Goal: Information Seeking & Learning: Learn about a topic

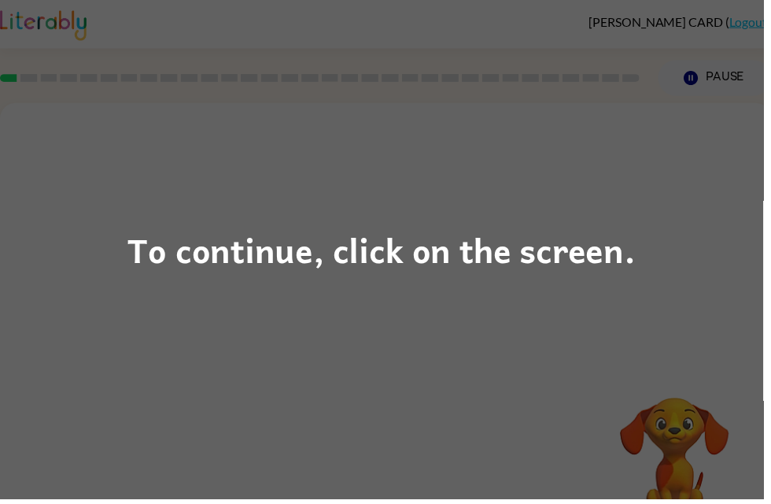
click at [688, 337] on div "To continue, click on the screen." at bounding box center [385, 252] width 771 height 504
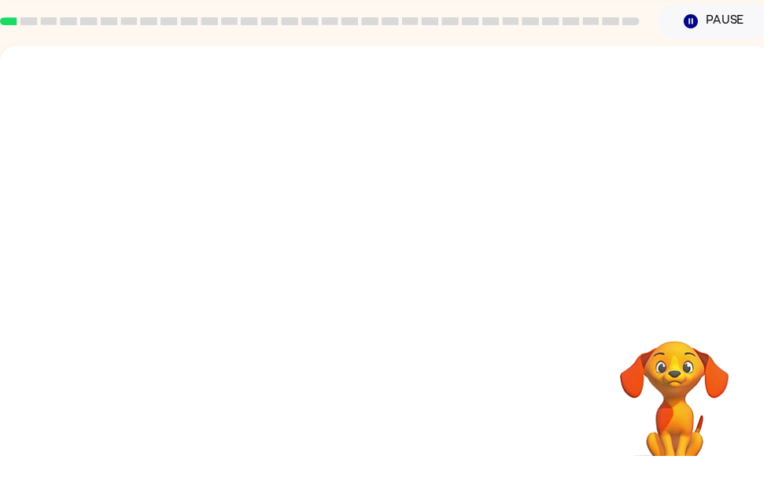
scroll to position [50, 0]
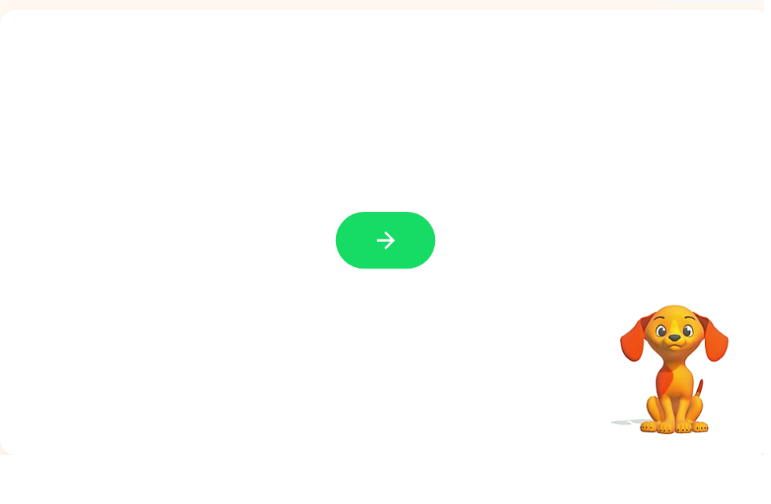
click at [411, 258] on button "button" at bounding box center [389, 286] width 101 height 57
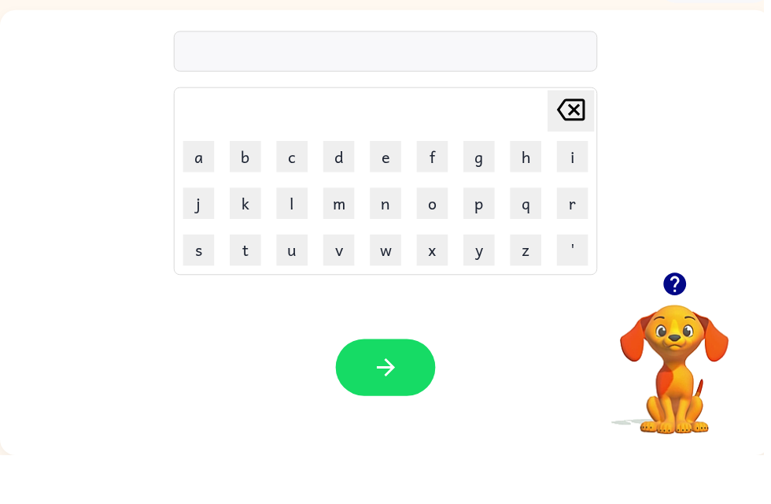
click at [695, 317] on icon "button" at bounding box center [682, 331] width 28 height 28
click at [394, 406] on icon "button" at bounding box center [389, 415] width 18 height 18
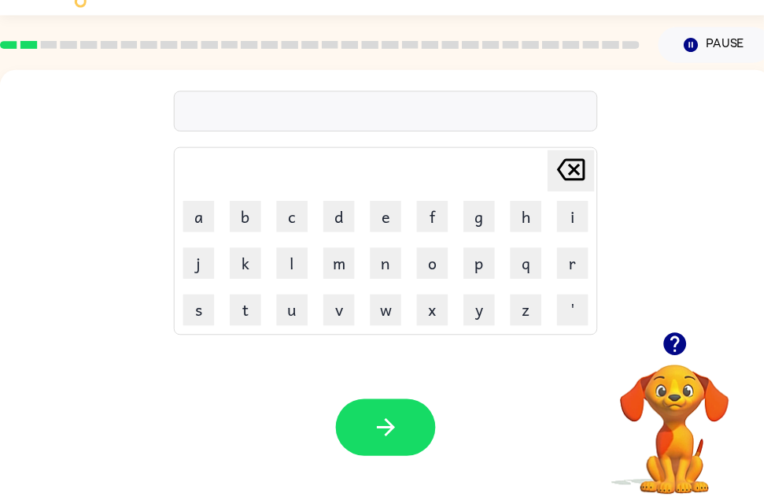
scroll to position [29, 0]
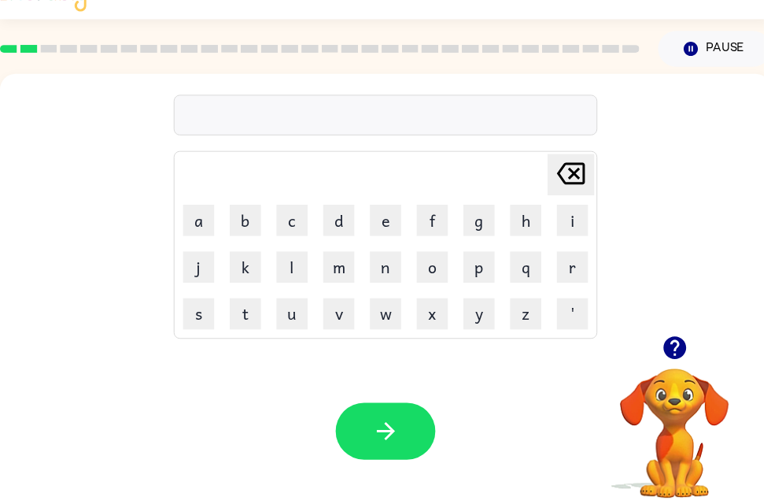
click at [477, 120] on div at bounding box center [390, 116] width 428 height 41
click at [476, 120] on div at bounding box center [390, 116] width 428 height 41
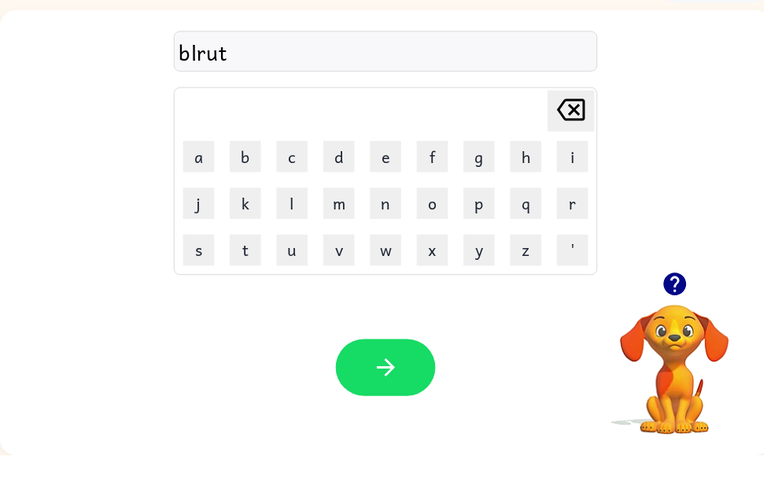
click at [391, 401] on icon "button" at bounding box center [390, 415] width 28 height 28
click at [690, 320] on icon "button" at bounding box center [681, 331] width 23 height 23
click at [680, 320] on icon "button" at bounding box center [681, 331] width 23 height 23
click at [372, 386] on button "button" at bounding box center [389, 414] width 101 height 57
click at [360, 386] on button "button" at bounding box center [389, 414] width 101 height 57
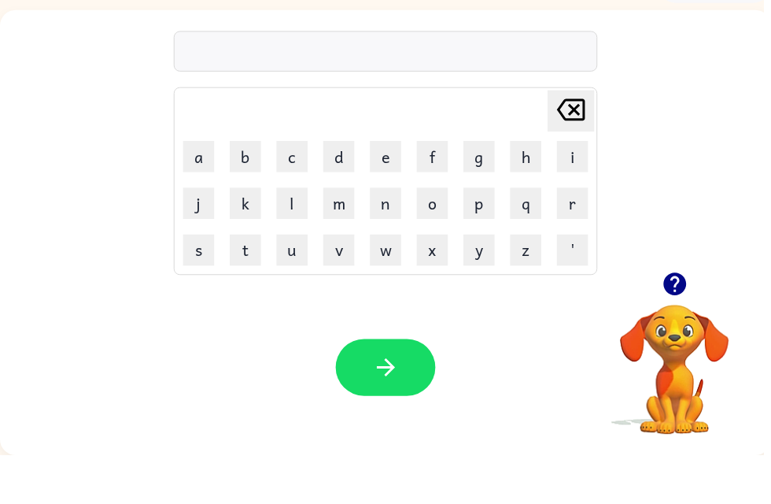
click at [686, 320] on icon "button" at bounding box center [681, 331] width 23 height 23
click at [400, 401] on icon "button" at bounding box center [390, 415] width 28 height 28
click at [390, 406] on icon "button" at bounding box center [389, 415] width 18 height 18
click at [396, 401] on icon "button" at bounding box center [390, 415] width 28 height 28
click at [377, 327] on div "Your browser must support playing .mp4 files to use Literably. Please try using…" at bounding box center [389, 415] width 779 height 177
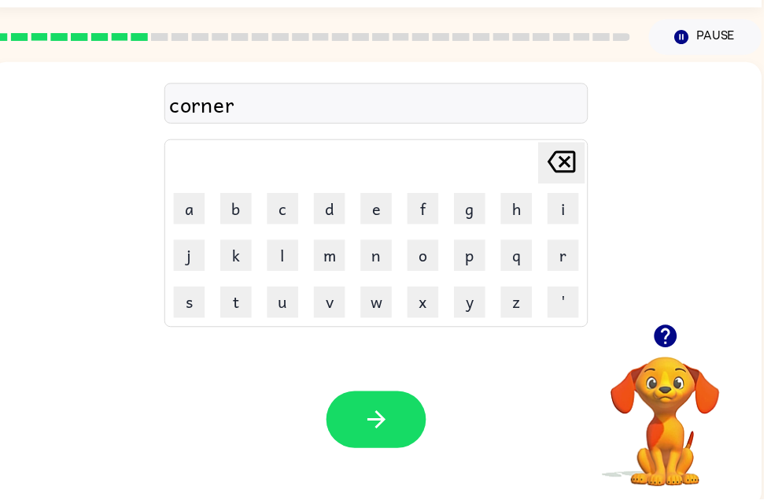
scroll to position [0, 9]
click at [394, 417] on icon "button" at bounding box center [381, 423] width 28 height 28
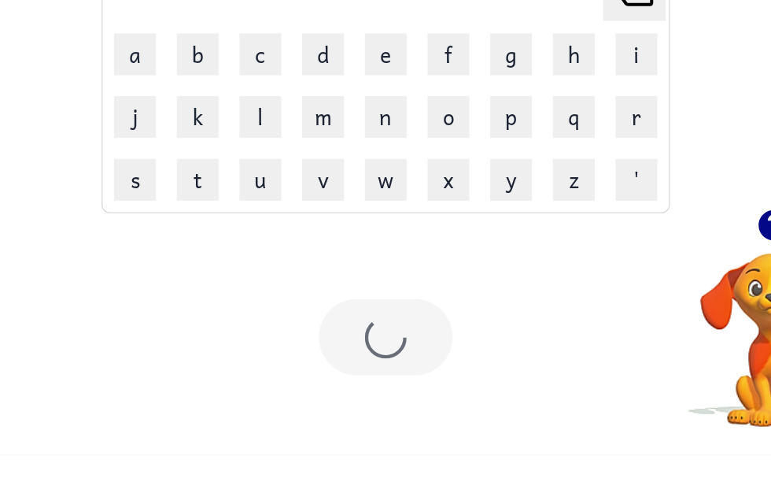
click at [259, 327] on div "Your browser must support playing .mp4 files to use Literably. Please try using…" at bounding box center [380, 415] width 779 height 177
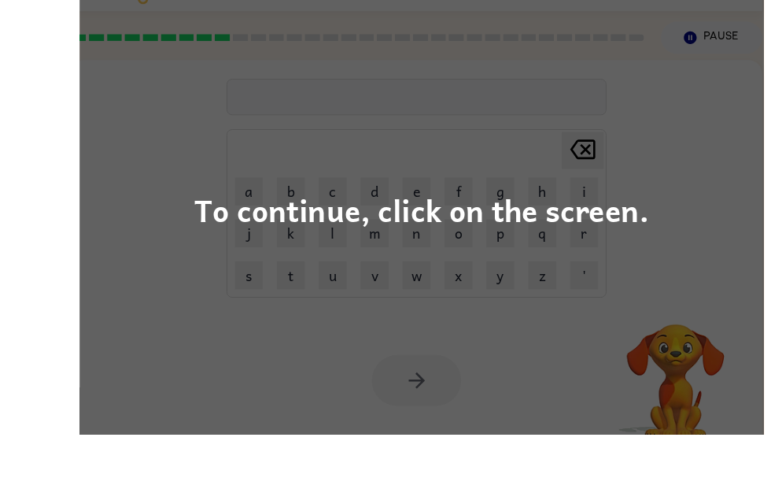
scroll to position [0, 0]
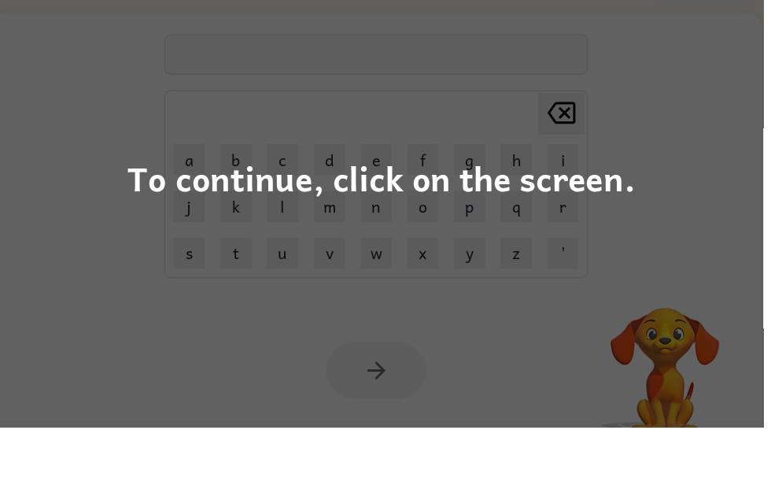
click at [671, 176] on div "To continue, click on the screen." at bounding box center [385, 252] width 771 height 504
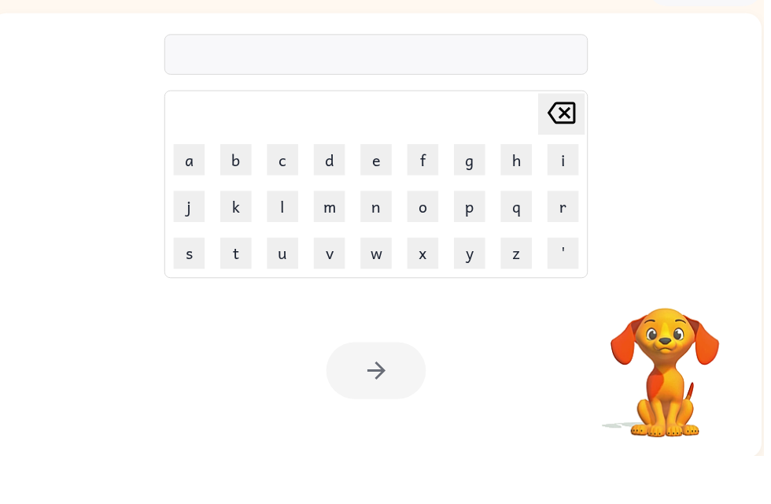
scroll to position [0, 9]
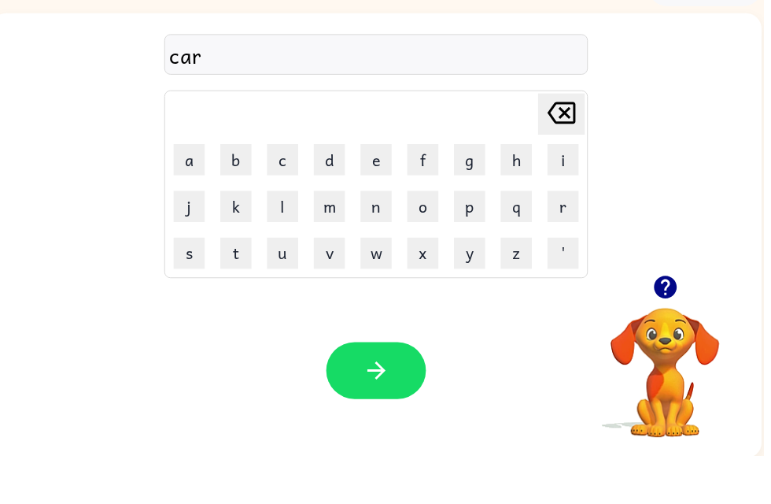
click at [406, 393] on button "button" at bounding box center [380, 418] width 101 height 57
click at [380, 405] on icon "button" at bounding box center [381, 419] width 28 height 28
click at [412, 396] on button "button" at bounding box center [380, 418] width 101 height 57
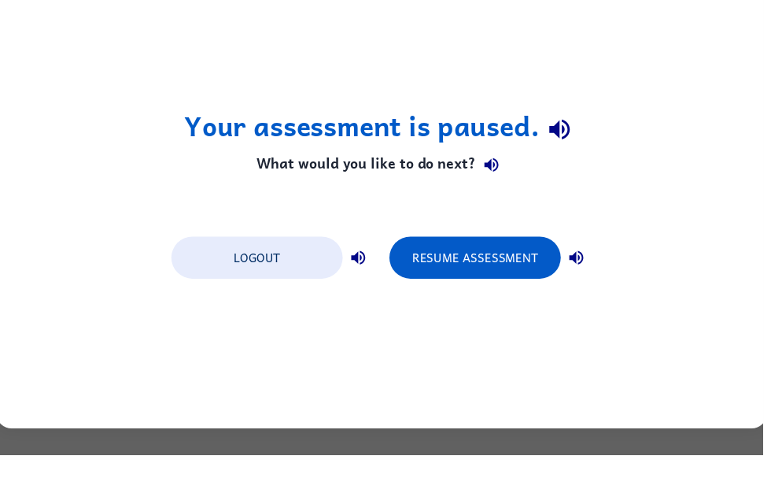
scroll to position [0, 0]
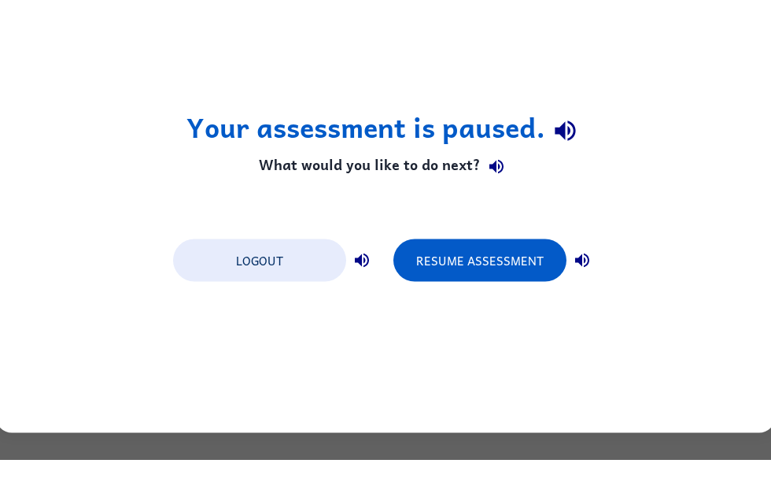
click at [438, 283] on button "Resume Assessment" at bounding box center [480, 304] width 173 height 43
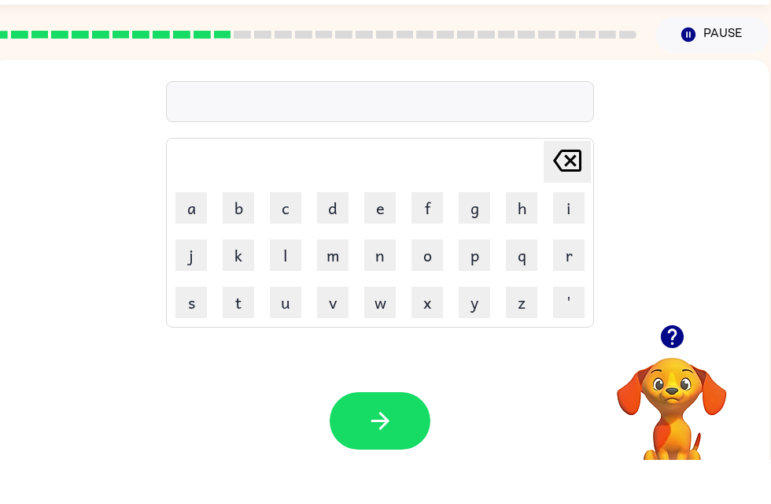
click at [689, 238] on div "[PERSON_NAME] last character input a b c d e f g h i j k l m n o p q r s t u v …" at bounding box center [380, 236] width 779 height 264
click at [676, 251] on div "[PERSON_NAME] last character input a b c d e f g h i j k l m n o p q r s t u v …" at bounding box center [380, 236] width 779 height 264
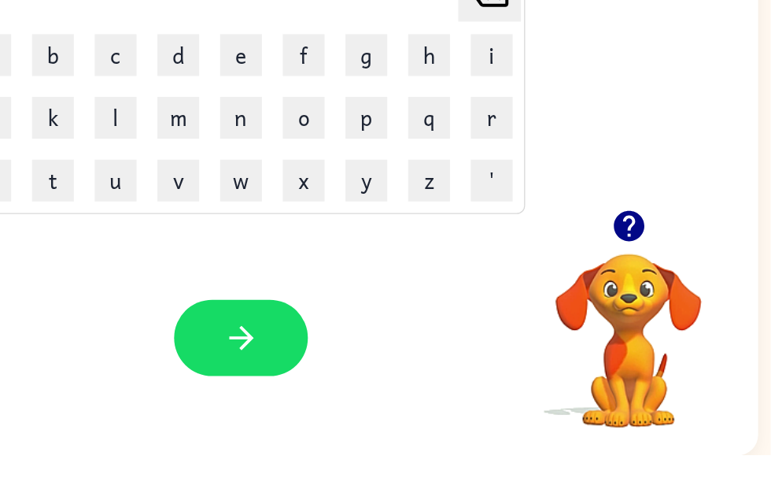
scroll to position [48, 8]
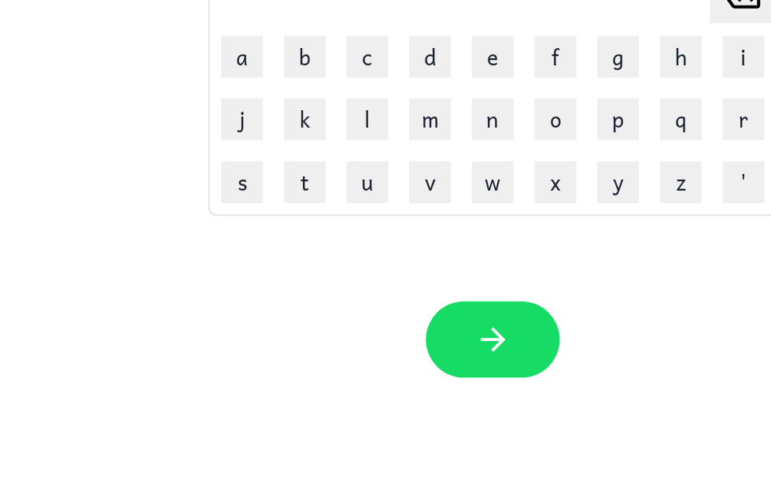
click at [668, 211] on html "LYLA CARD ( Logout ) Pause Pause Delete Delete last character input a b c d e f…" at bounding box center [377, 228] width 771 height 553
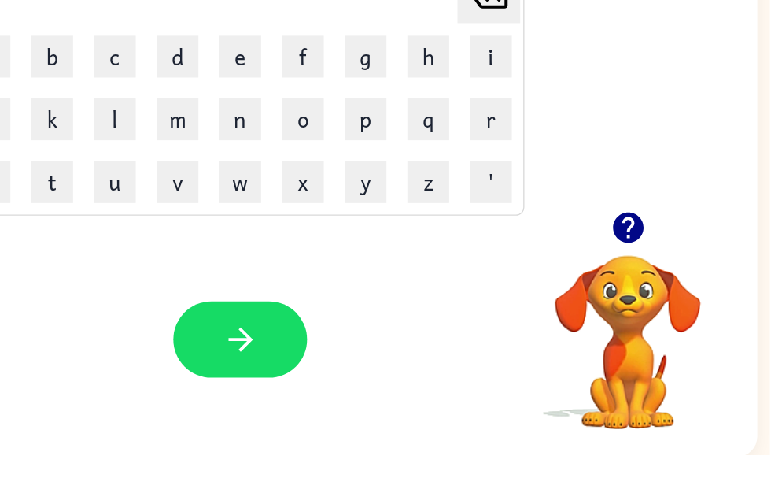
click at [586, 329] on video "Your browser must support playing .mp4 files to use Literably. Please try using…" at bounding box center [664, 407] width 157 height 157
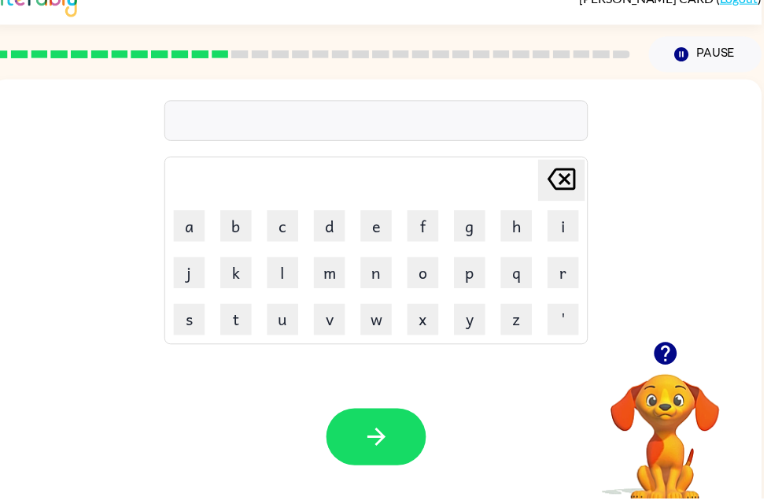
scroll to position [0, 0]
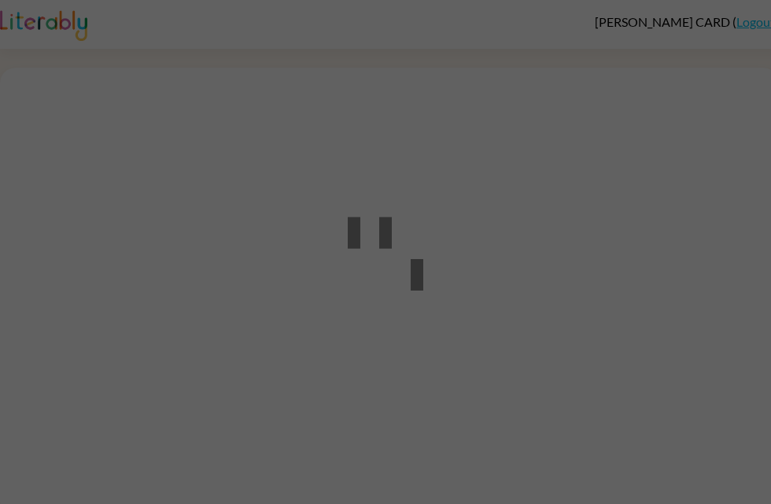
scroll to position [1, 0]
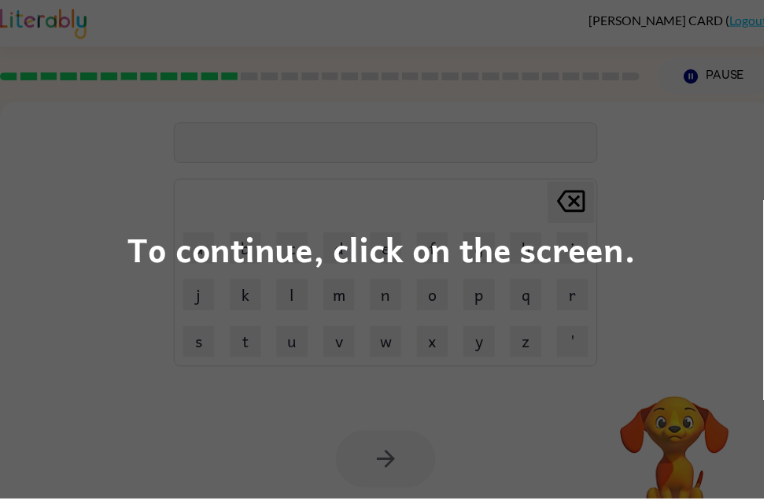
click at [746, 173] on div "To continue, click on the screen." at bounding box center [385, 252] width 771 height 504
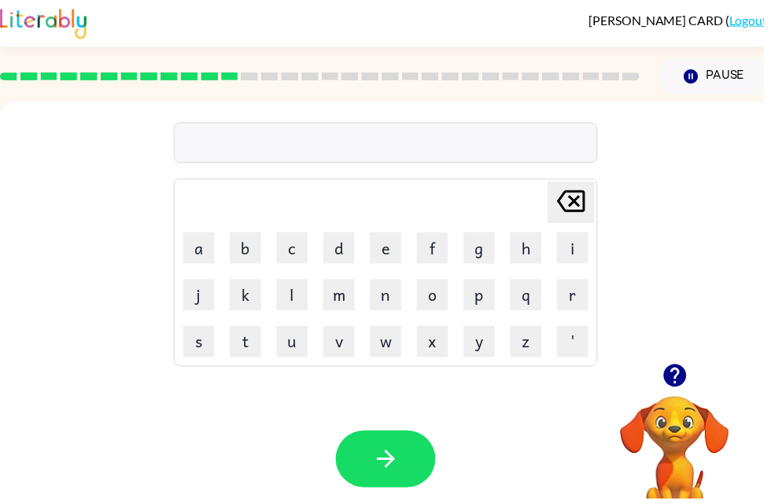
scroll to position [0, 5]
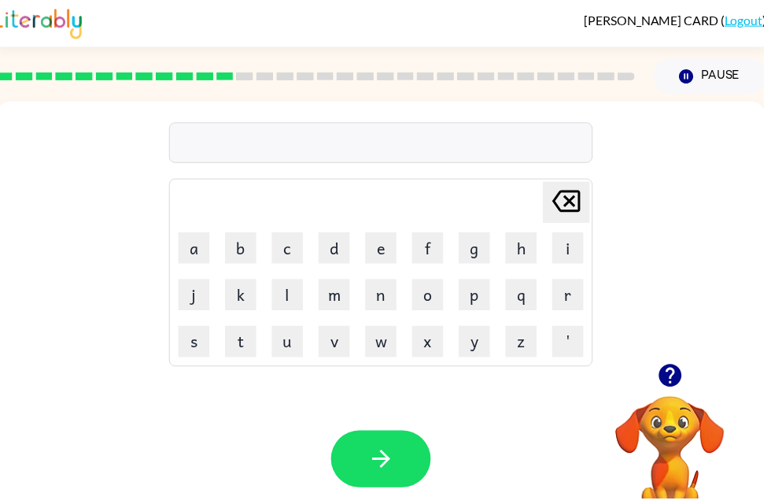
click at [698, 382] on div at bounding box center [676, 380] width 157 height 40
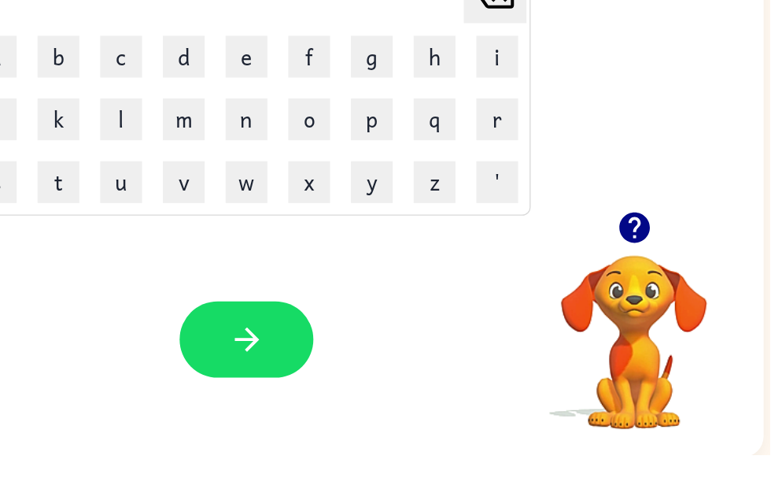
scroll to position [49, 9]
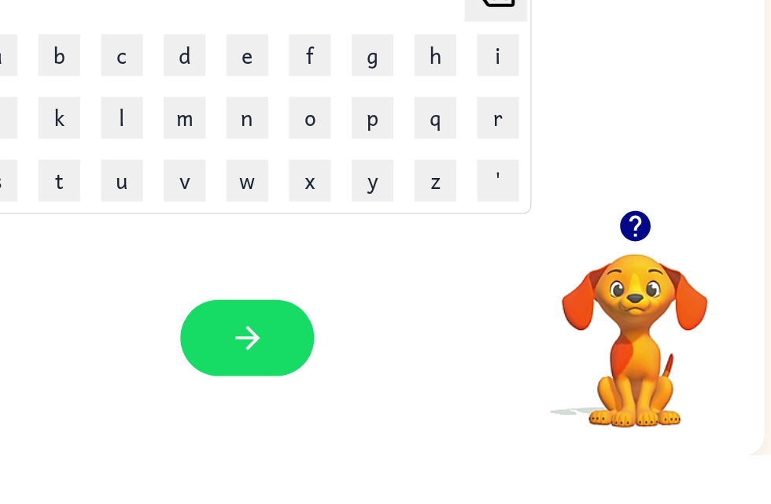
click at [657, 320] on icon "button" at bounding box center [668, 331] width 23 height 23
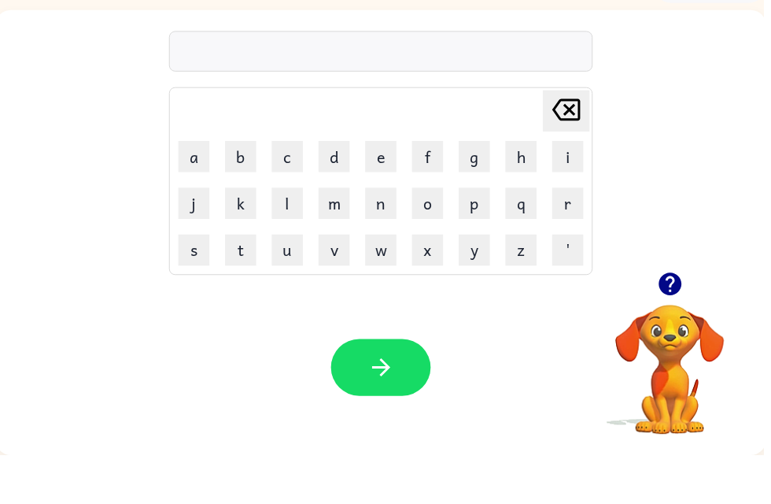
scroll to position [50, 0]
click at [387, 401] on icon "button" at bounding box center [386, 415] width 28 height 28
click at [16, 375] on div "Your browser must support playing .mp4 files to use Literably. Please try using…" at bounding box center [384, 415] width 779 height 177
click at [392, 401] on icon "button" at bounding box center [386, 415] width 28 height 28
click at [49, 240] on div "Delete Delete last character input a b c d e f g h i j k l m n o p q r s t u v …" at bounding box center [384, 186] width 779 height 264
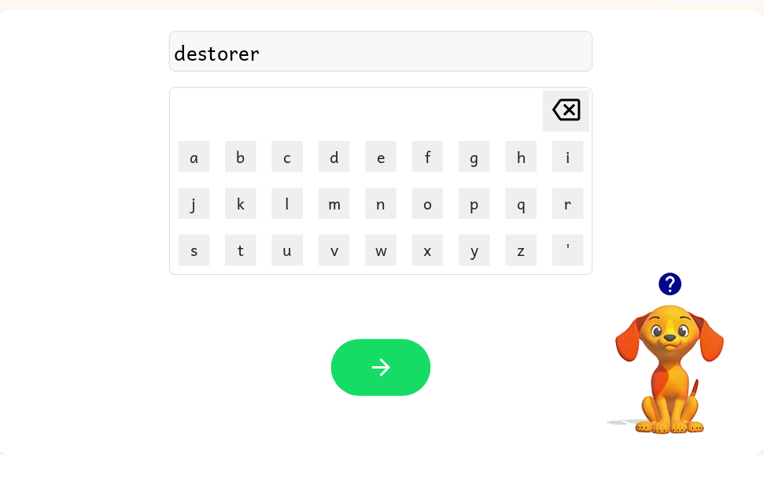
click at [412, 386] on button "button" at bounding box center [385, 414] width 101 height 57
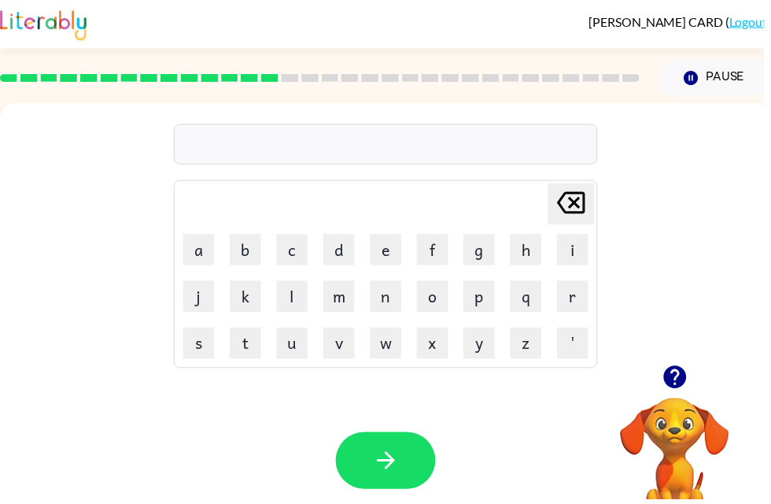
scroll to position [0, 0]
click at [685, 382] on icon "button" at bounding box center [681, 380] width 23 height 23
click at [46, 336] on div "Delete Delete last character input a b c d e f g h i j k l m n o p q r s t u v …" at bounding box center [389, 236] width 779 height 264
click at [688, 381] on icon "button" at bounding box center [681, 380] width 23 height 23
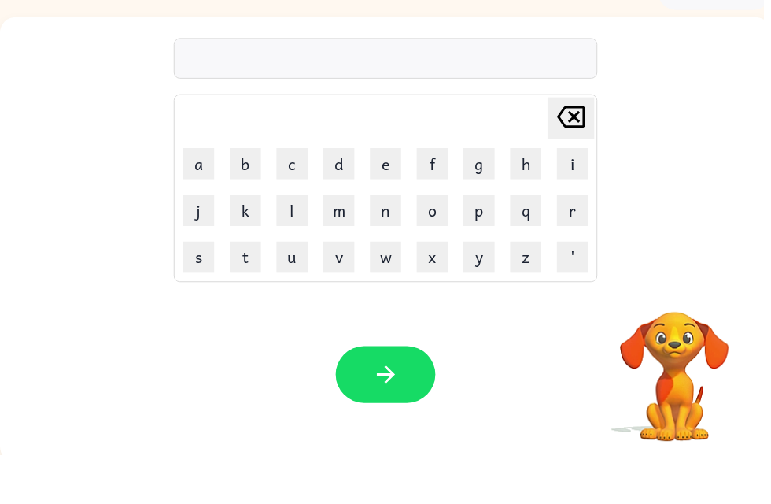
scroll to position [50, 0]
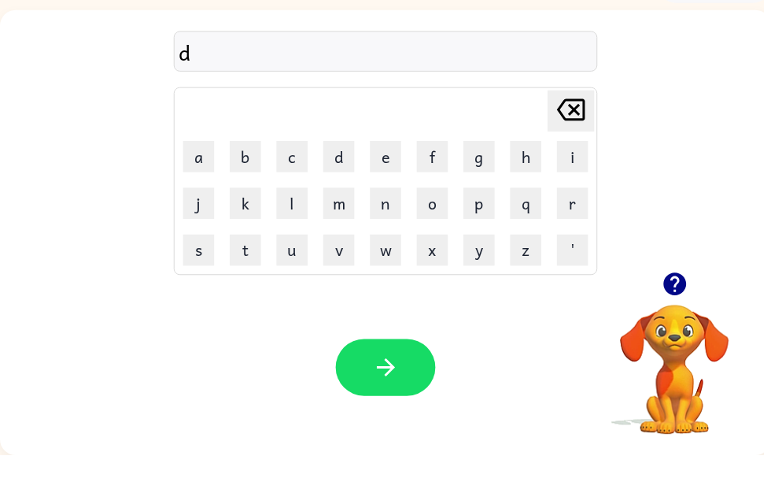
click at [696, 311] on button "button" at bounding box center [682, 331] width 40 height 40
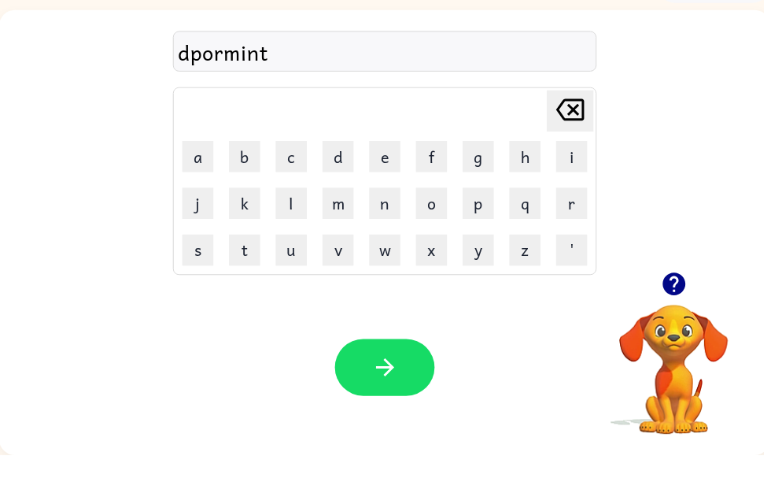
click at [382, 401] on icon "button" at bounding box center [389, 415] width 28 height 28
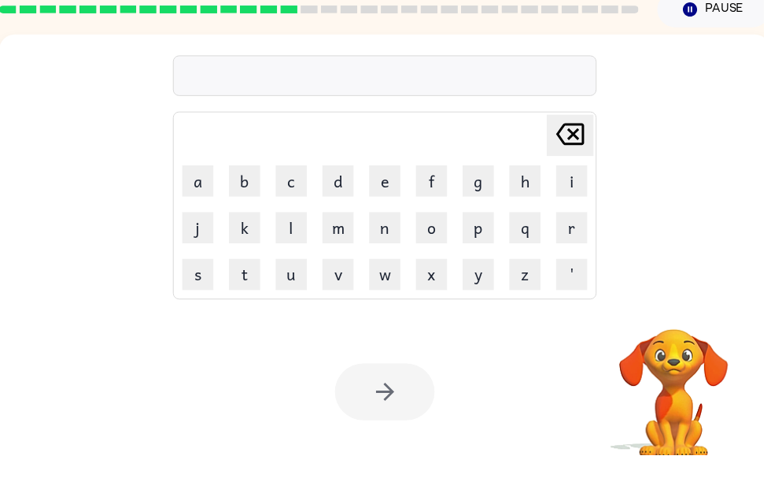
scroll to position [50, 0]
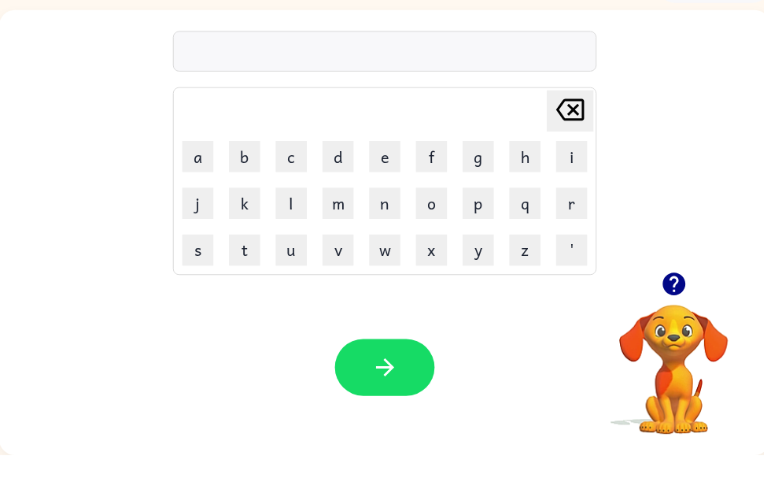
click at [678, 320] on icon "button" at bounding box center [680, 331] width 23 height 23
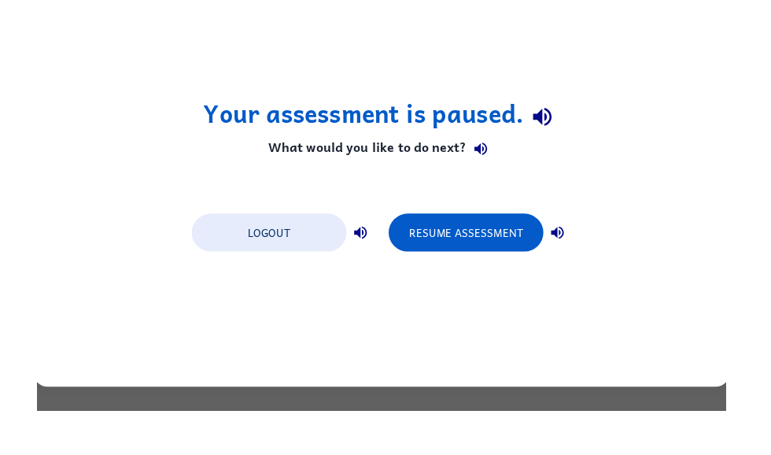
scroll to position [0, 0]
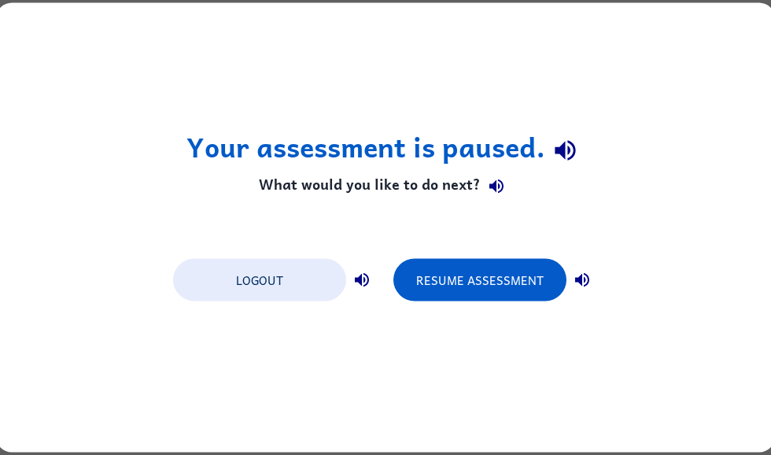
click at [550, 290] on button "Resume Assessment" at bounding box center [480, 280] width 173 height 43
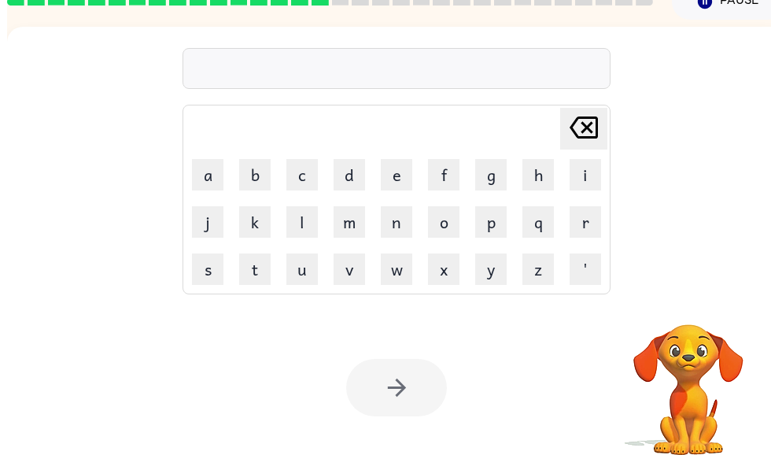
scroll to position [99, 0]
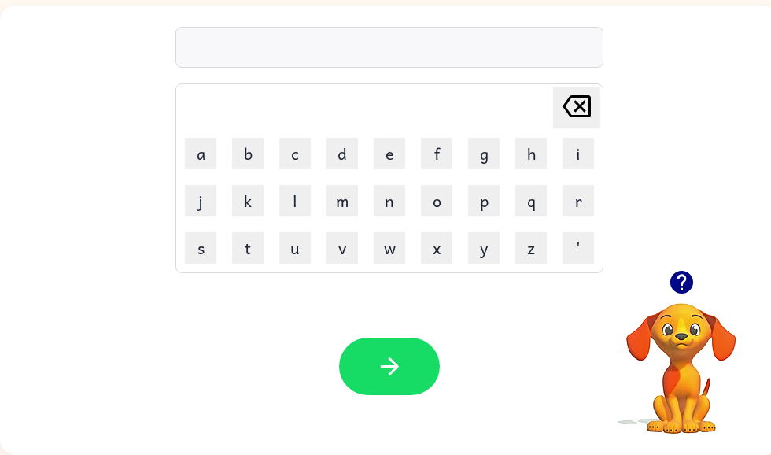
click at [366, 388] on button "button" at bounding box center [389, 366] width 101 height 57
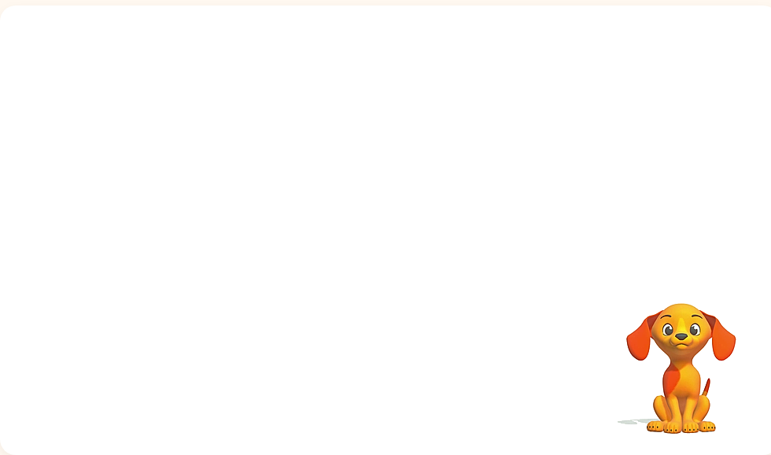
click at [691, 377] on video "Your browser must support playing .mp4 files to use Literably. Please try using…" at bounding box center [681, 357] width 157 height 157
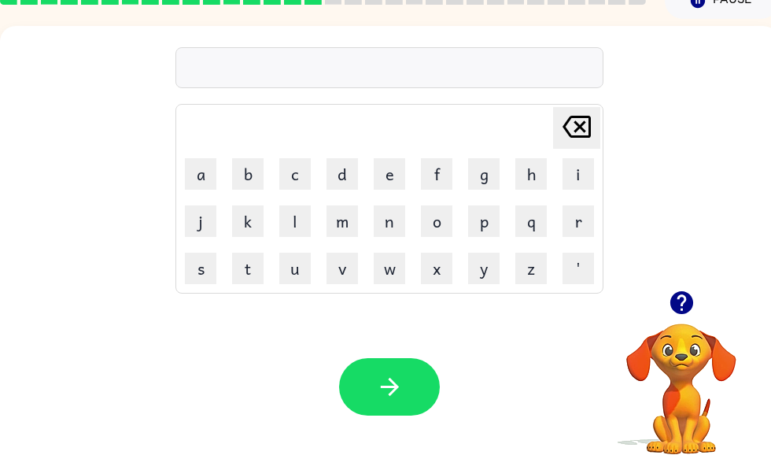
scroll to position [78, 0]
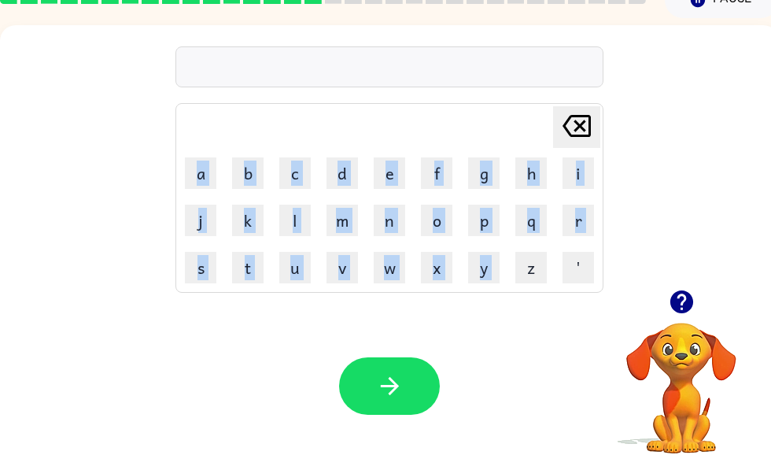
click at [700, 202] on div "[PERSON_NAME] last character input a b c d e f g h i j k l m n o p q r s t u v …" at bounding box center [389, 158] width 779 height 264
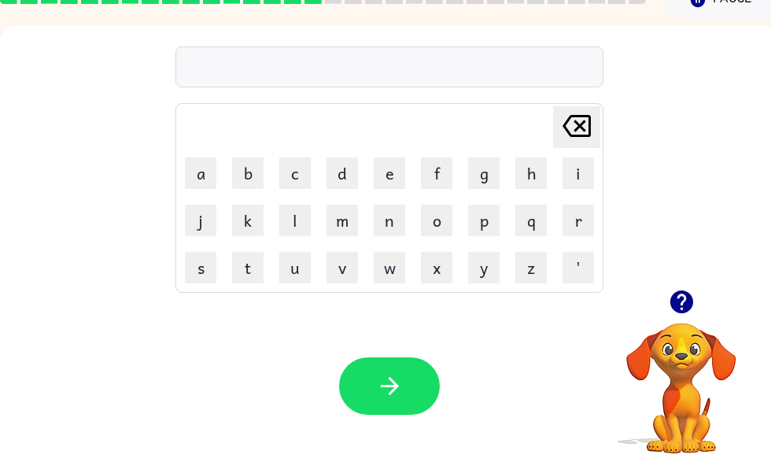
scroll to position [79, 0]
click at [685, 305] on icon "button" at bounding box center [681, 301] width 23 height 23
click at [386, 375] on icon "button" at bounding box center [390, 386] width 28 height 28
click at [369, 363] on button "button" at bounding box center [389, 385] width 101 height 57
click at [695, 321] on div at bounding box center [681, 302] width 157 height 40
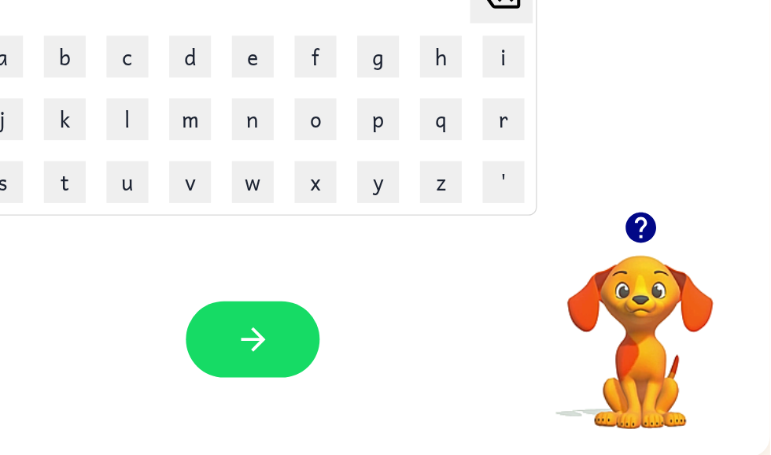
scroll to position [98, 9]
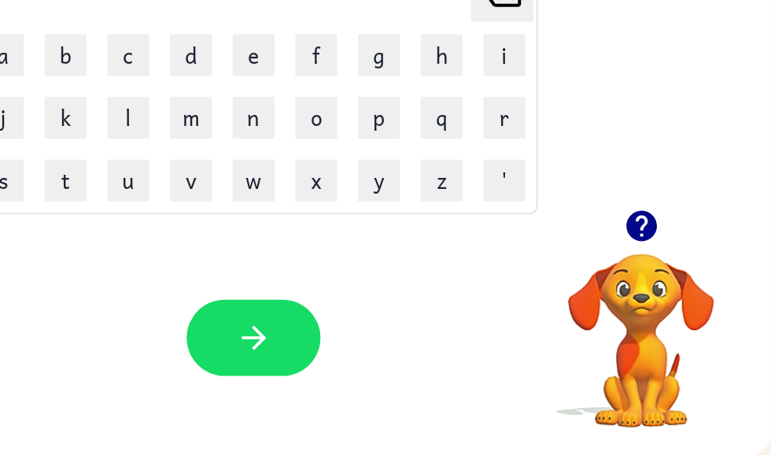
click at [662, 272] on icon "button" at bounding box center [673, 283] width 23 height 23
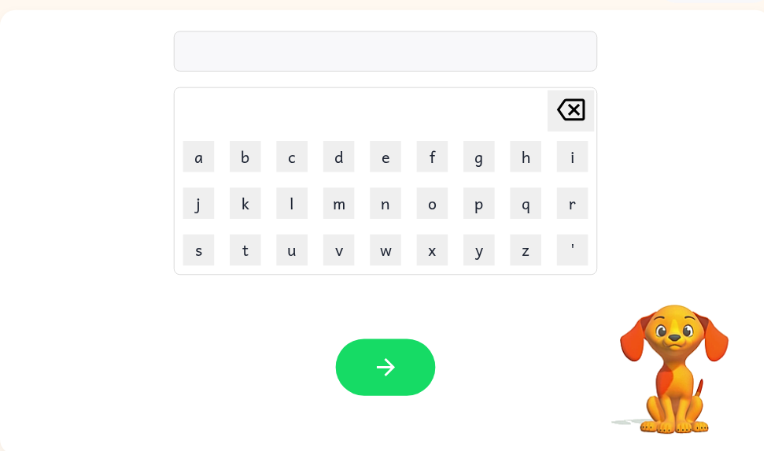
scroll to position [94, 0]
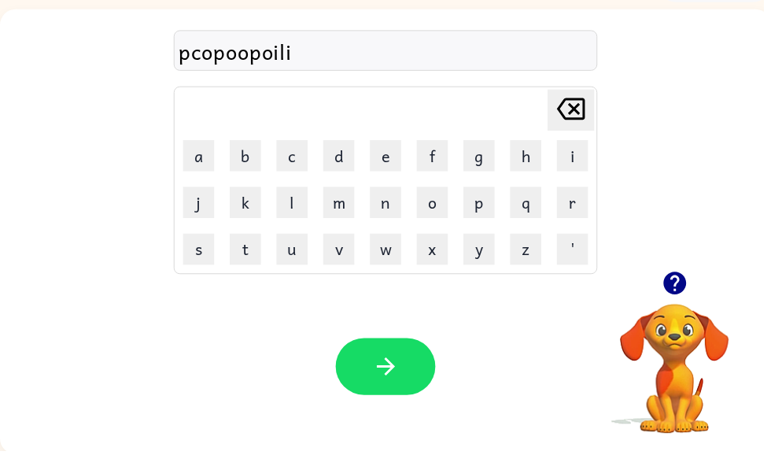
click at [389, 335] on div "Your browser must support playing .mp4 files to use Literably. Please try using…" at bounding box center [389, 370] width 779 height 177
click at [408, 354] on button "button" at bounding box center [389, 370] width 101 height 57
click at [383, 357] on icon "button" at bounding box center [390, 371] width 28 height 28
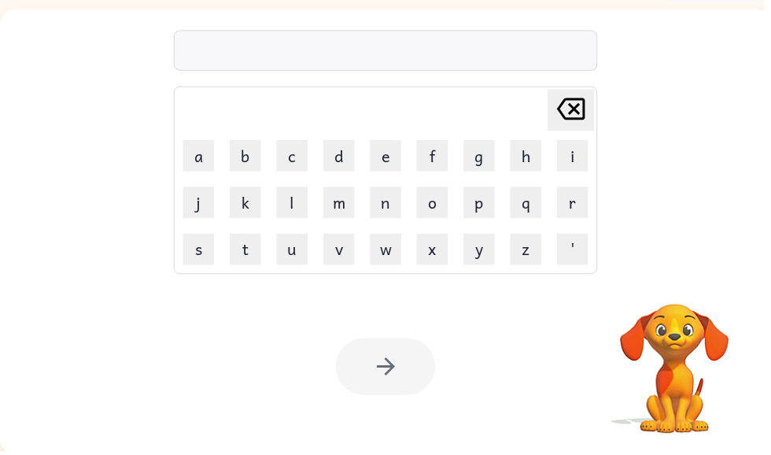
click at [400, 375] on div at bounding box center [389, 370] width 101 height 57
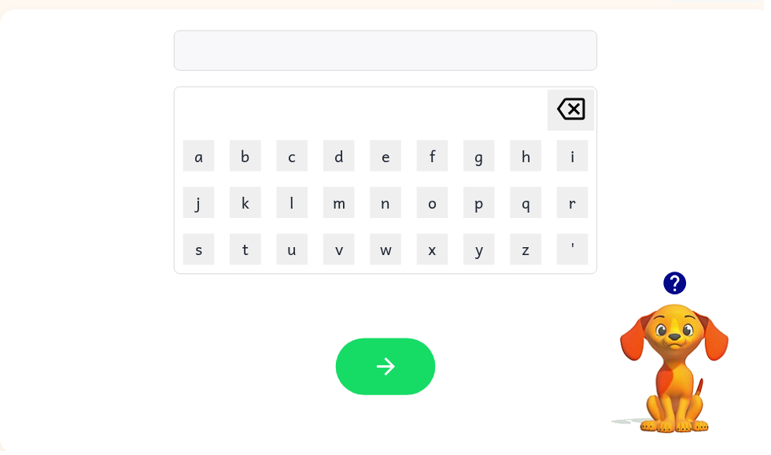
scroll to position [0, 0]
click at [677, 287] on icon "button" at bounding box center [681, 286] width 23 height 23
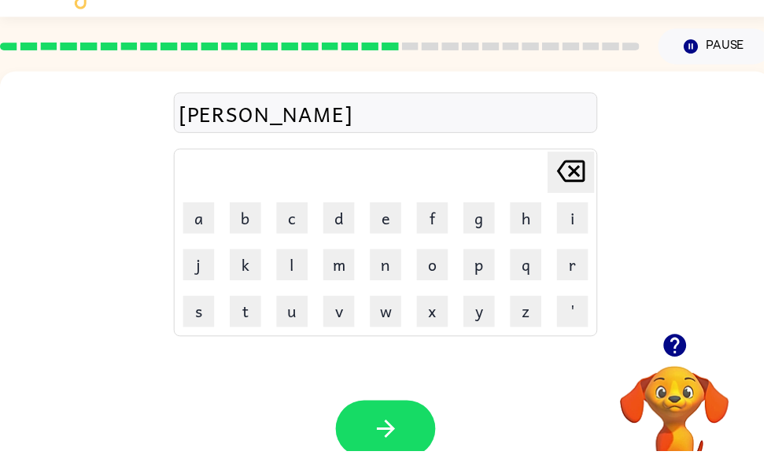
click at [568, 60] on div at bounding box center [323, 46] width 665 height 55
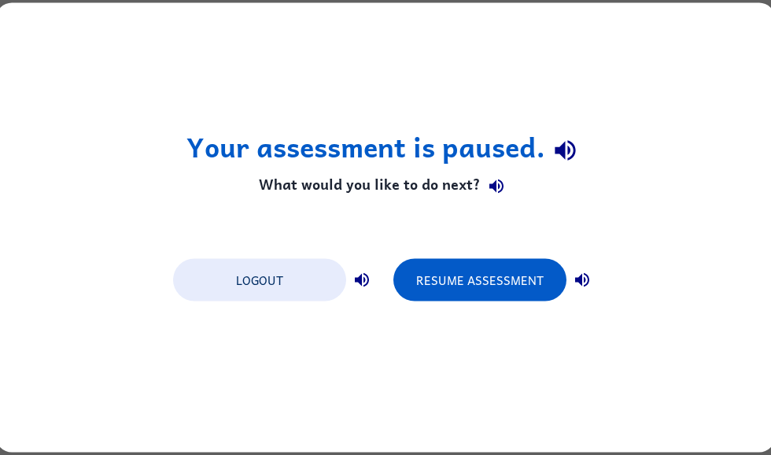
click at [506, 281] on button "Resume Assessment" at bounding box center [480, 280] width 173 height 43
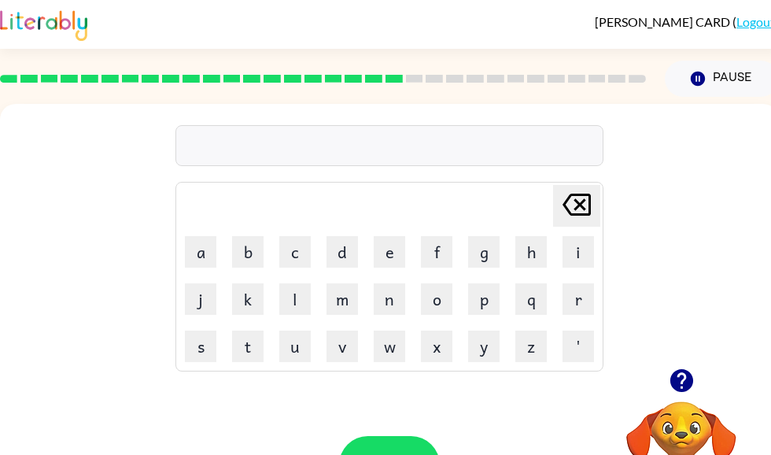
click at [394, 147] on div at bounding box center [390, 145] width 428 height 41
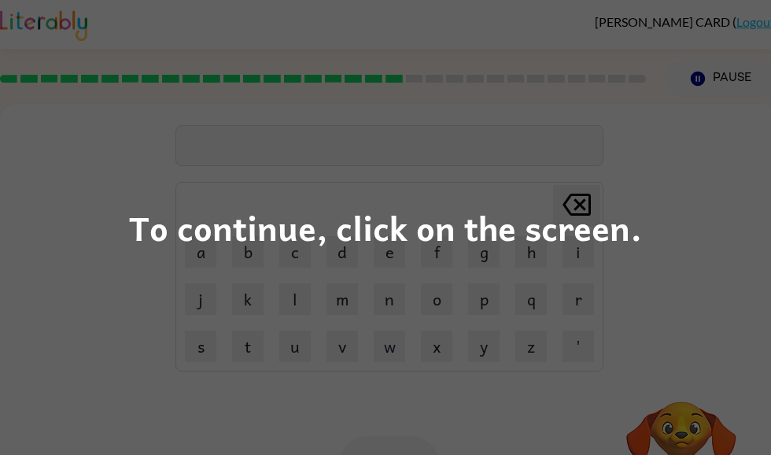
click at [692, 257] on div "To continue, click on the screen." at bounding box center [385, 227] width 771 height 455
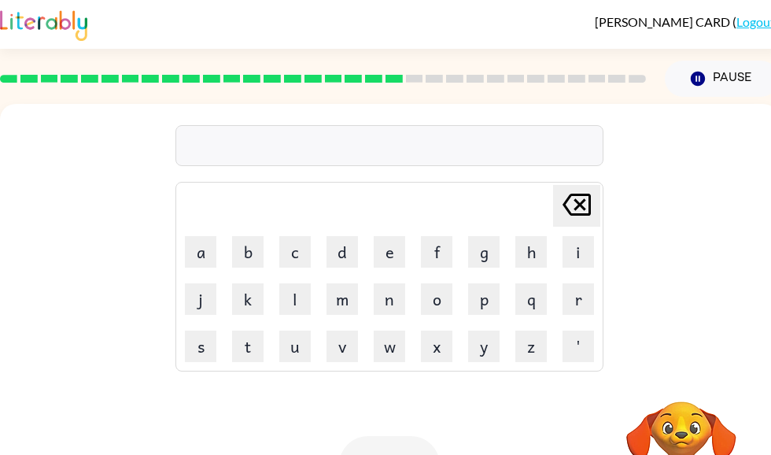
click at [362, 147] on div at bounding box center [390, 145] width 428 height 41
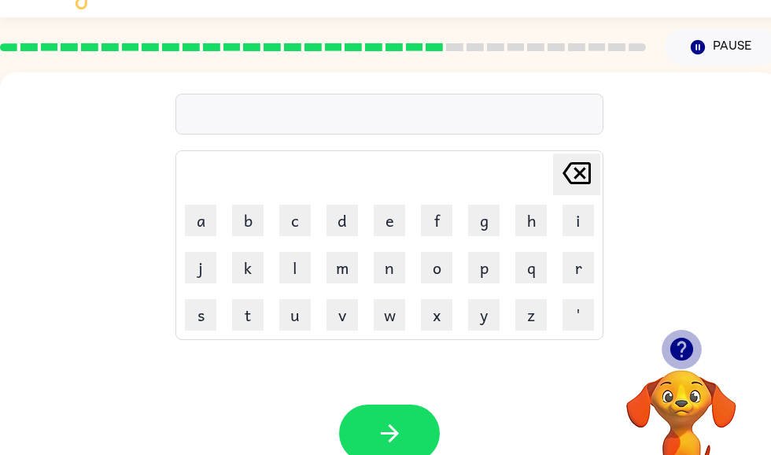
scroll to position [32, 0]
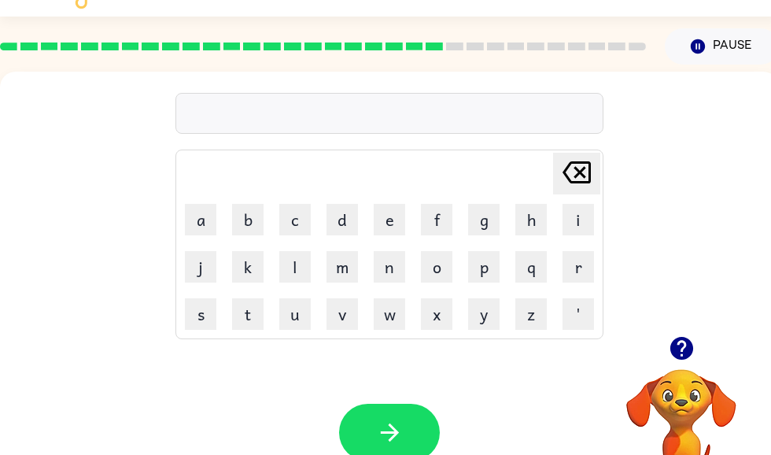
click at [689, 349] on icon "button" at bounding box center [681, 348] width 23 height 23
click at [382, 439] on icon "button" at bounding box center [390, 433] width 28 height 28
click at [704, 340] on div at bounding box center [681, 348] width 157 height 40
click at [677, 350] on icon "button" at bounding box center [681, 348] width 23 height 23
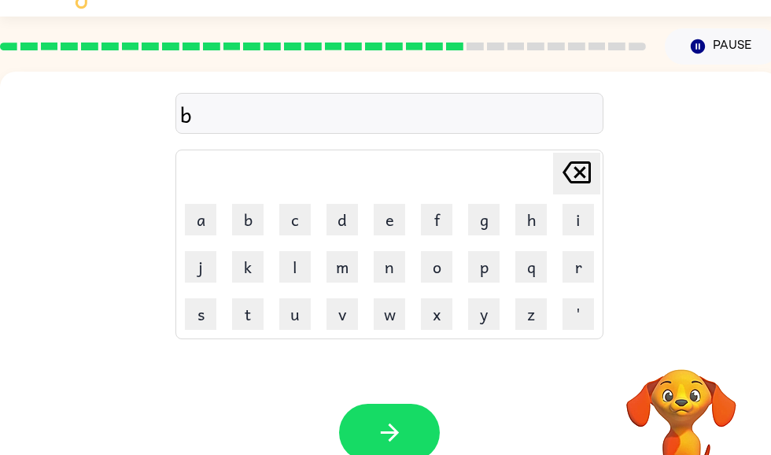
click at [686, 355] on video "Your browser must support playing .mp4 files to use Literably. Please try using…" at bounding box center [681, 423] width 157 height 157
click at [412, 450] on button "button" at bounding box center [389, 432] width 101 height 57
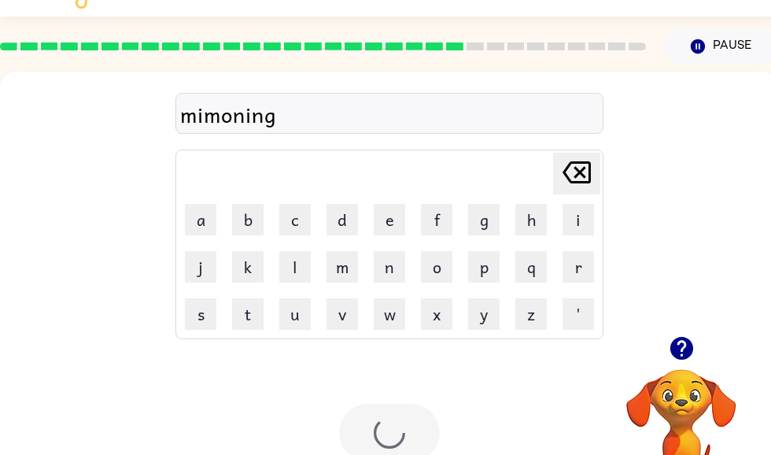
click at [416, 424] on div at bounding box center [389, 432] width 101 height 57
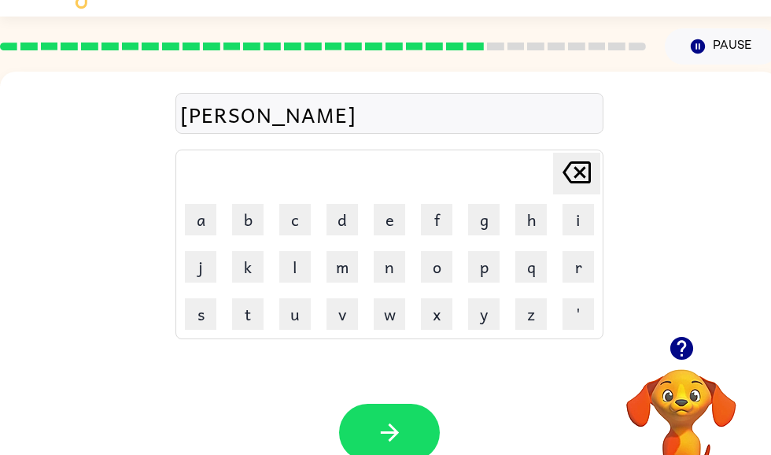
click at [393, 422] on icon "button" at bounding box center [390, 433] width 28 height 28
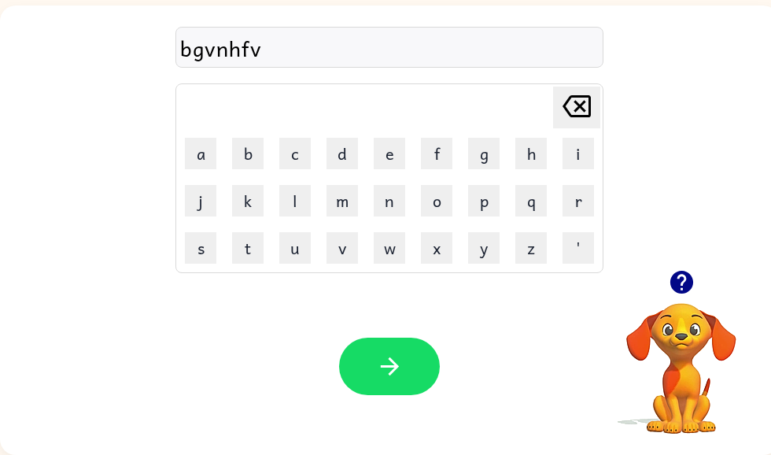
scroll to position [99, 0]
click at [682, 269] on icon "button" at bounding box center [682, 282] width 28 height 28
click at [186, 343] on div "Your browser must support playing .mp4 files to use Literably. Please try using…" at bounding box center [389, 366] width 779 height 177
click at [399, 346] on button "button" at bounding box center [389, 366] width 101 height 57
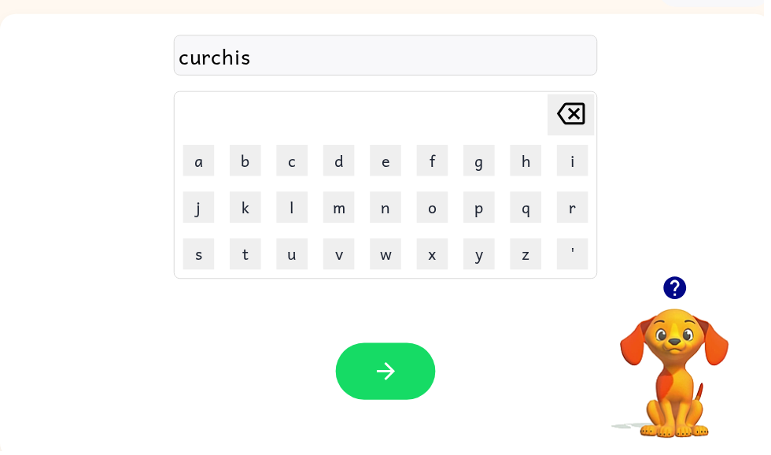
scroll to position [0, 0]
click at [378, 379] on icon "button" at bounding box center [390, 375] width 28 height 28
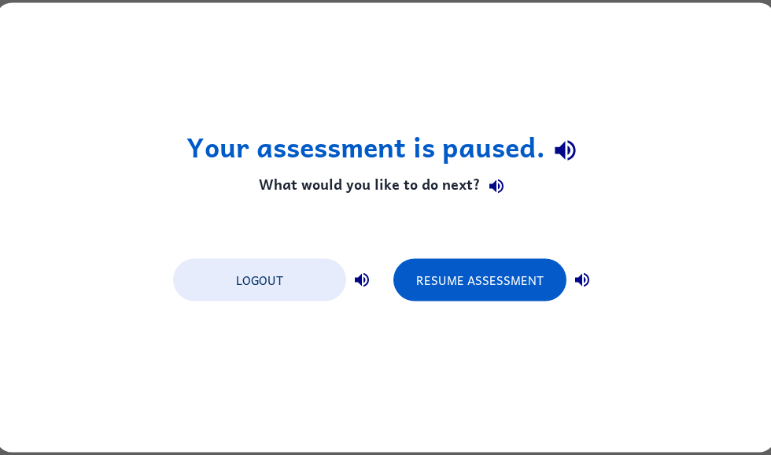
click at [504, 282] on button "Resume Assessment" at bounding box center [480, 280] width 173 height 43
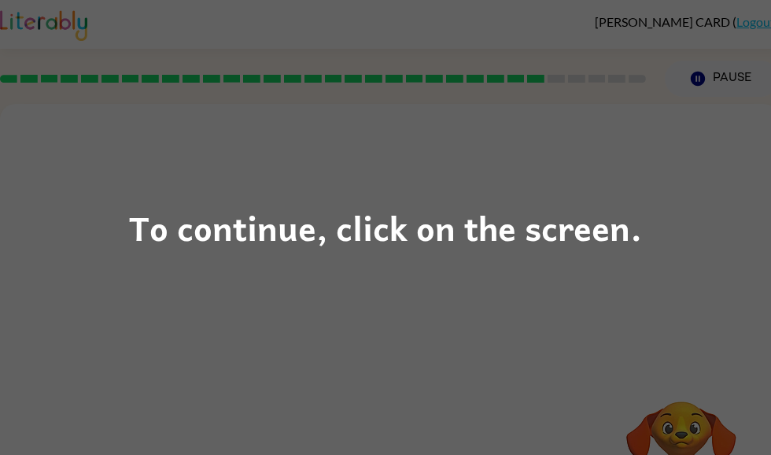
click at [138, 257] on div "To continue, click on the screen." at bounding box center [385, 227] width 771 height 455
click at [705, 256] on div "To continue, click on the screen." at bounding box center [385, 227] width 771 height 455
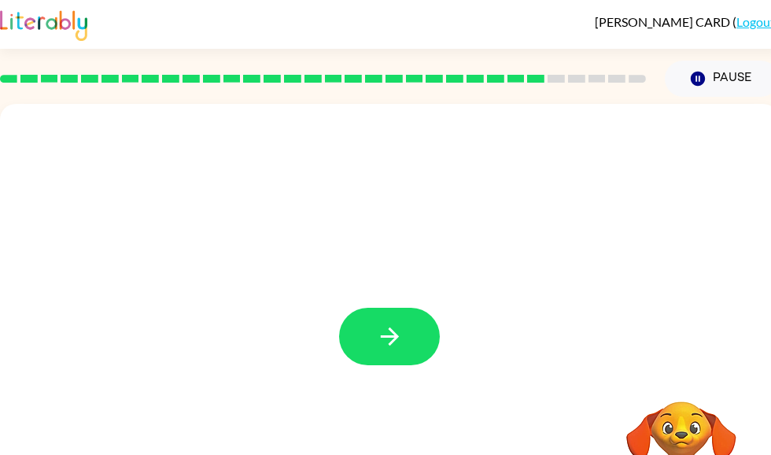
click at [357, 298] on div at bounding box center [389, 328] width 779 height 449
click at [388, 340] on icon "button" at bounding box center [390, 337] width 28 height 28
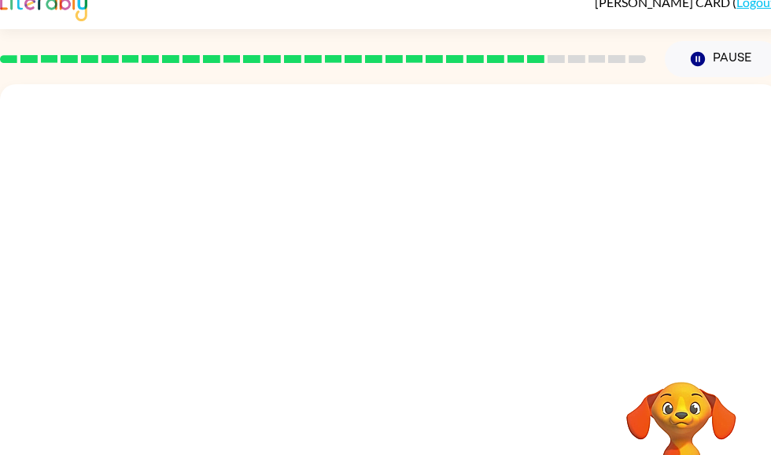
scroll to position [20, 0]
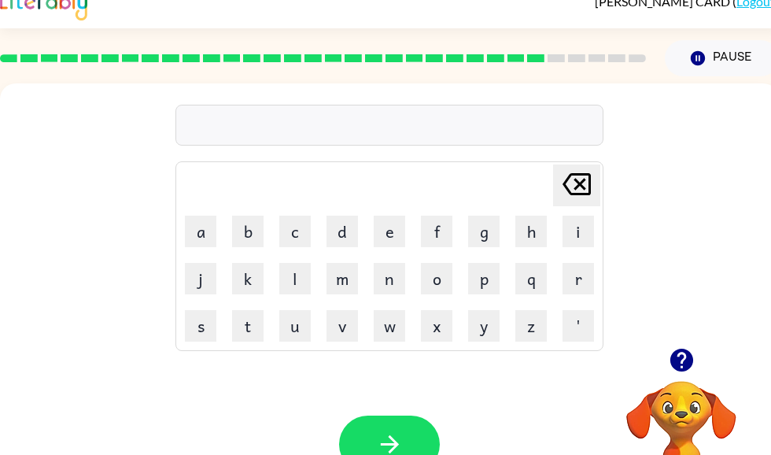
click at [376, 338] on button "w" at bounding box center [389, 325] width 31 height 31
click at [383, 336] on button "w" at bounding box center [389, 325] width 31 height 31
click at [571, 180] on icon "Delete Delete last character input" at bounding box center [577, 184] width 38 height 38
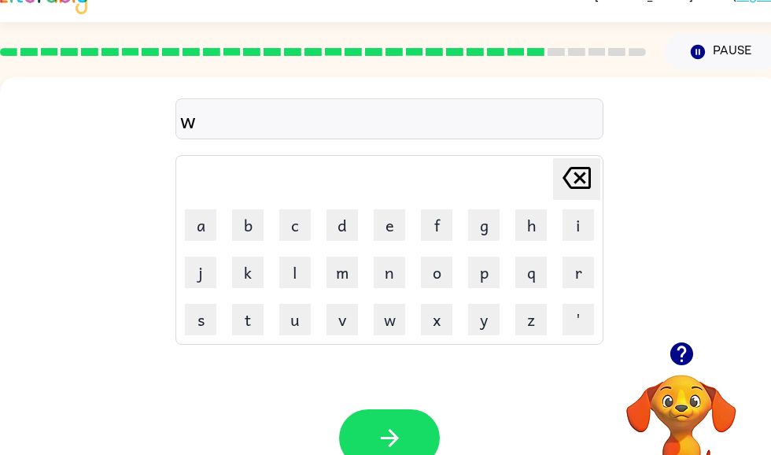
scroll to position [27, 0]
click at [683, 351] on icon "button" at bounding box center [681, 353] width 23 height 23
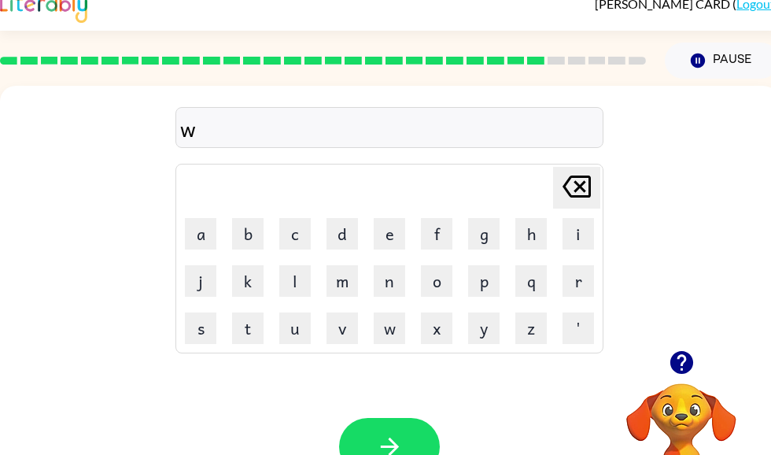
scroll to position [18, 0]
click at [686, 361] on icon "button" at bounding box center [682, 363] width 28 height 28
click at [87, 139] on div "Delete Delete last character input a b c d e f g h i j k l m n o p q r s t u v …" at bounding box center [389, 218] width 779 height 264
click at [677, 362] on icon "button" at bounding box center [681, 362] width 23 height 23
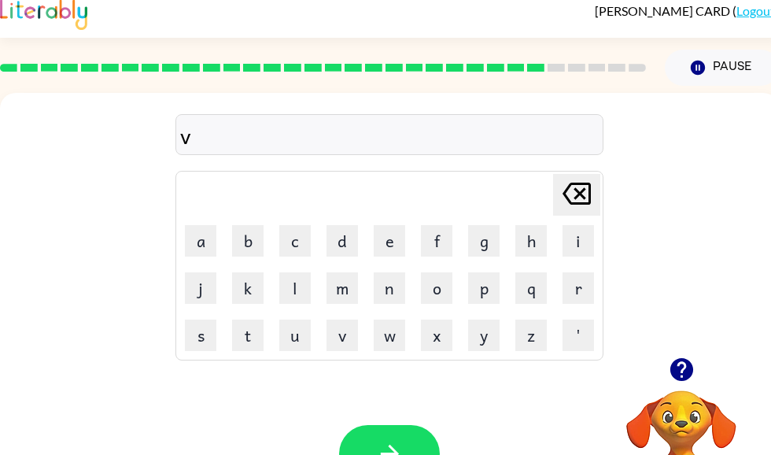
scroll to position [12, 0]
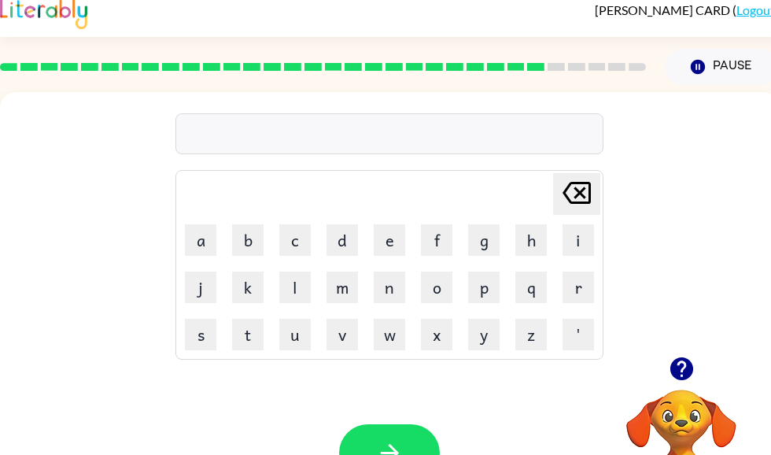
click at [682, 365] on icon "button" at bounding box center [681, 368] width 23 height 23
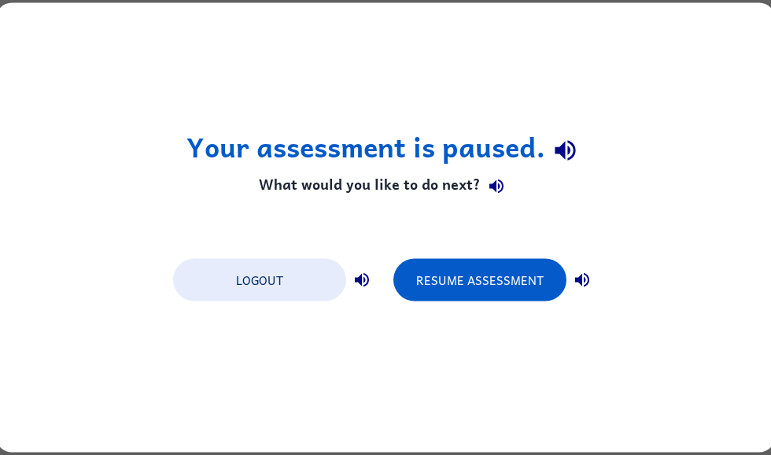
scroll to position [0, 0]
click at [484, 288] on button "Resume Assessment" at bounding box center [480, 280] width 173 height 43
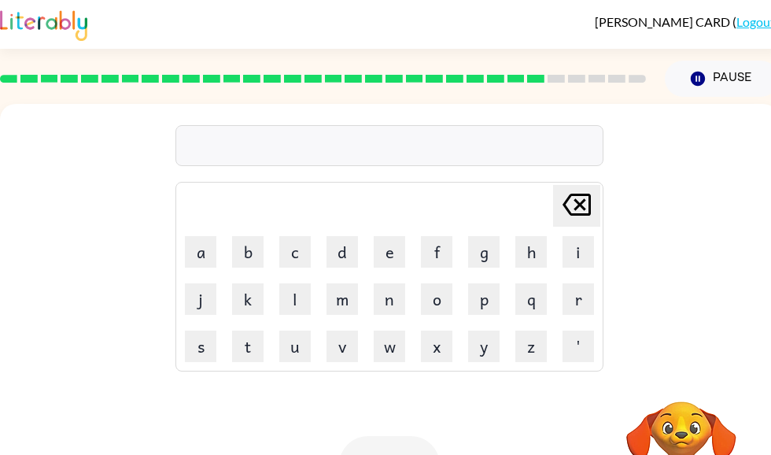
click at [492, 306] on button "p" at bounding box center [483, 298] width 31 height 31
click at [584, 212] on icon "Delete Delete last character input" at bounding box center [577, 205] width 38 height 38
click at [583, 146] on div "psurss" at bounding box center [389, 146] width 419 height 33
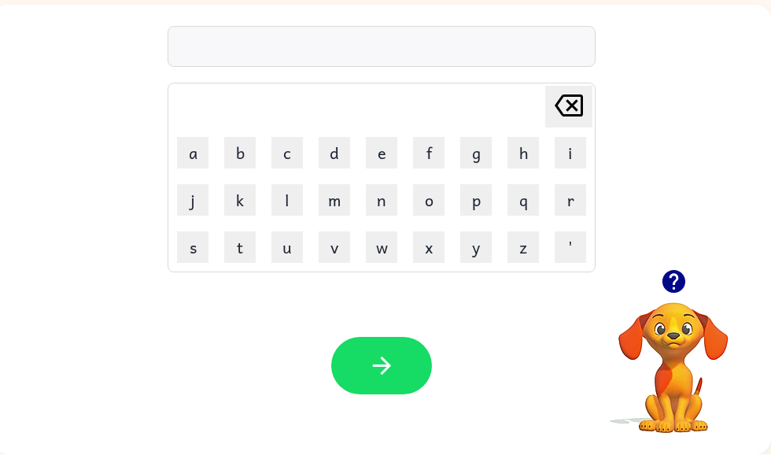
scroll to position [98, 7]
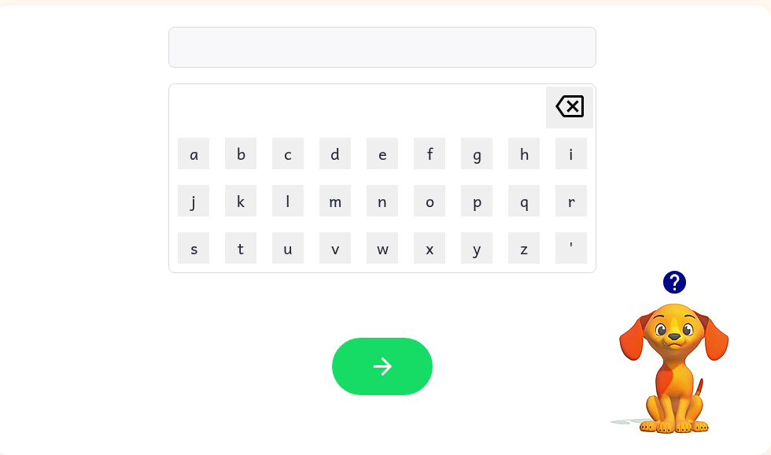
click at [199, 246] on button "s" at bounding box center [193, 247] width 31 height 31
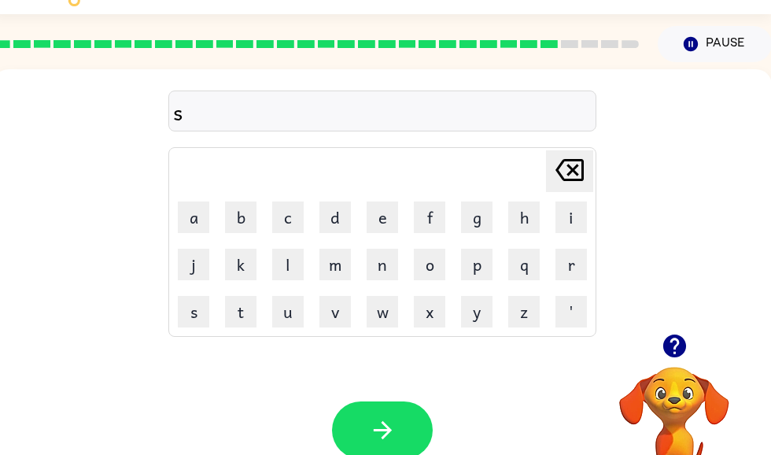
scroll to position [35, 8]
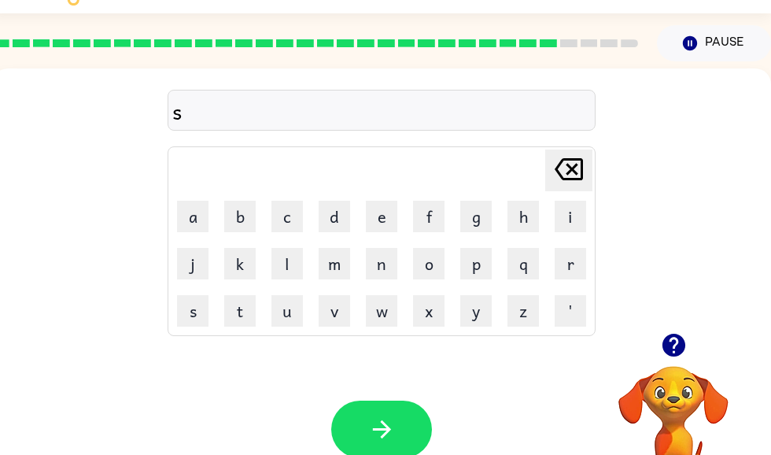
click at [678, 343] on icon "button" at bounding box center [673, 345] width 23 height 23
click at [668, 341] on icon "button" at bounding box center [673, 345] width 23 height 23
click at [678, 349] on video "Your browser must support playing .mp4 files to use Literably. Please try using…" at bounding box center [673, 420] width 157 height 157
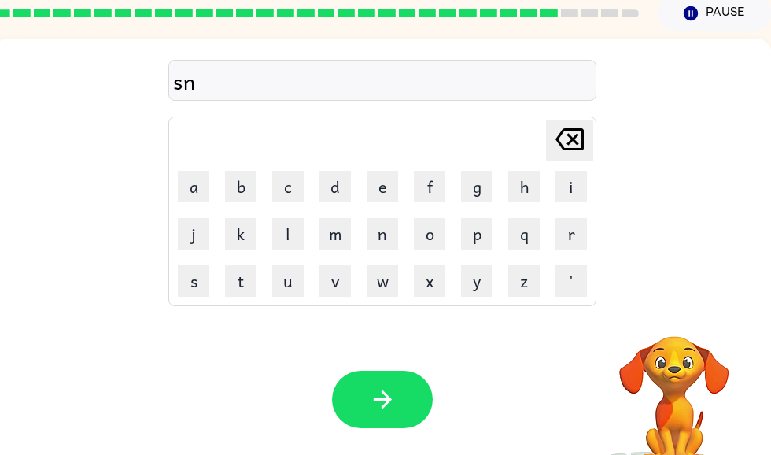
scroll to position [65, 8]
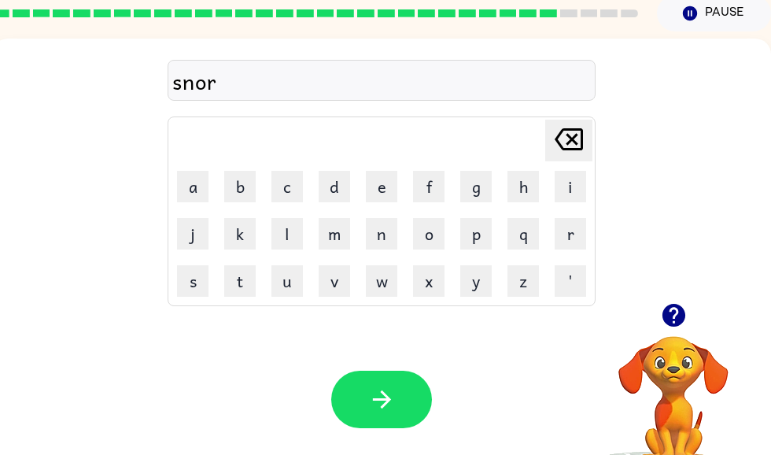
click at [388, 405] on icon "button" at bounding box center [382, 400] width 28 height 28
click at [693, 320] on button "button" at bounding box center [674, 315] width 40 height 40
click at [672, 325] on video "Your browser must support playing .mp4 files to use Literably. Please try using…" at bounding box center [673, 390] width 157 height 157
click at [406, 405] on button "button" at bounding box center [381, 399] width 101 height 57
click at [678, 323] on icon "button" at bounding box center [673, 315] width 23 height 23
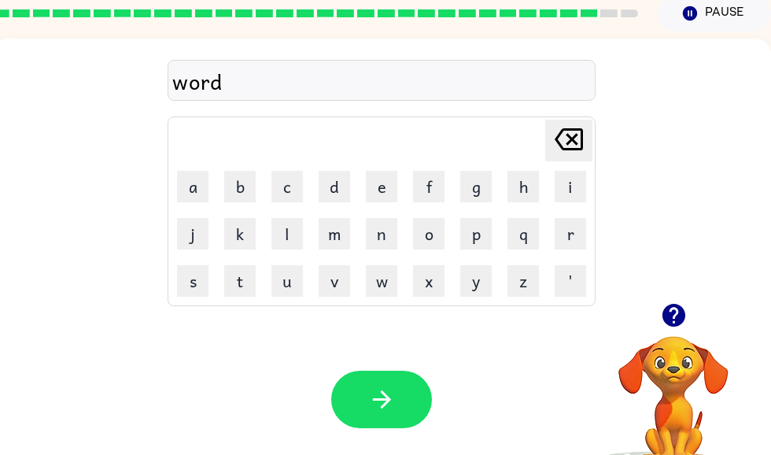
click at [376, 409] on icon "button" at bounding box center [382, 400] width 28 height 28
click at [667, 314] on icon "button" at bounding box center [673, 315] width 23 height 23
click at [392, 411] on icon "button" at bounding box center [382, 400] width 28 height 28
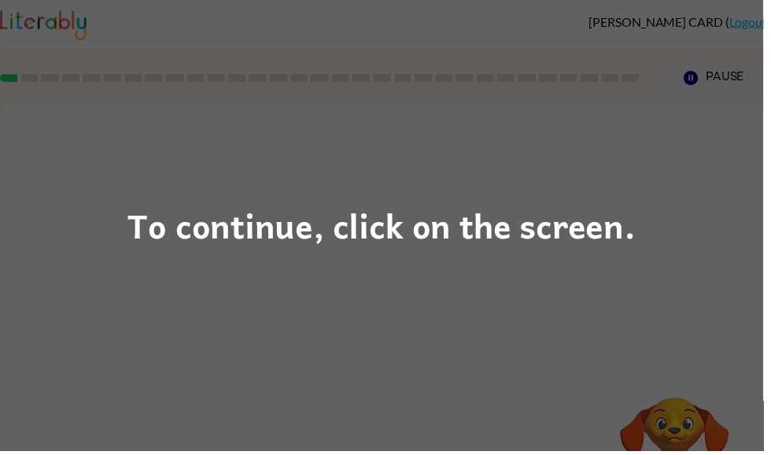
click at [771, 317] on div "To continue, click on the screen." at bounding box center [385, 227] width 771 height 455
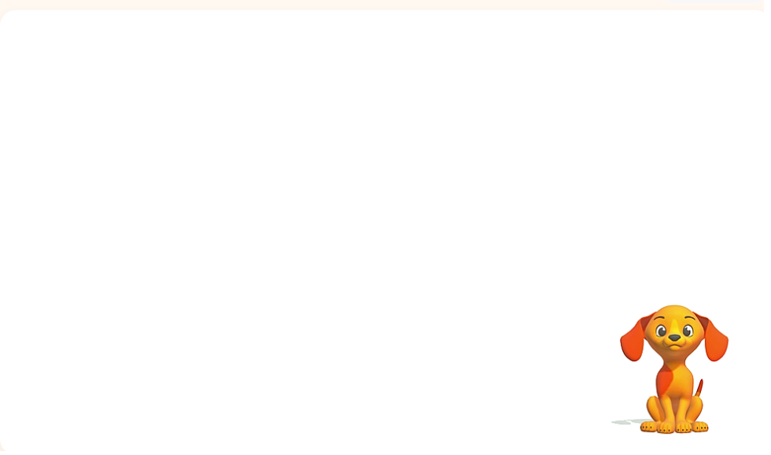
scroll to position [94, 0]
click at [605, 61] on video "Your browser must support playing .mp4 files to use Literably. Please try using…" at bounding box center [389, 141] width 779 height 264
click at [594, 48] on video "Your browser must support playing .mp4 files to use Literably. Please try using…" at bounding box center [389, 141] width 779 height 264
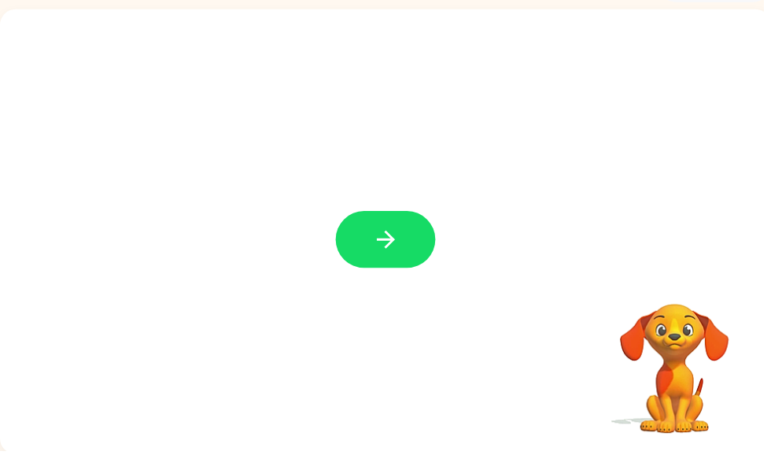
click at [401, 238] on icon "button" at bounding box center [390, 242] width 28 height 28
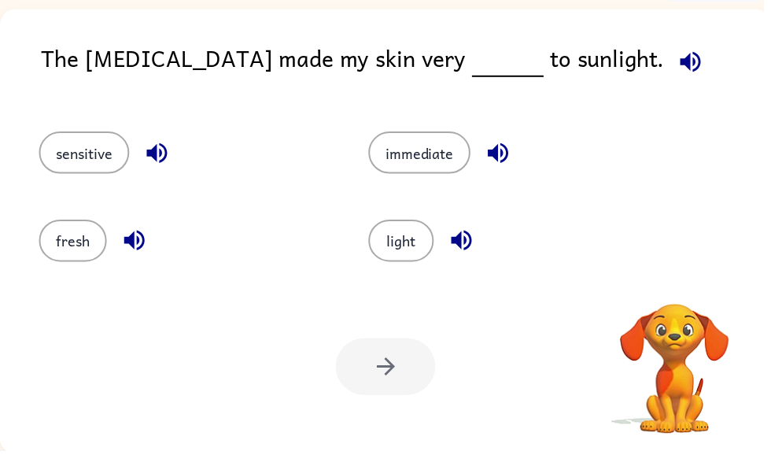
click at [684, 62] on icon "button" at bounding box center [698, 63] width 28 height 28
click at [603, 90] on div "The [MEDICAL_DATA] made my skin very to sunlight." at bounding box center [411, 71] width 738 height 61
click at [150, 242] on button "button" at bounding box center [136, 243] width 40 height 40
click at [461, 242] on icon "button" at bounding box center [466, 243] width 20 height 20
click at [494, 162] on icon "button" at bounding box center [504, 155] width 28 height 28
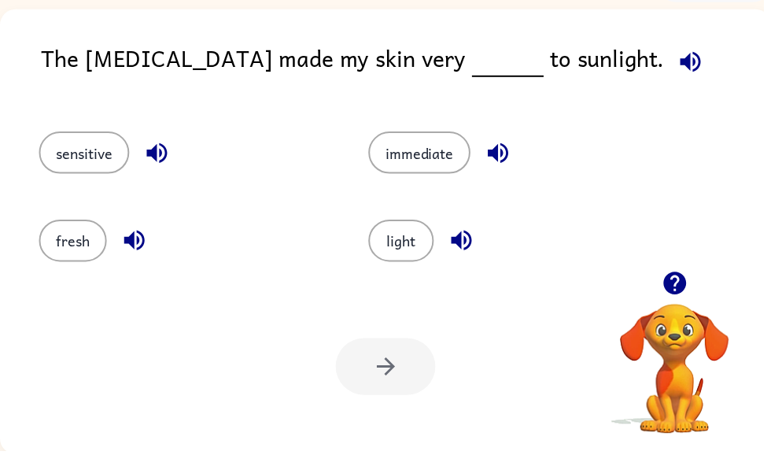
click at [154, 156] on icon "button" at bounding box center [158, 155] width 20 height 20
click at [94, 163] on button "sensitive" at bounding box center [84, 154] width 91 height 43
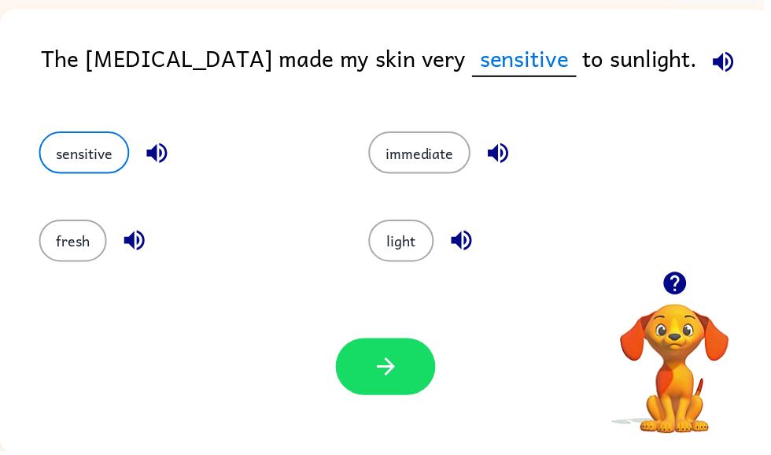
click at [373, 381] on button "button" at bounding box center [389, 370] width 101 height 57
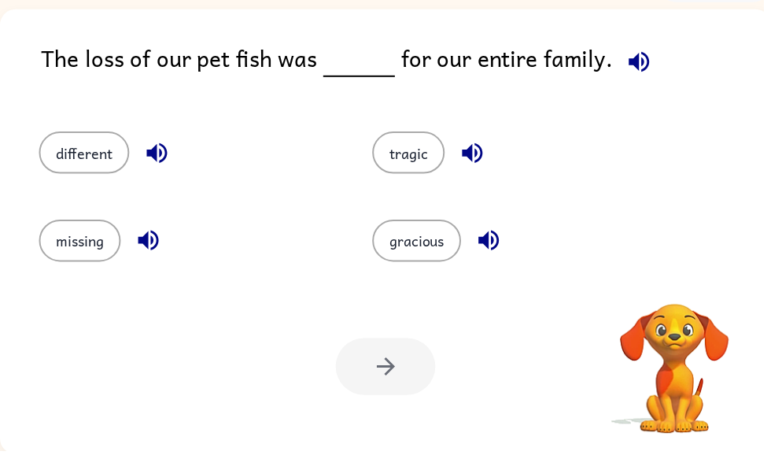
click at [645, 62] on icon "button" at bounding box center [645, 62] width 20 height 20
click at [638, 69] on icon "button" at bounding box center [646, 63] width 28 height 28
click at [91, 241] on button "missing" at bounding box center [80, 243] width 83 height 43
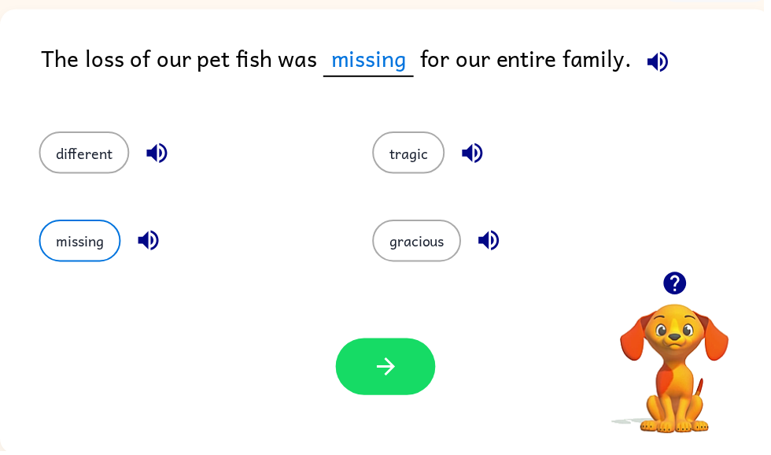
click at [427, 376] on button "button" at bounding box center [389, 370] width 101 height 57
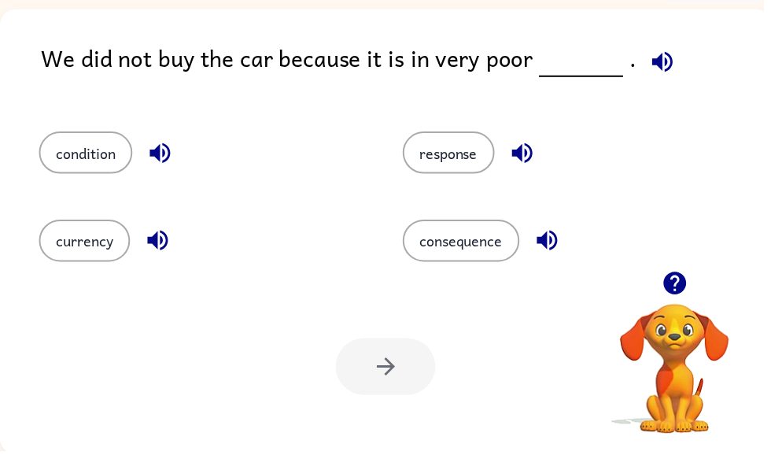
click at [668, 64] on icon "button" at bounding box center [669, 62] width 20 height 20
click at [520, 150] on icon "button" at bounding box center [528, 155] width 28 height 28
click at [553, 246] on icon "button" at bounding box center [552, 243] width 20 height 20
click at [150, 245] on icon "button" at bounding box center [159, 243] width 20 height 20
click at [156, 147] on icon "button" at bounding box center [162, 155] width 28 height 28
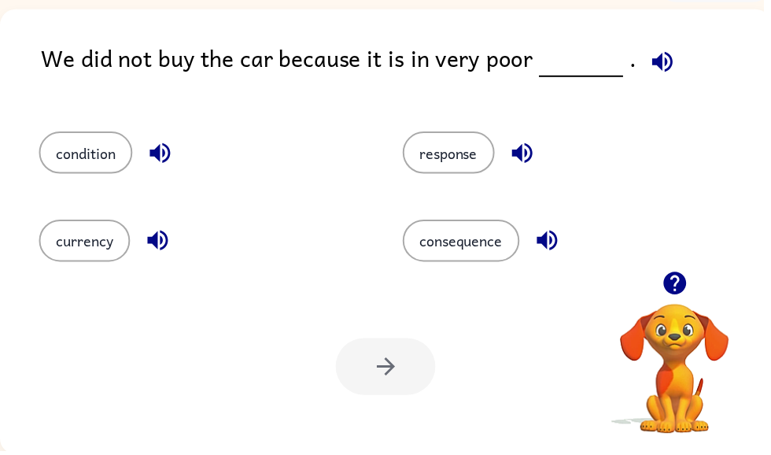
click at [81, 165] on button "condition" at bounding box center [86, 154] width 94 height 43
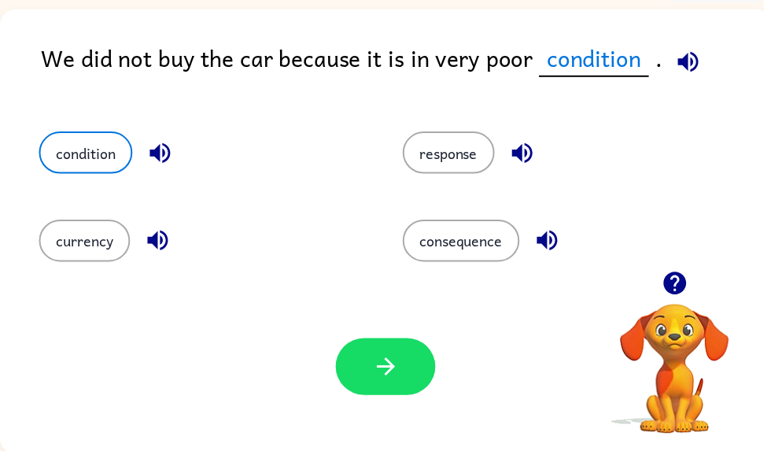
click at [367, 395] on button "button" at bounding box center [389, 370] width 101 height 57
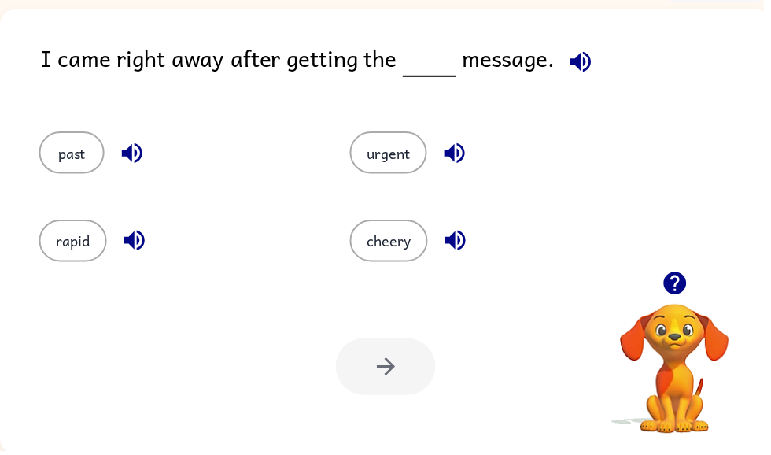
click at [573, 57] on icon "button" at bounding box center [587, 63] width 28 height 28
click at [771, 65] on div "I came right away after getting the message." at bounding box center [411, 71] width 738 height 61
click at [573, 64] on icon "button" at bounding box center [587, 63] width 28 height 28
click at [582, 61] on icon "button" at bounding box center [586, 62] width 20 height 20
click at [588, 46] on button "button" at bounding box center [587, 63] width 40 height 40
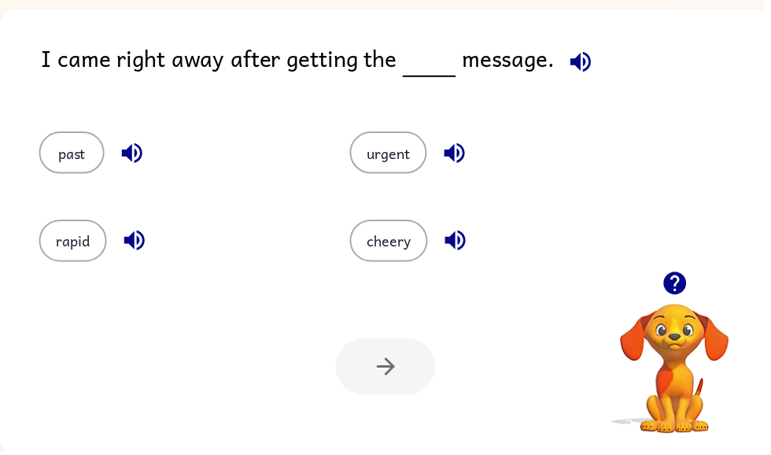
click at [578, 64] on icon "button" at bounding box center [586, 62] width 20 height 20
click at [577, 66] on icon "button" at bounding box center [586, 62] width 20 height 20
click at [580, 62] on icon "button" at bounding box center [586, 62] width 20 height 20
click at [120, 135] on div "past" at bounding box center [178, 154] width 278 height 43
click at [142, 165] on icon "button" at bounding box center [134, 155] width 28 height 28
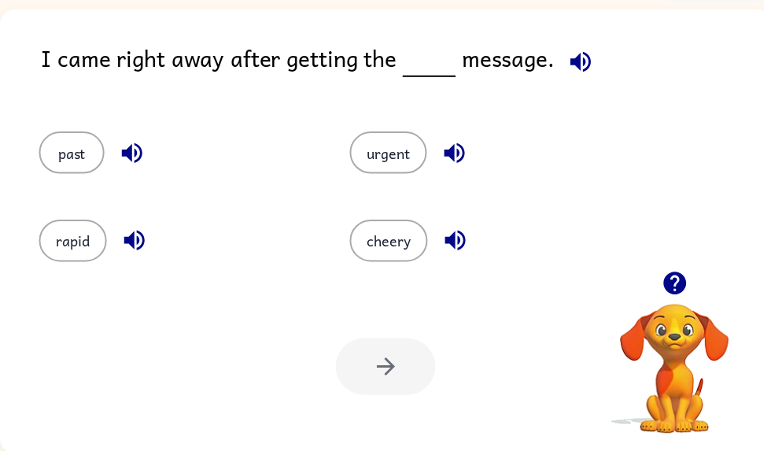
click at [131, 257] on icon "button" at bounding box center [136, 243] width 28 height 28
click at [460, 245] on icon "button" at bounding box center [460, 243] width 28 height 28
click at [456, 157] on icon "button" at bounding box center [459, 155] width 20 height 20
click at [400, 157] on button "urgent" at bounding box center [392, 154] width 78 height 43
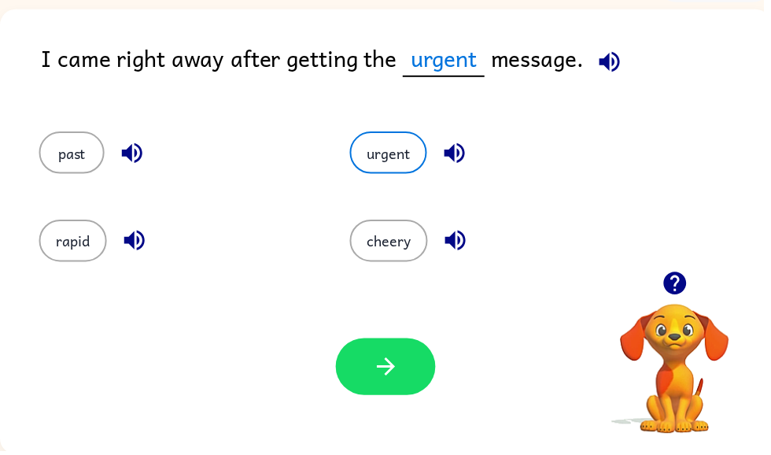
click at [431, 365] on button "button" at bounding box center [389, 370] width 101 height 57
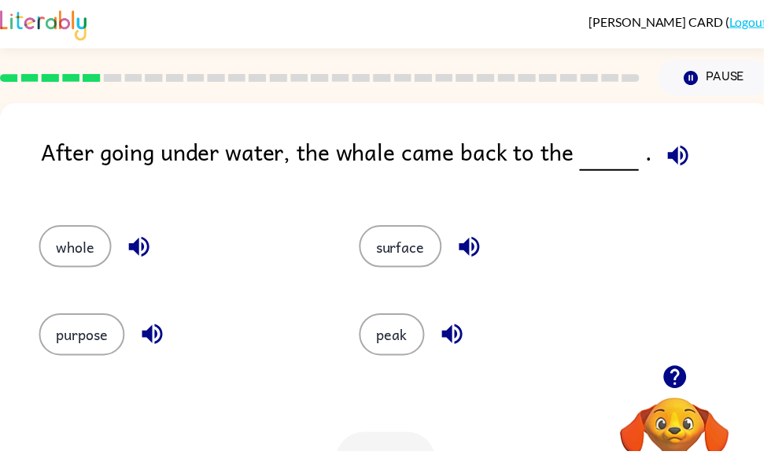
scroll to position [0, 0]
click at [685, 380] on icon "button" at bounding box center [682, 381] width 28 height 28
click at [682, 152] on icon "button" at bounding box center [685, 157] width 28 height 28
click at [679, 158] on button "button" at bounding box center [685, 157] width 40 height 40
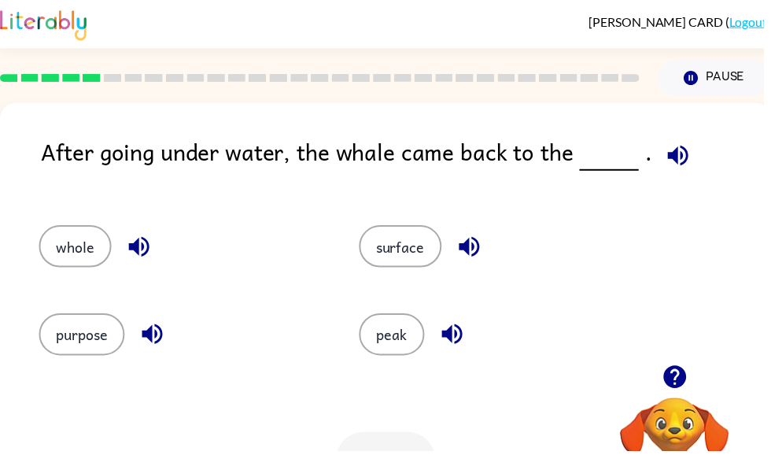
click at [679, 158] on button "button" at bounding box center [685, 157] width 40 height 40
click at [681, 177] on button "button" at bounding box center [685, 157] width 40 height 40
click at [680, 157] on icon "button" at bounding box center [685, 157] width 28 height 28
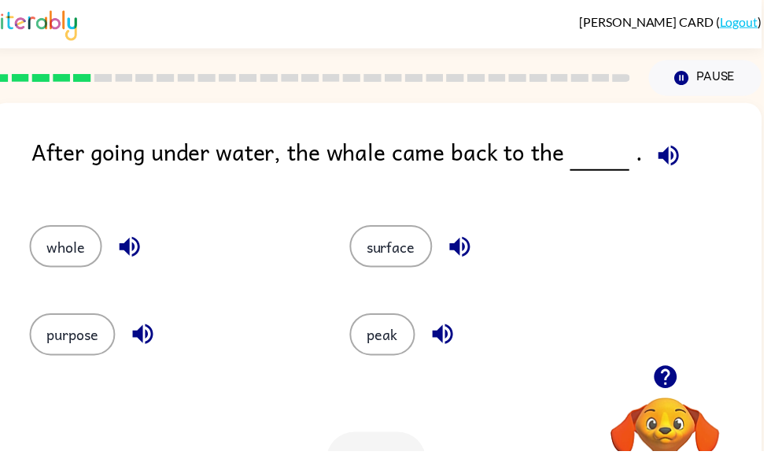
scroll to position [0, 9]
click at [669, 160] on icon "button" at bounding box center [675, 156] width 20 height 20
click at [445, 342] on icon "button" at bounding box center [447, 337] width 20 height 20
click at [386, 342] on button "peak" at bounding box center [386, 337] width 66 height 43
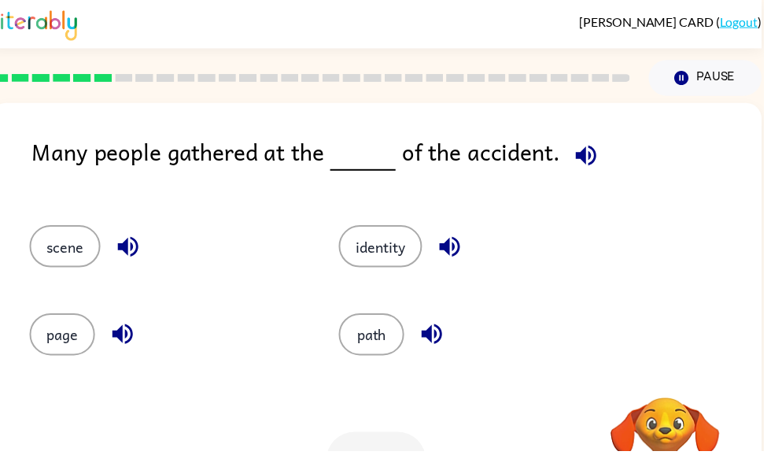
click at [377, 261] on button "identity" at bounding box center [384, 248] width 84 height 43
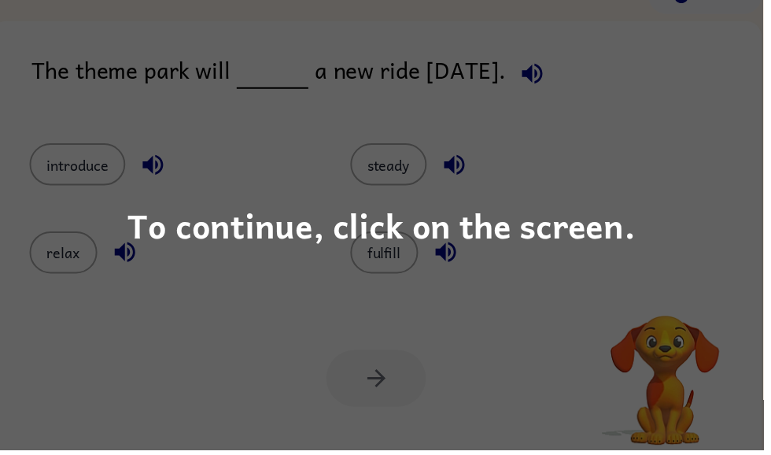
click at [547, 225] on div "To continue, click on the screen." at bounding box center [385, 228] width 513 height 54
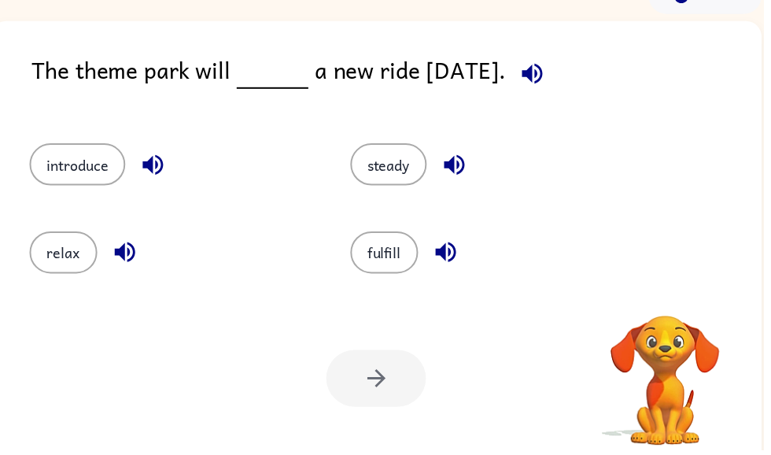
scroll to position [83, 0]
click at [411, 179] on button "steady" at bounding box center [392, 165] width 77 height 43
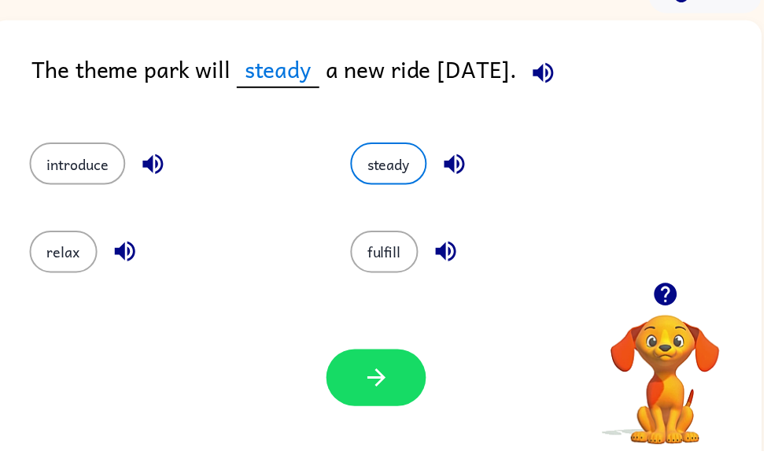
click at [397, 379] on button "button" at bounding box center [380, 381] width 101 height 57
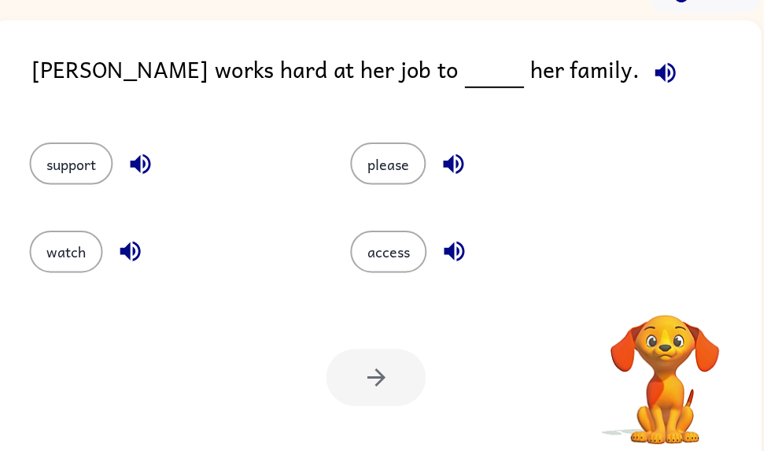
click at [397, 259] on button "access" at bounding box center [392, 254] width 77 height 43
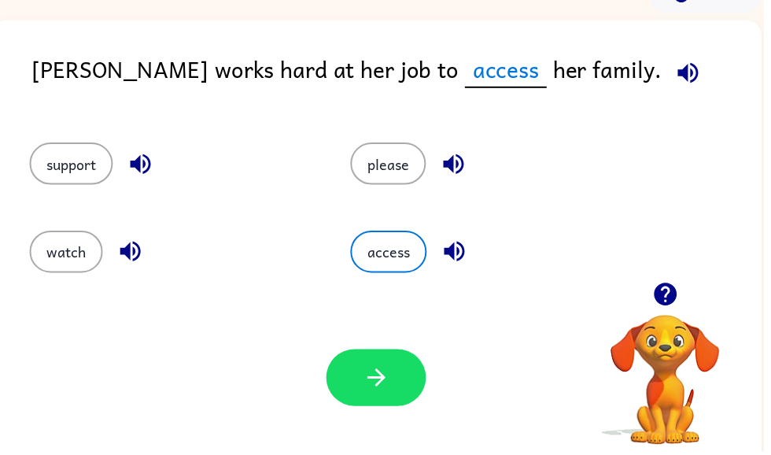
click at [470, 70] on span "access" at bounding box center [511, 70] width 83 height 37
click at [376, 379] on icon "button" at bounding box center [381, 382] width 28 height 28
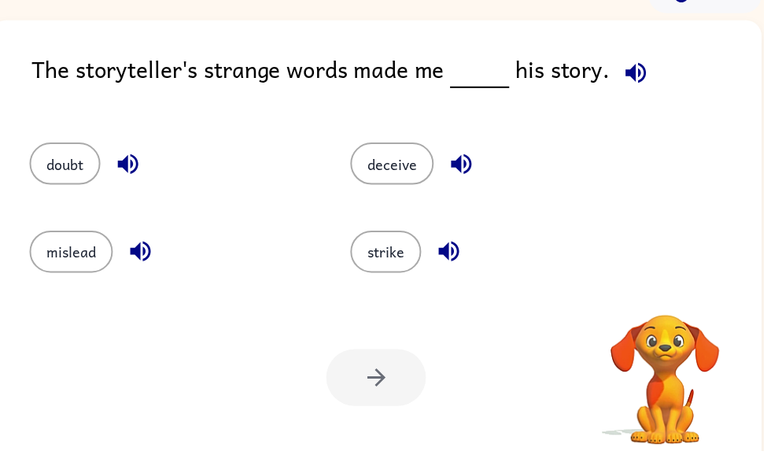
click at [407, 165] on button "deceive" at bounding box center [396, 165] width 84 height 43
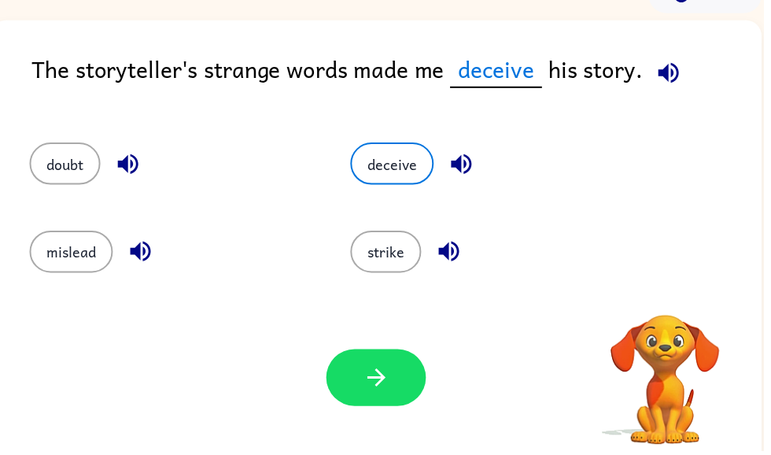
click at [392, 242] on button "strike" at bounding box center [390, 254] width 72 height 43
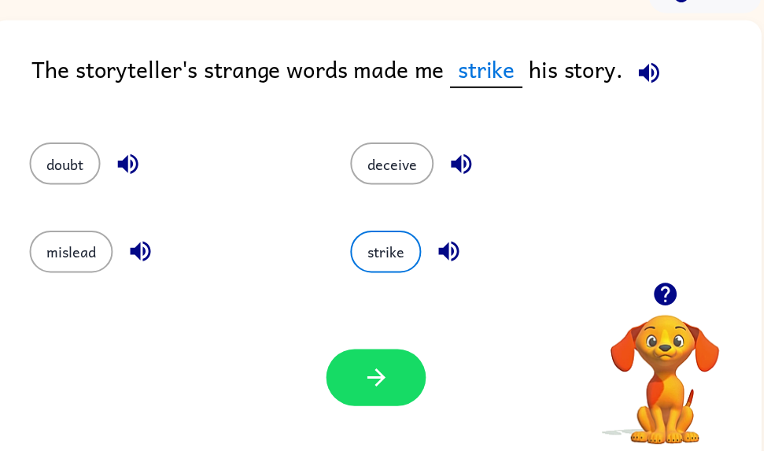
click at [414, 399] on button "button" at bounding box center [380, 381] width 101 height 57
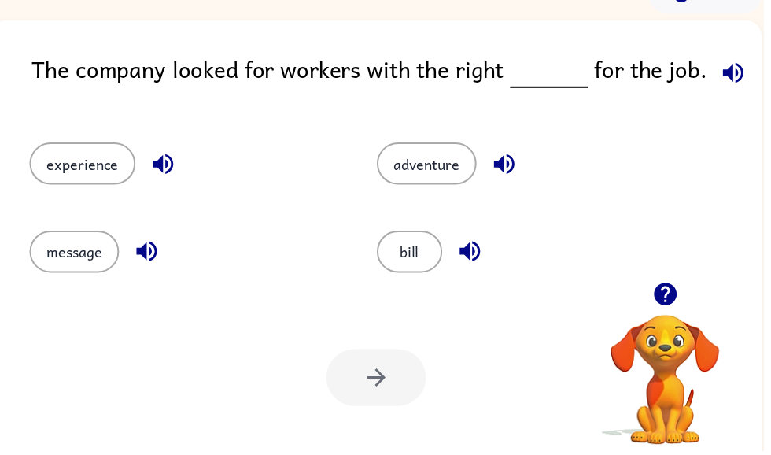
click at [424, 257] on button "bill" at bounding box center [414, 254] width 66 height 43
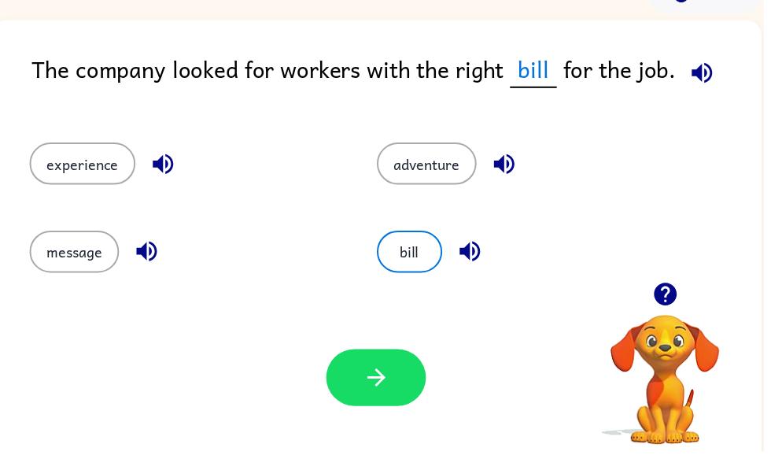
click at [678, 301] on icon "button" at bounding box center [671, 297] width 23 height 23
click at [386, 377] on icon "button" at bounding box center [381, 382] width 28 height 28
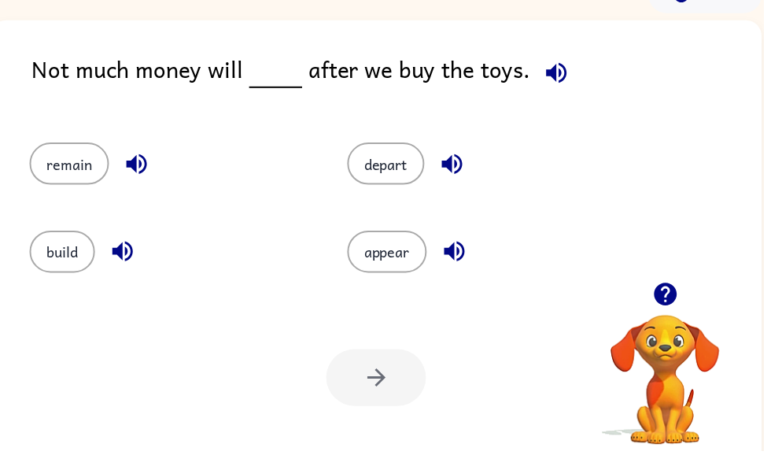
click at [384, 153] on button "depart" at bounding box center [390, 165] width 78 height 43
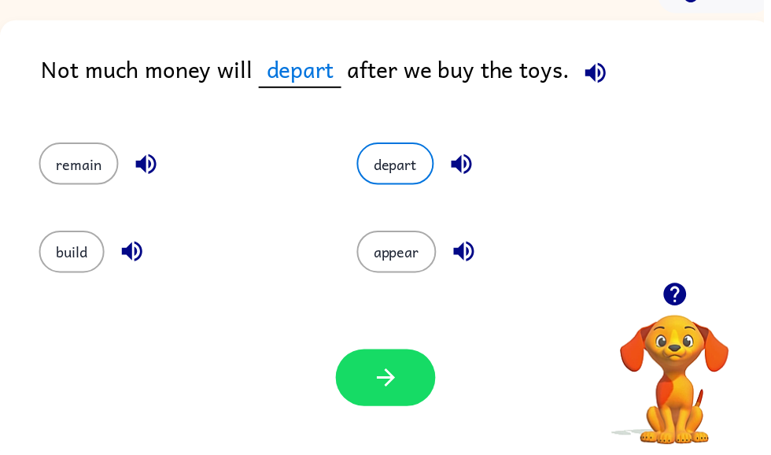
scroll to position [0, 0]
click at [80, 250] on button "build" at bounding box center [72, 254] width 66 height 43
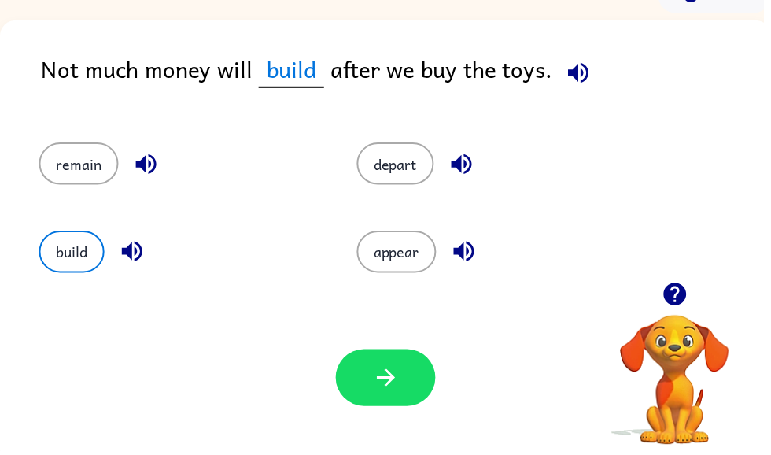
click at [376, 367] on button "button" at bounding box center [389, 381] width 101 height 57
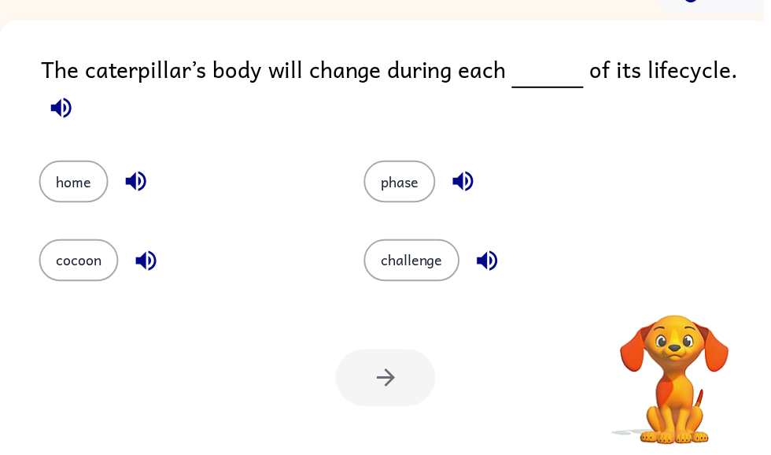
click at [407, 283] on button "challenge" at bounding box center [416, 263] width 97 height 43
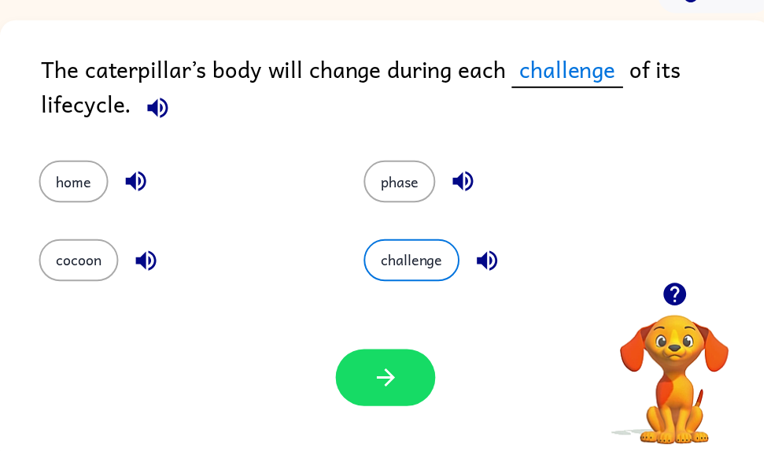
click at [394, 381] on icon "button" at bounding box center [390, 382] width 28 height 28
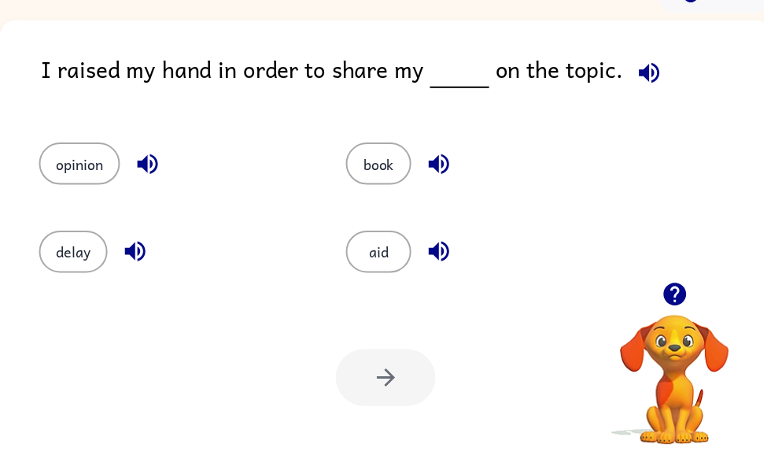
click at [57, 165] on button "opinion" at bounding box center [80, 165] width 82 height 43
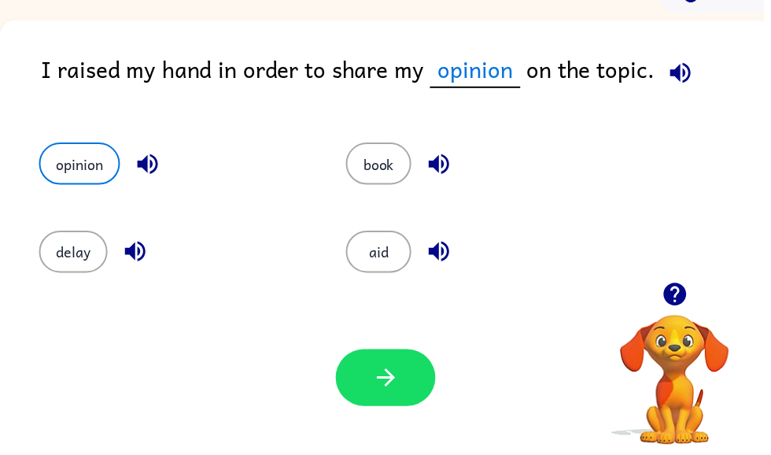
click at [399, 388] on icon "button" at bounding box center [390, 382] width 28 height 28
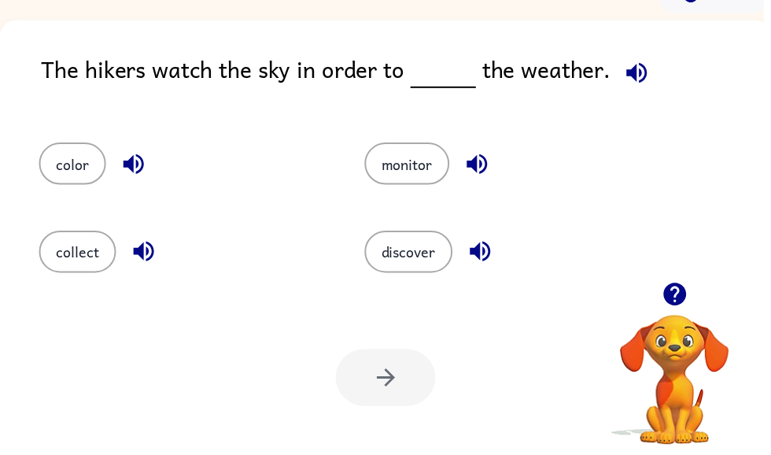
click at [383, 268] on button "discover" at bounding box center [412, 254] width 89 height 43
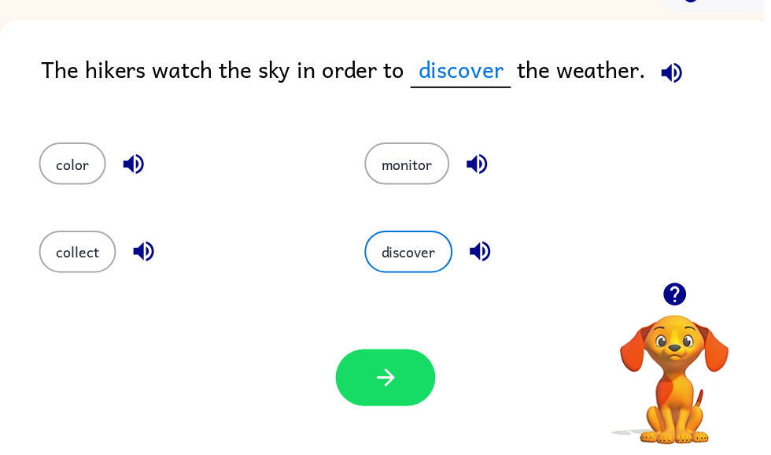
click at [409, 385] on button "button" at bounding box center [389, 381] width 101 height 57
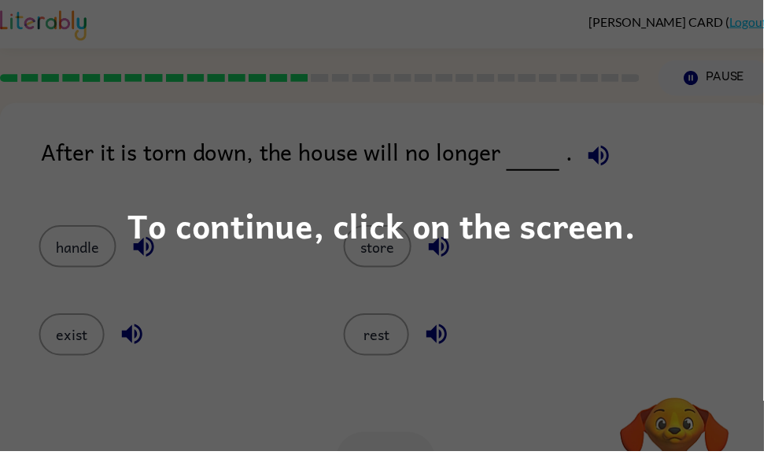
click at [633, 227] on div "To continue, click on the screen." at bounding box center [385, 228] width 513 height 54
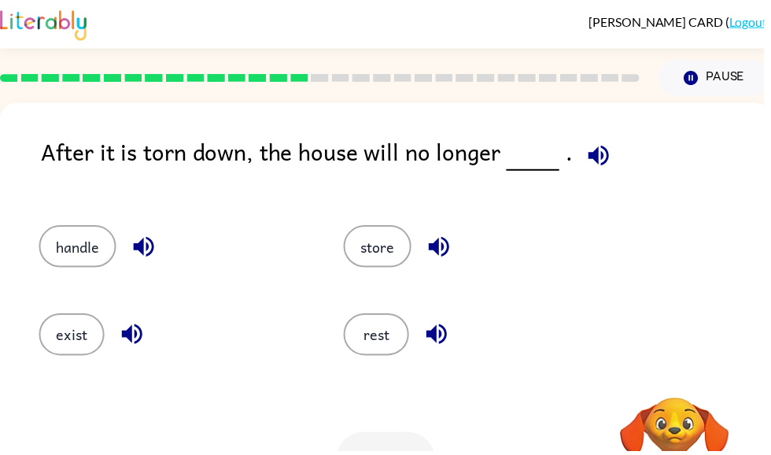
click at [374, 338] on button "rest" at bounding box center [380, 337] width 66 height 43
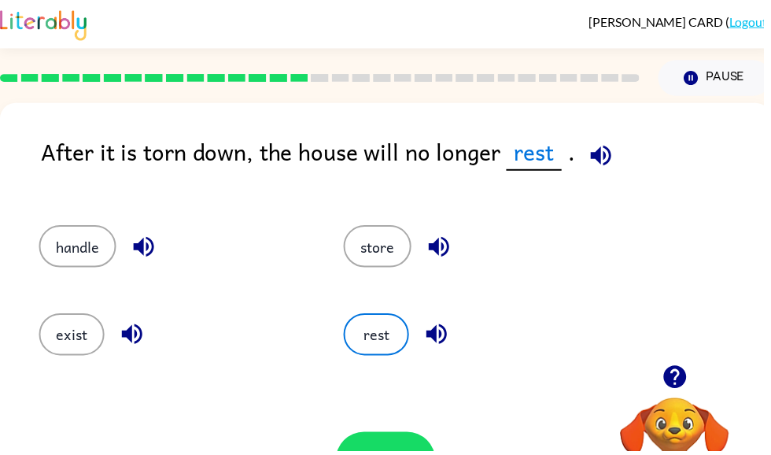
click at [540, 157] on span "rest" at bounding box center [540, 153] width 56 height 37
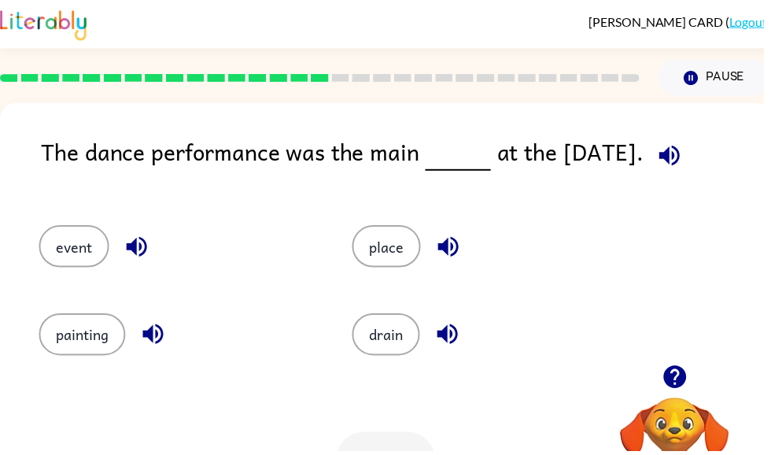
click at [398, 331] on button "drain" at bounding box center [390, 337] width 68 height 43
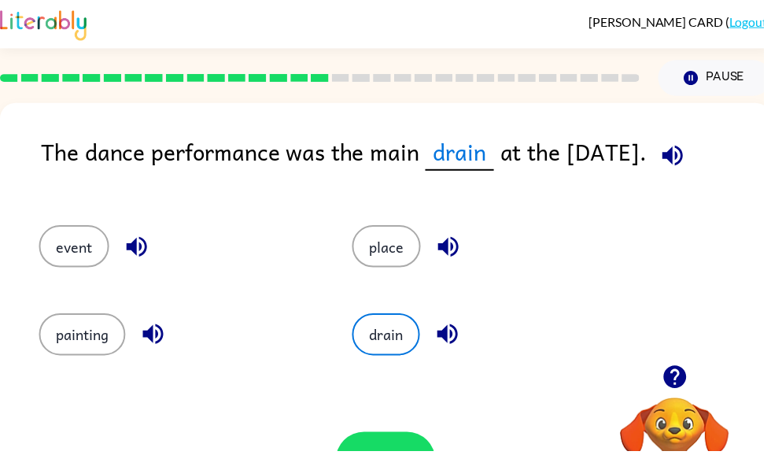
click at [455, 160] on span "drain" at bounding box center [464, 153] width 69 height 37
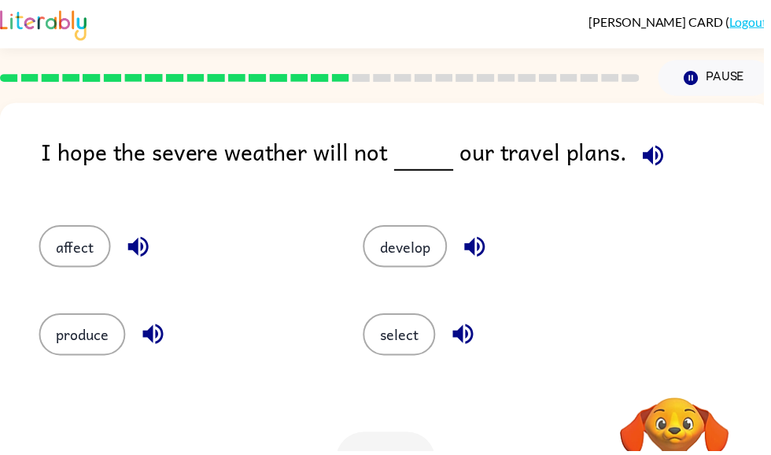
click at [415, 344] on button "select" at bounding box center [403, 337] width 73 height 43
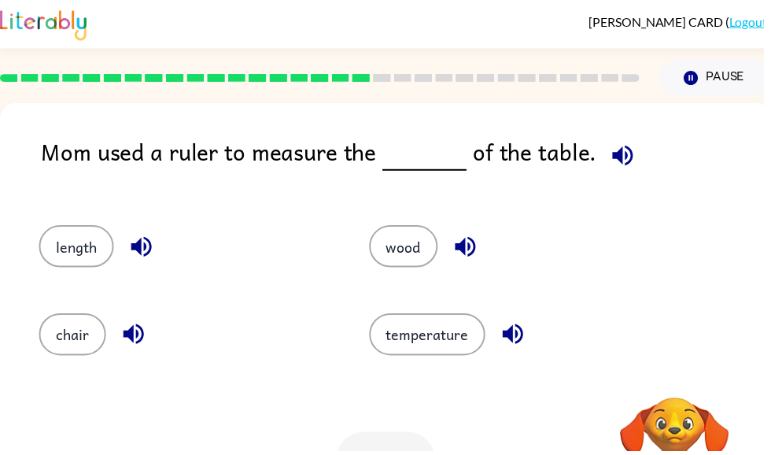
click at [404, 253] on button "wood" at bounding box center [407, 248] width 69 height 43
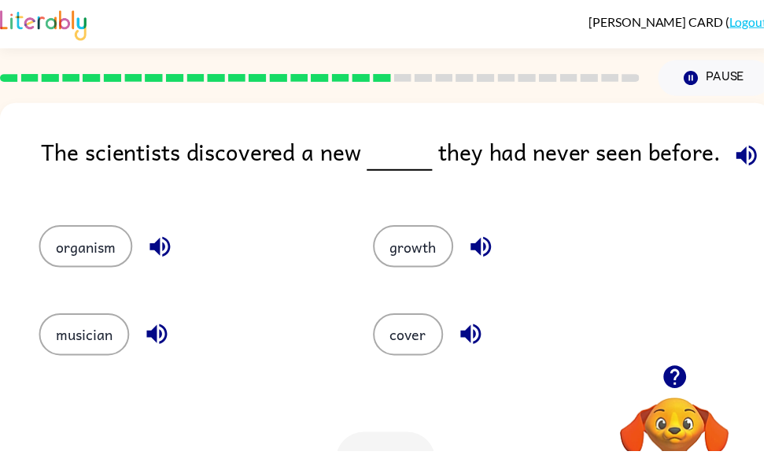
click at [416, 336] on button "cover" at bounding box center [412, 337] width 71 height 43
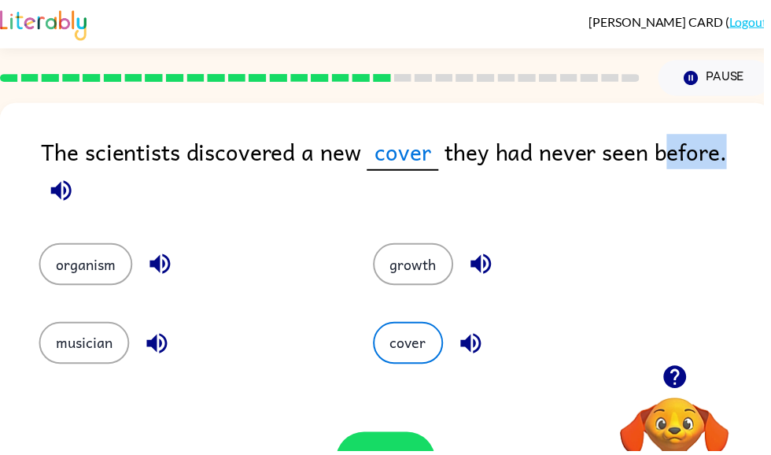
click at [642, 216] on div "growth" at bounding box center [516, 255] width 338 height 79
click at [641, 216] on div "growth" at bounding box center [516, 255] width 338 height 79
click at [422, 334] on button "cover" at bounding box center [412, 346] width 71 height 43
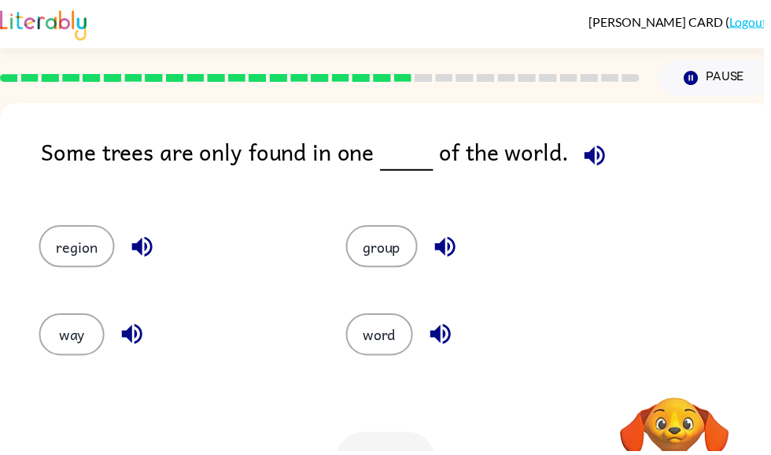
click at [410, 338] on button "word" at bounding box center [383, 337] width 68 height 43
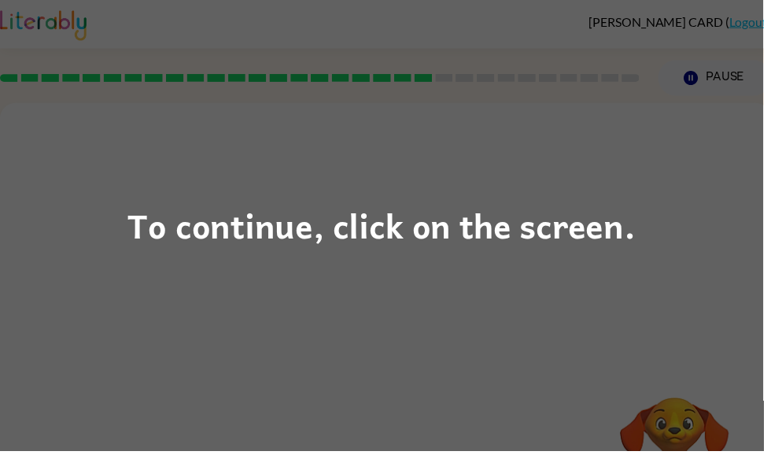
click at [542, 280] on div "To continue, click on the screen." at bounding box center [385, 227] width 771 height 455
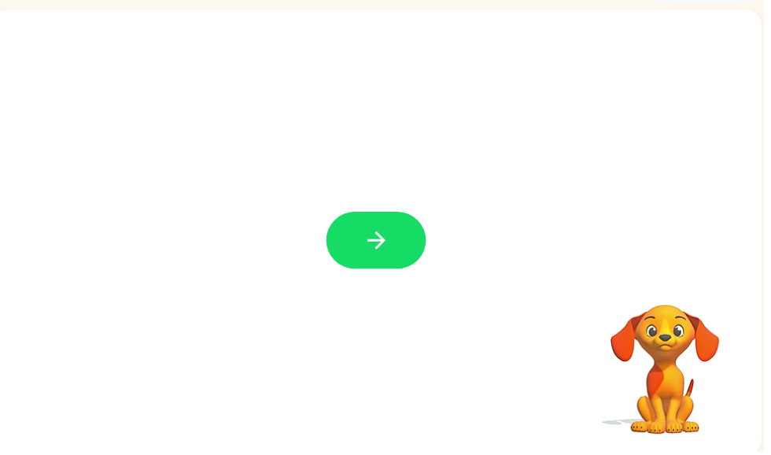
scroll to position [94, 0]
click at [404, 242] on button "button" at bounding box center [380, 241] width 101 height 57
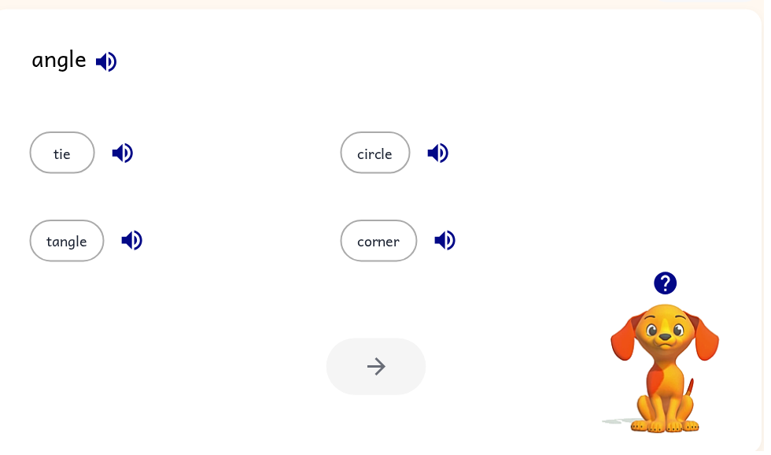
click at [58, 160] on button "tie" at bounding box center [63, 154] width 66 height 43
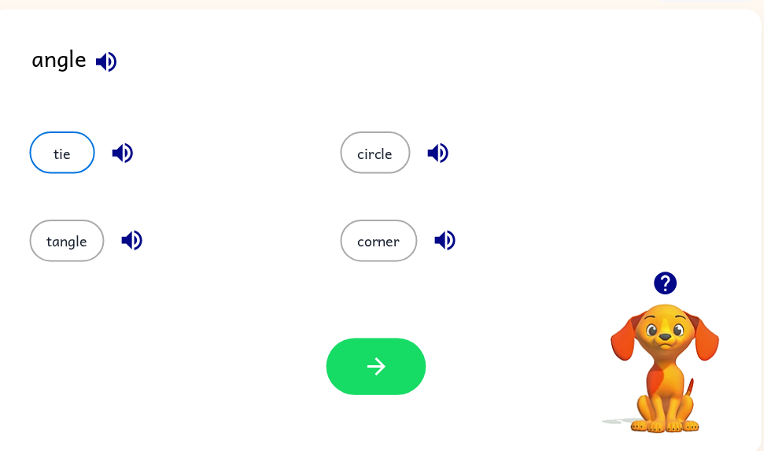
click at [54, 247] on button "tangle" at bounding box center [68, 243] width 76 height 43
click at [68, 243] on button "tangle" at bounding box center [68, 243] width 76 height 43
click at [394, 379] on button "button" at bounding box center [380, 370] width 101 height 57
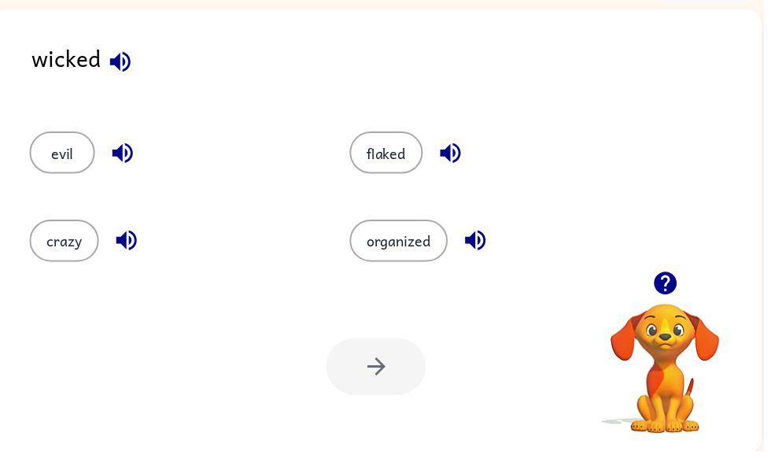
click at [63, 149] on button "evil" at bounding box center [63, 154] width 66 height 43
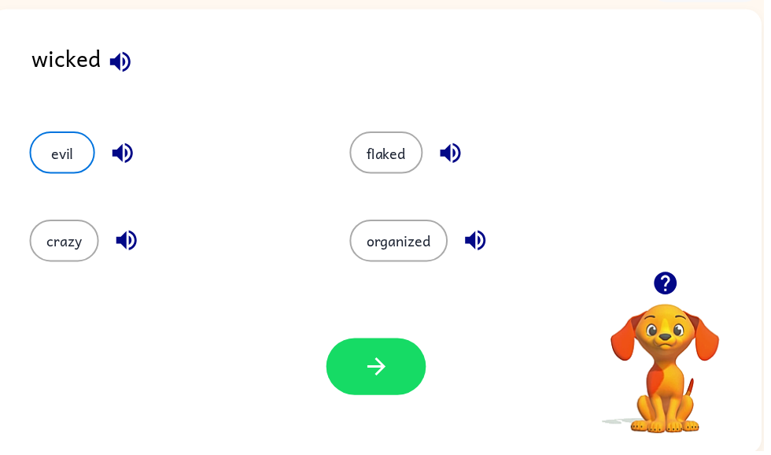
click at [327, 409] on div "Your browser must support playing .mp4 files to use Literably. Please try using…" at bounding box center [380, 370] width 779 height 177
click at [423, 352] on button "button" at bounding box center [380, 370] width 101 height 57
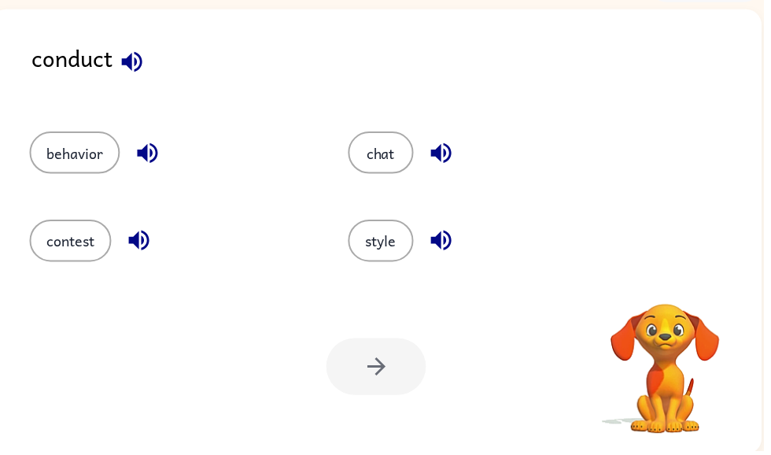
click at [68, 235] on button "contest" at bounding box center [71, 243] width 83 height 43
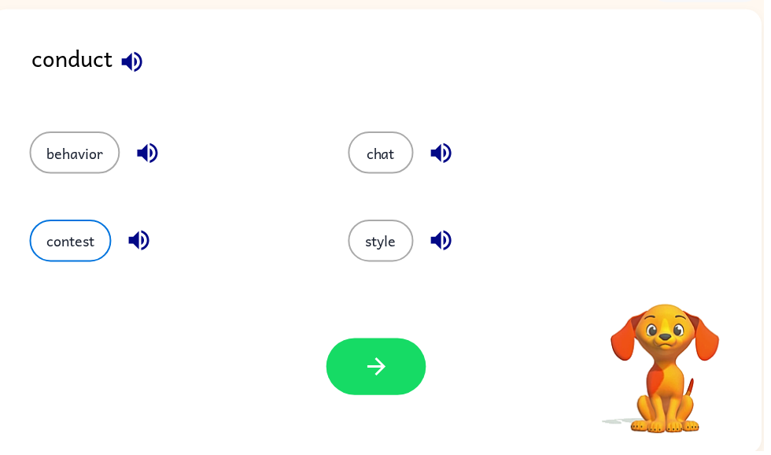
click at [400, 354] on button "button" at bounding box center [380, 370] width 101 height 57
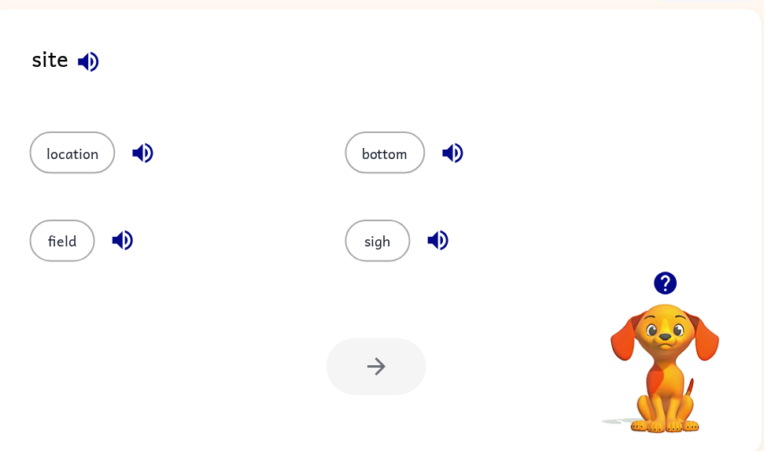
click at [409, 365] on div at bounding box center [380, 370] width 101 height 57
click at [55, 245] on button "field" at bounding box center [63, 243] width 66 height 43
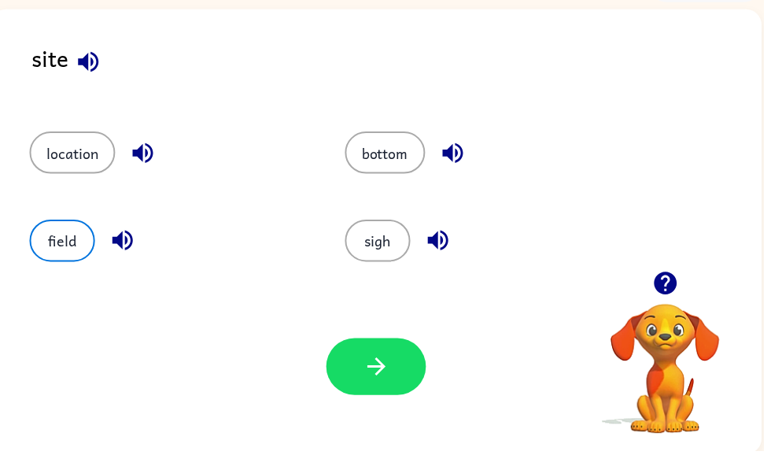
click at [396, 383] on button "button" at bounding box center [380, 370] width 101 height 57
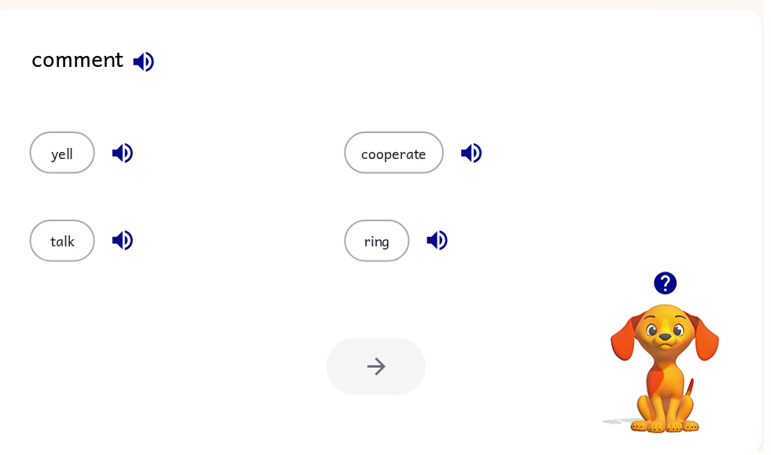
click at [390, 169] on button "cooperate" at bounding box center [398, 154] width 101 height 43
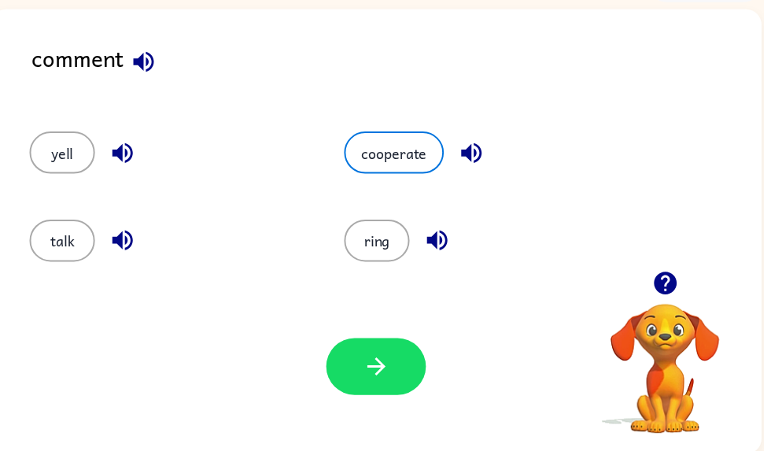
click at [387, 353] on button "button" at bounding box center [380, 370] width 101 height 57
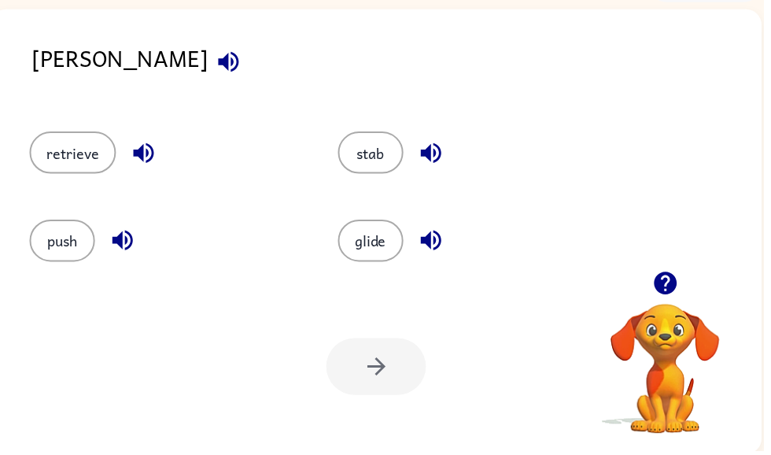
click at [394, 379] on div at bounding box center [380, 370] width 101 height 57
click at [65, 246] on button "push" at bounding box center [63, 243] width 66 height 43
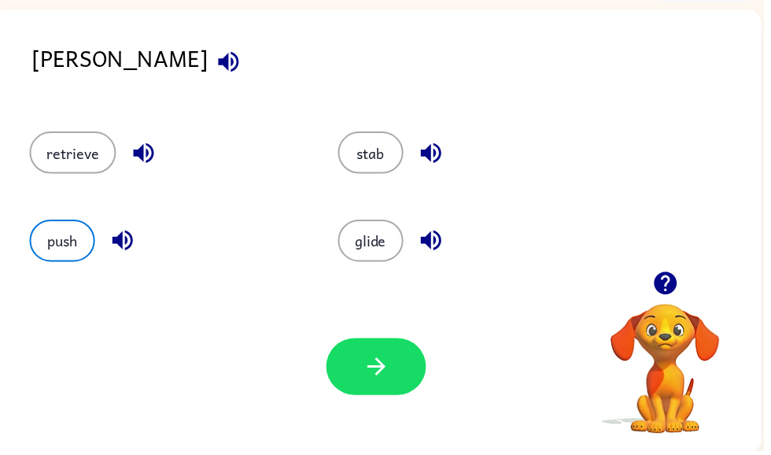
click at [398, 375] on button "button" at bounding box center [380, 370] width 101 height 57
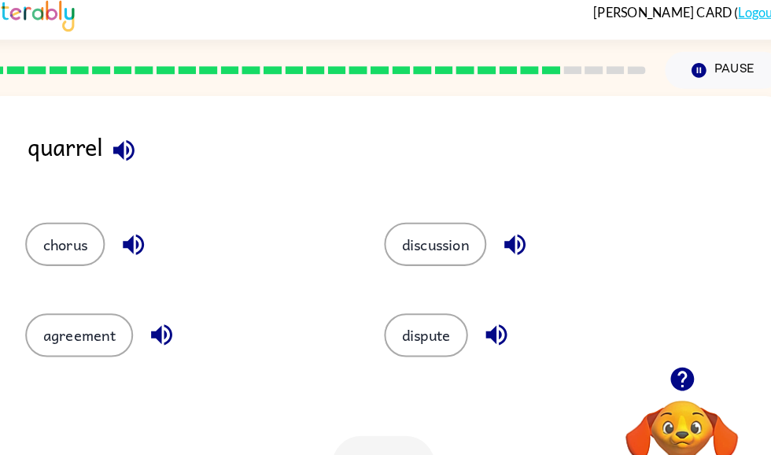
scroll to position [0, 1]
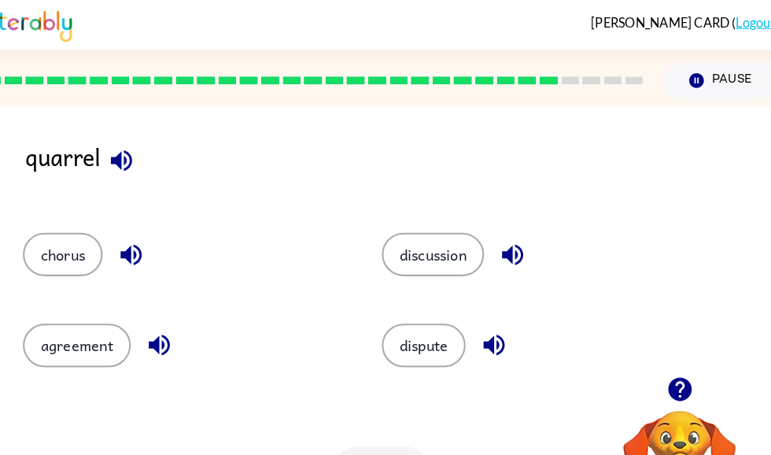
click at [414, 353] on button "dispute" at bounding box center [431, 337] width 82 height 43
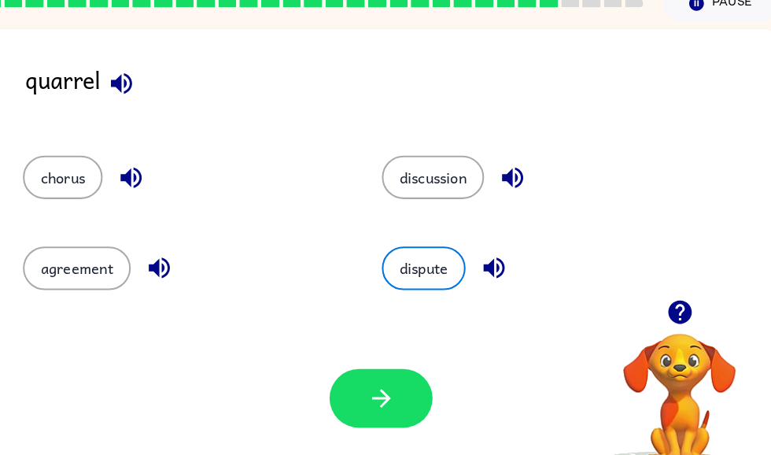
scroll to position [81, 1]
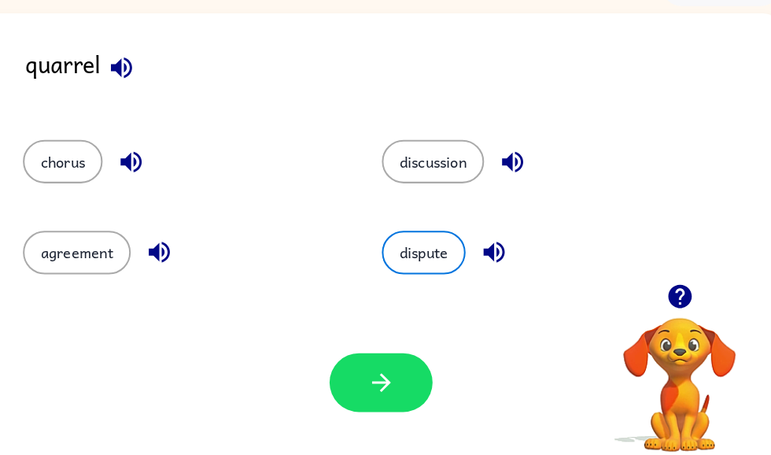
click at [409, 384] on button "button" at bounding box center [388, 383] width 101 height 57
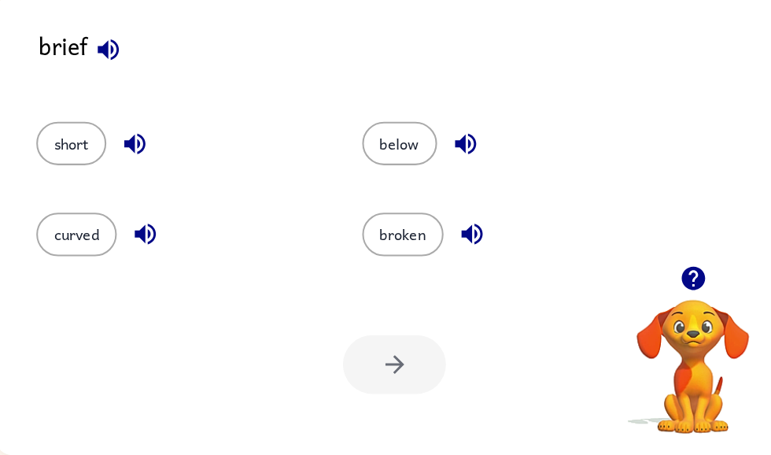
scroll to position [99, 1]
click at [420, 232] on button "broken" at bounding box center [396, 239] width 79 height 43
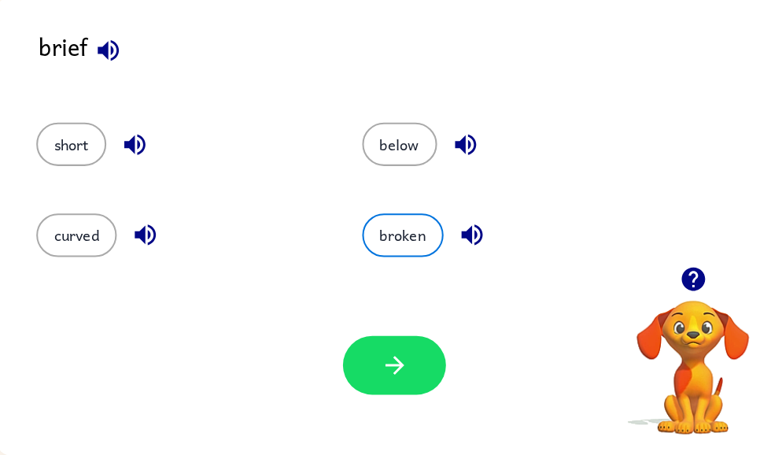
click at [405, 343] on button "button" at bounding box center [388, 366] width 101 height 57
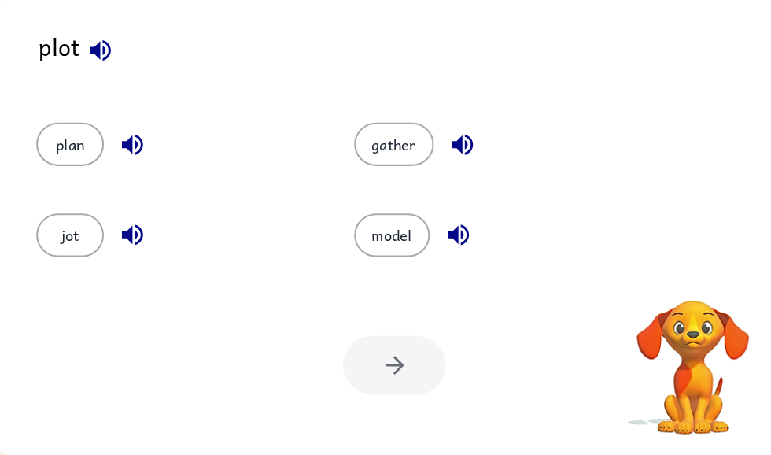
click at [392, 146] on button "gather" at bounding box center [388, 150] width 78 height 43
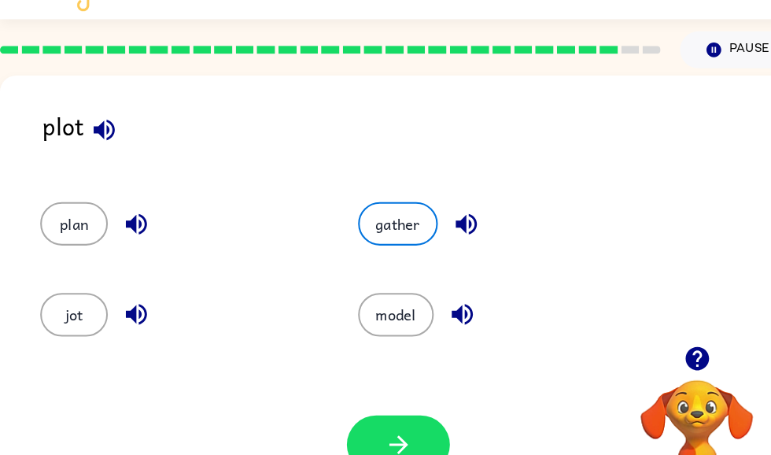
scroll to position [74, 0]
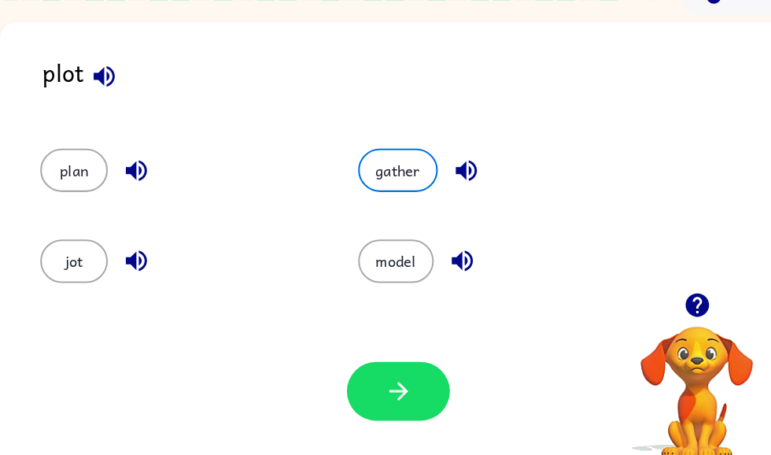
click at [383, 401] on button "button" at bounding box center [389, 390] width 101 height 57
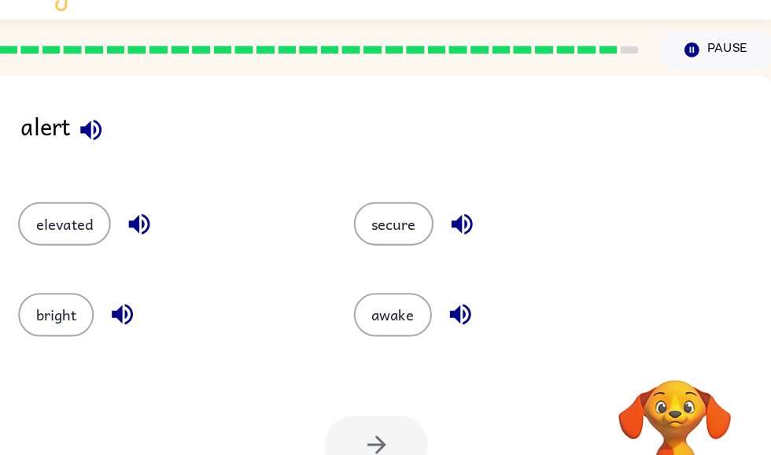
scroll to position [26, 6]
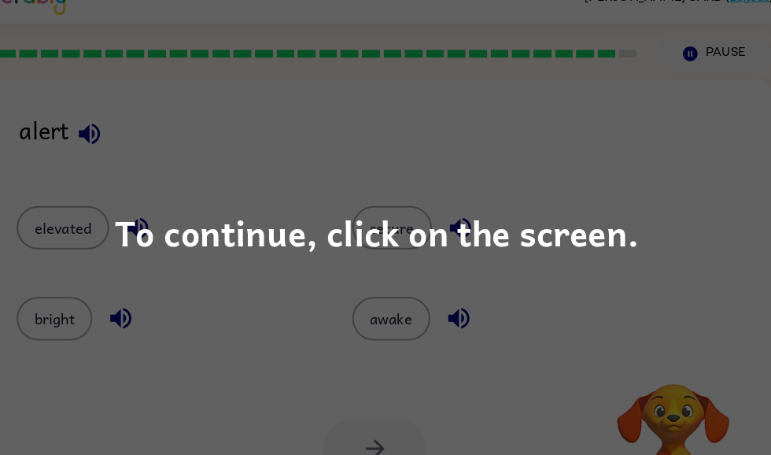
click at [616, 231] on div "To continue, click on the screen." at bounding box center [385, 228] width 513 height 54
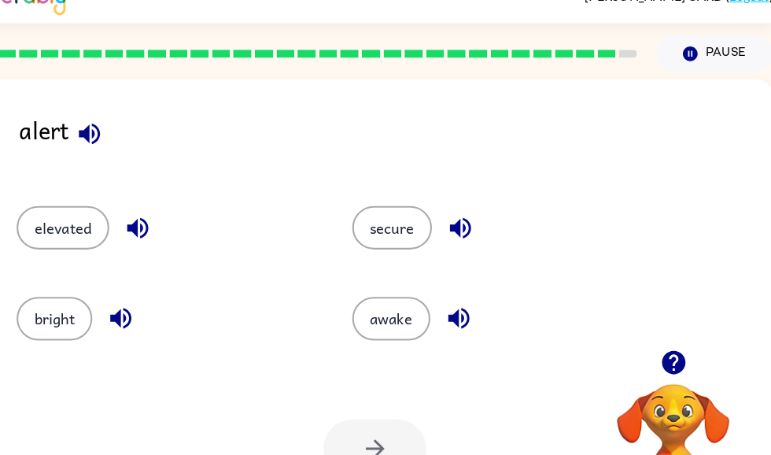
click at [84, 150] on button "button" at bounding box center [104, 131] width 40 height 40
click at [91, 127] on icon "button" at bounding box center [105, 131] width 28 height 28
click at [94, 127] on icon "button" at bounding box center [104, 130] width 20 height 20
click at [91, 139] on icon "button" at bounding box center [105, 131] width 28 height 28
click at [138, 218] on icon "button" at bounding box center [152, 223] width 28 height 28
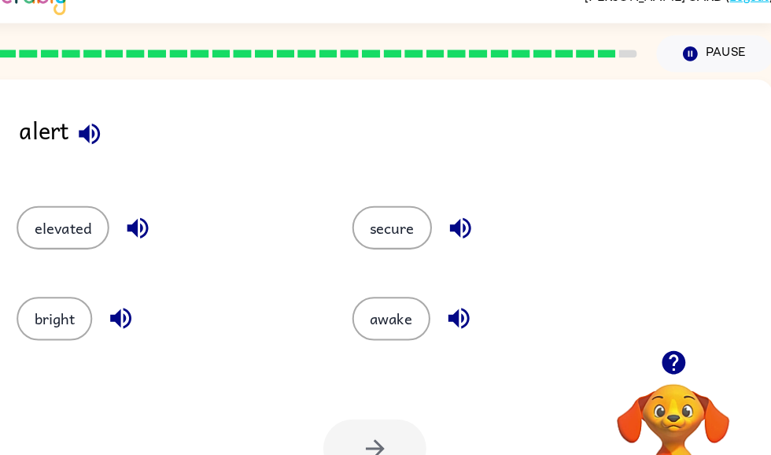
click at [115, 315] on button "button" at bounding box center [135, 311] width 40 height 40
click at [146, 310] on div "bright" at bounding box center [179, 311] width 292 height 43
click at [452, 314] on icon "button" at bounding box center [466, 312] width 28 height 28
click at [447, 214] on button "button" at bounding box center [467, 223] width 40 height 40
click at [377, 220] on button "secure" at bounding box center [400, 222] width 78 height 43
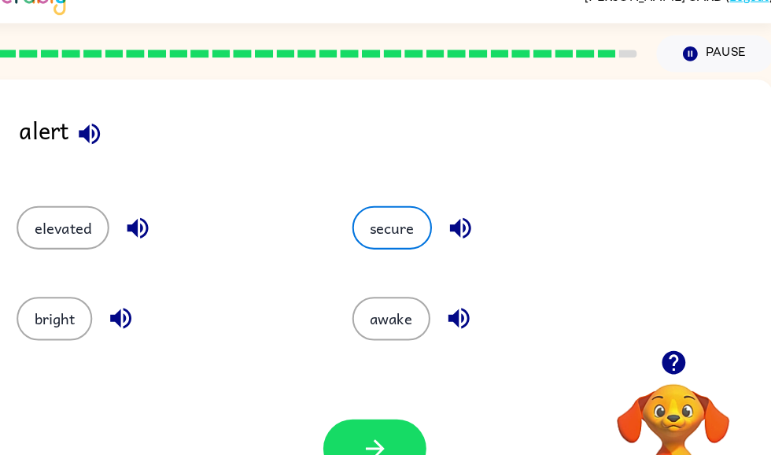
click at [394, 420] on button "button" at bounding box center [383, 438] width 101 height 57
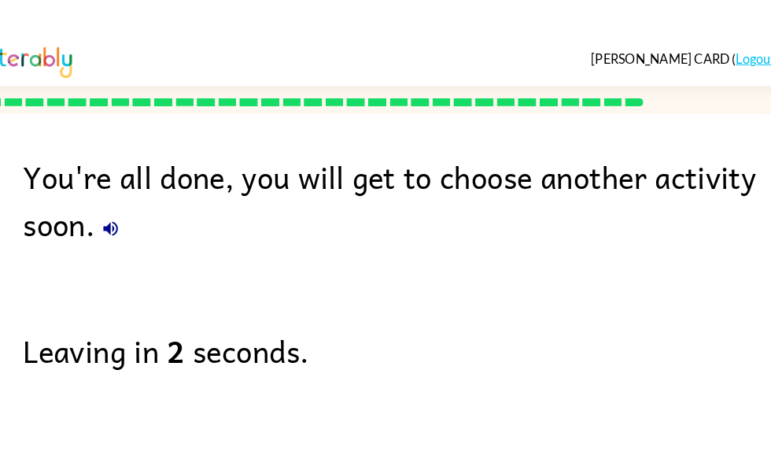
scroll to position [0, 0]
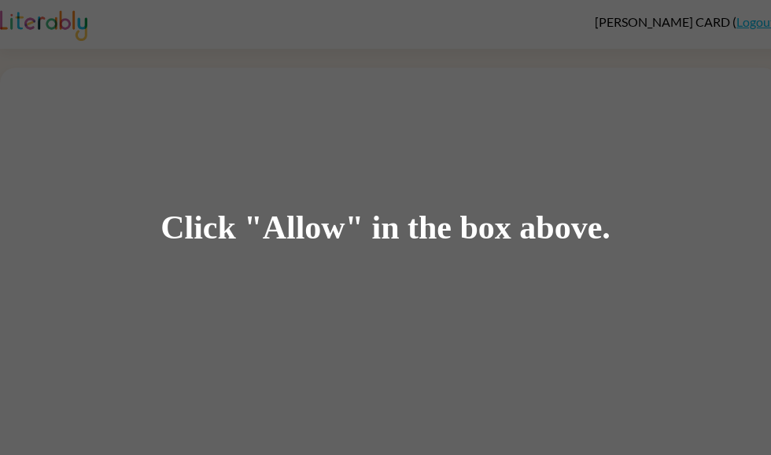
scroll to position [1, 0]
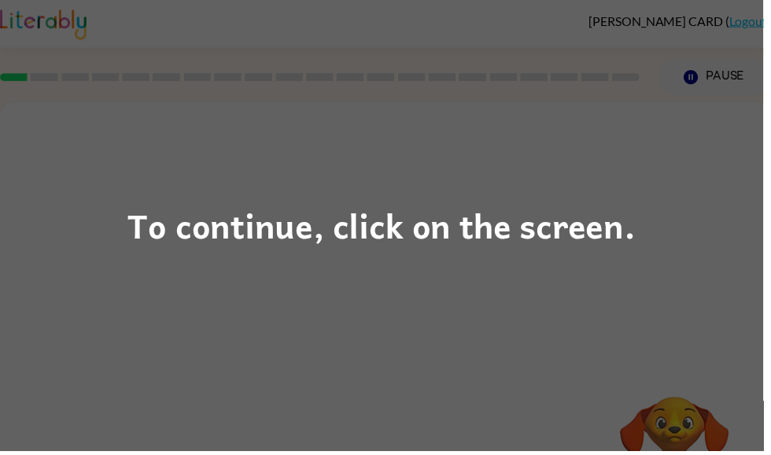
click at [677, 295] on div "To continue, click on the screen." at bounding box center [385, 227] width 771 height 455
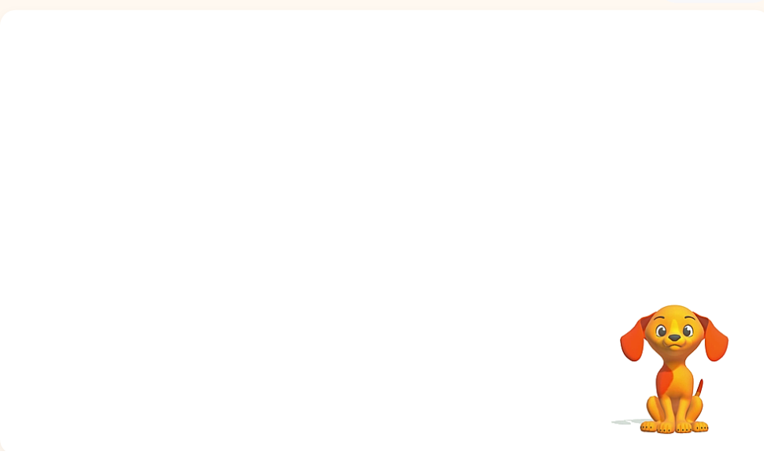
scroll to position [94, 0]
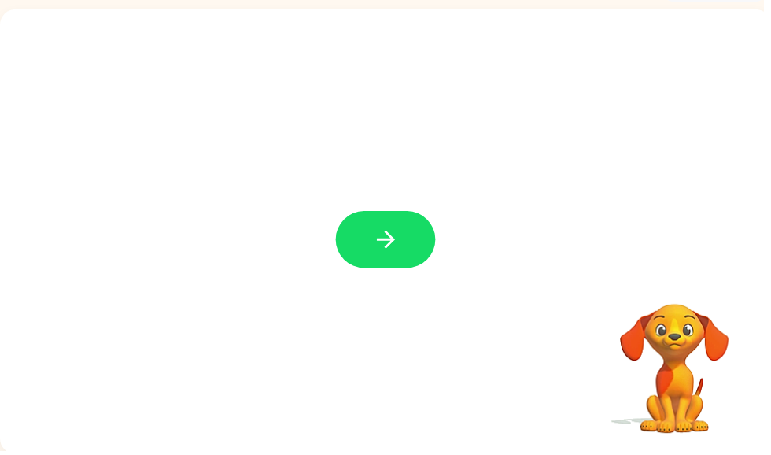
click at [412, 246] on button "button" at bounding box center [389, 241] width 101 height 57
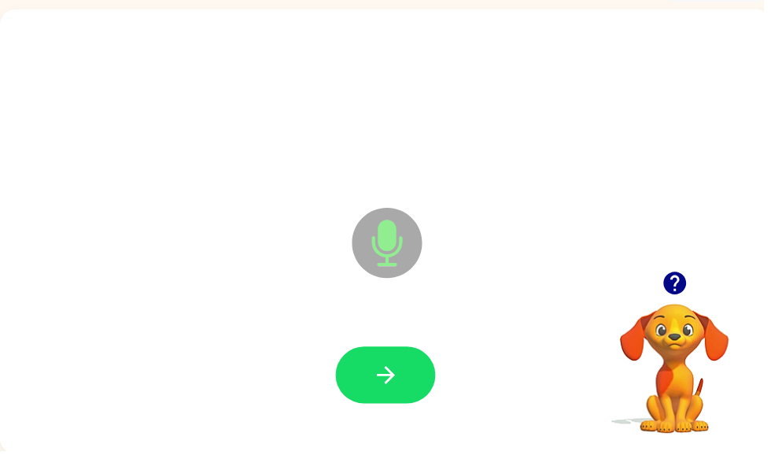
click at [418, 394] on button "button" at bounding box center [389, 378] width 101 height 57
click at [413, 386] on button "button" at bounding box center [389, 378] width 101 height 57
click at [412, 396] on button "button" at bounding box center [389, 378] width 101 height 57
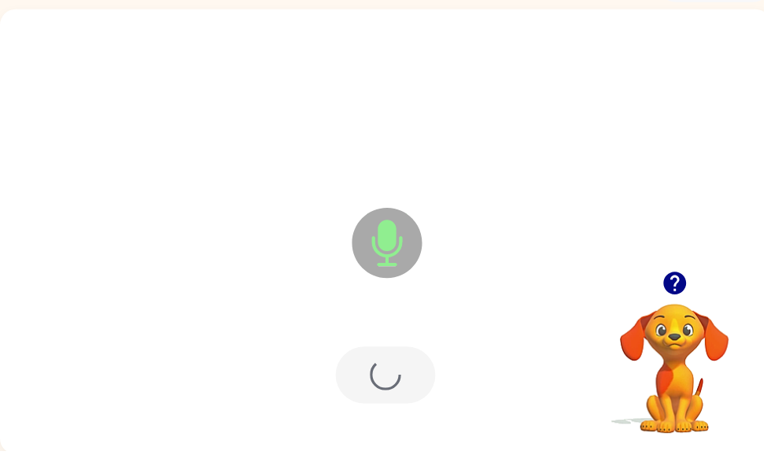
click at [405, 384] on div at bounding box center [389, 378] width 101 height 57
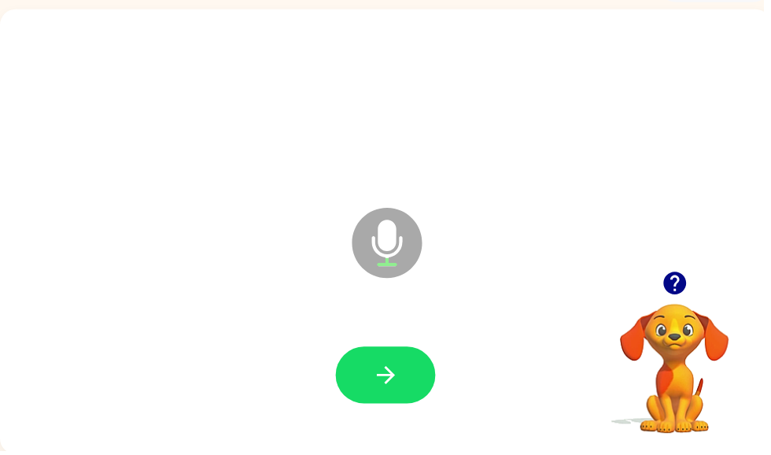
click at [398, 400] on button "button" at bounding box center [389, 378] width 101 height 57
click at [405, 386] on div at bounding box center [389, 378] width 101 height 57
click at [682, 297] on icon "button" at bounding box center [681, 286] width 23 height 23
click at [203, 211] on div "Microphone The Microphone is here when it is your turn to talk" at bounding box center [352, 206] width 672 height 57
click at [385, 391] on icon "button" at bounding box center [390, 379] width 28 height 28
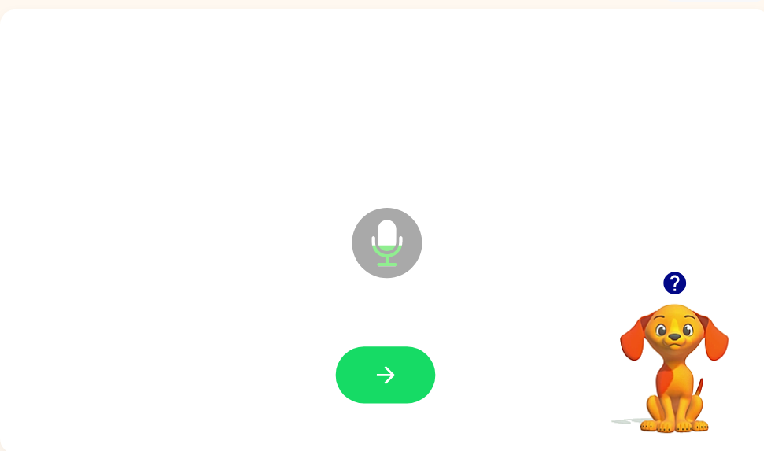
click at [682, 272] on button "button" at bounding box center [682, 286] width 40 height 40
click at [687, 294] on video "Your browser must support playing .mp4 files to use Literably. Please try using…" at bounding box center [681, 361] width 157 height 157
click at [409, 372] on button "button" at bounding box center [389, 378] width 101 height 57
click at [410, 384] on button "button" at bounding box center [389, 378] width 101 height 57
click at [388, 376] on icon "button" at bounding box center [390, 379] width 28 height 28
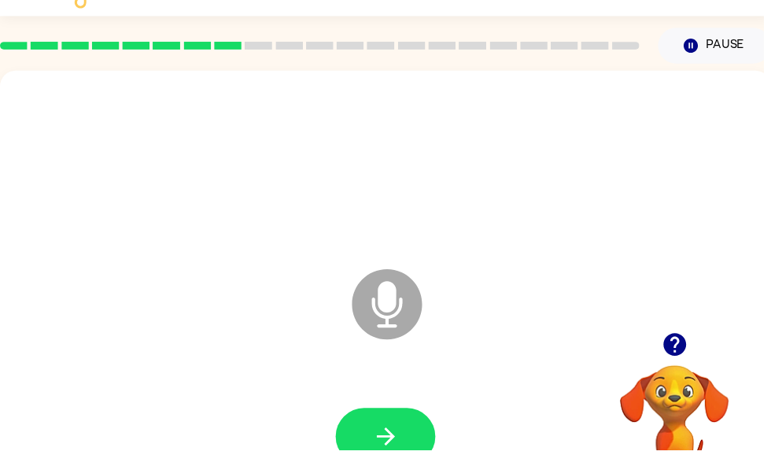
scroll to position [33, 0]
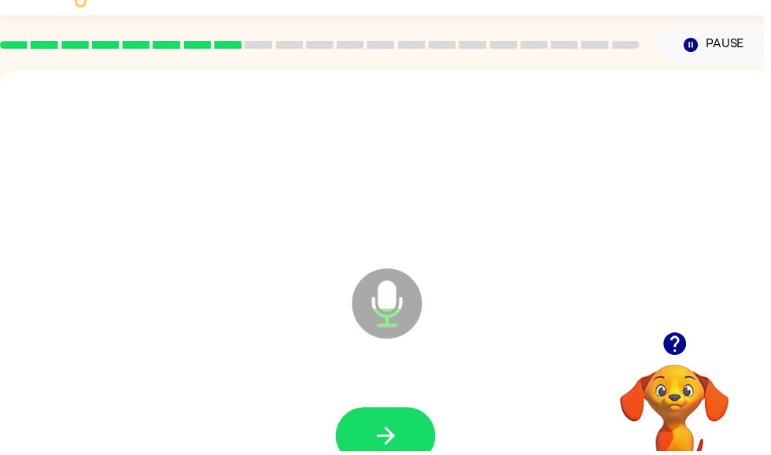
click at [395, 416] on button "button" at bounding box center [389, 440] width 101 height 57
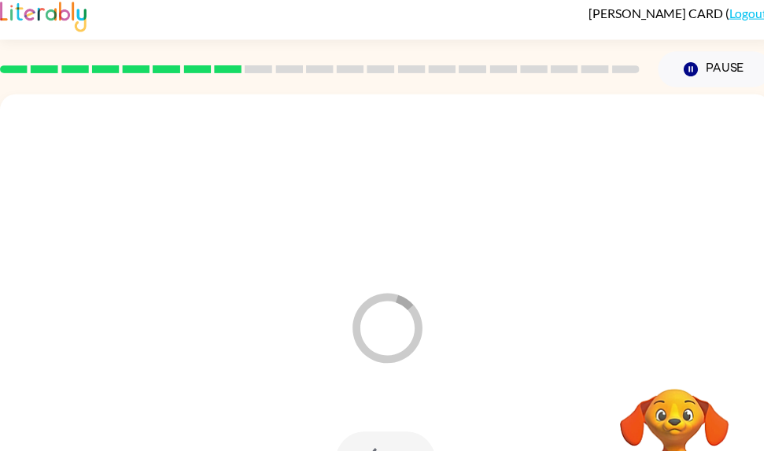
scroll to position [0, 0]
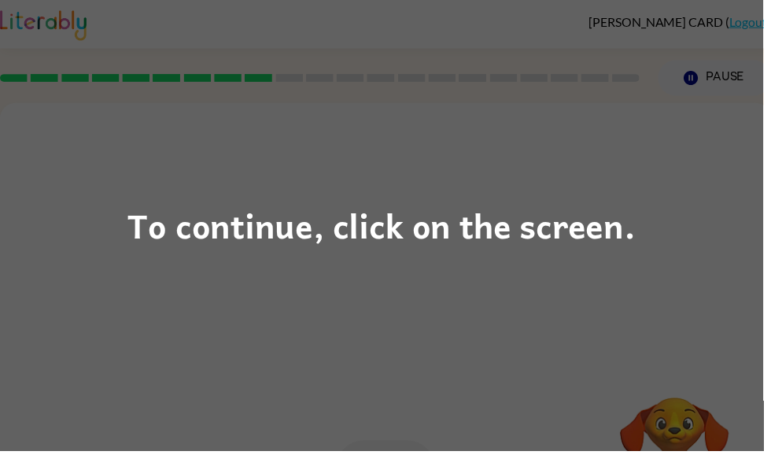
click at [685, 298] on div "To continue, click on the screen." at bounding box center [385, 227] width 771 height 455
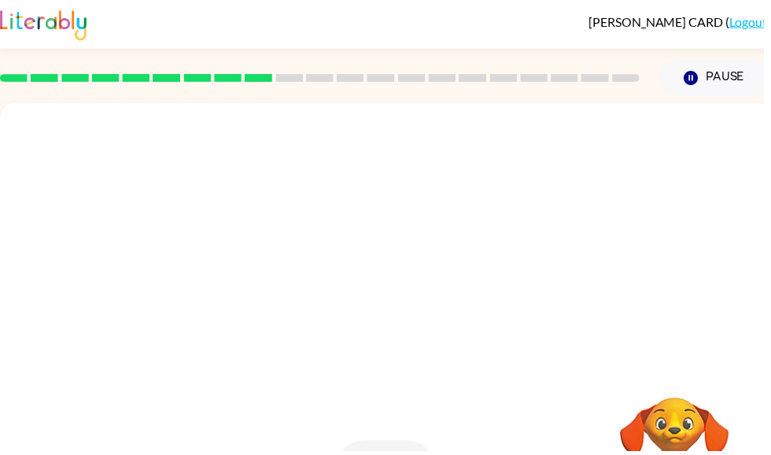
click at [682, 307] on div at bounding box center [352, 300] width 672 height 57
click at [709, 83] on button "Pause Pause" at bounding box center [722, 79] width 114 height 36
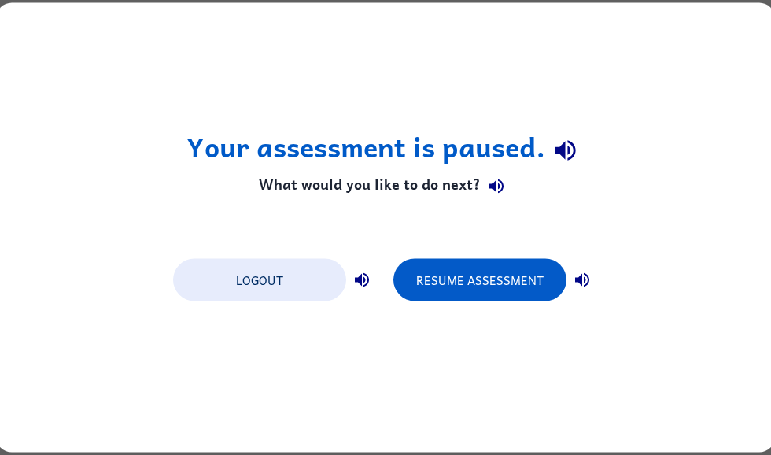
click at [536, 285] on button "Resume Assessment" at bounding box center [480, 280] width 173 height 43
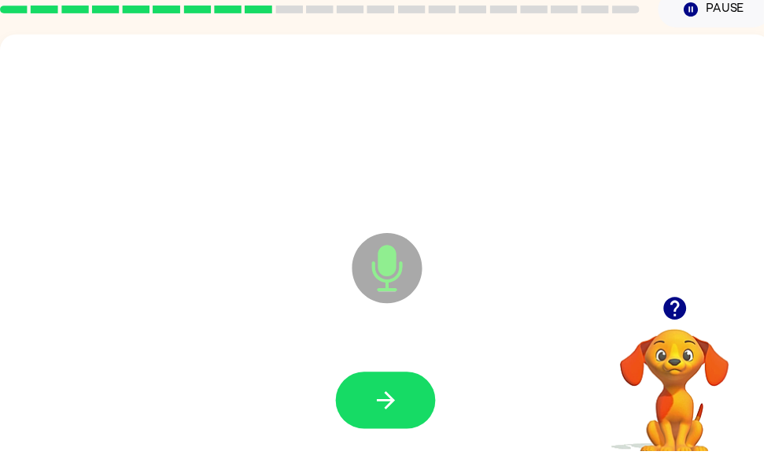
scroll to position [94, 0]
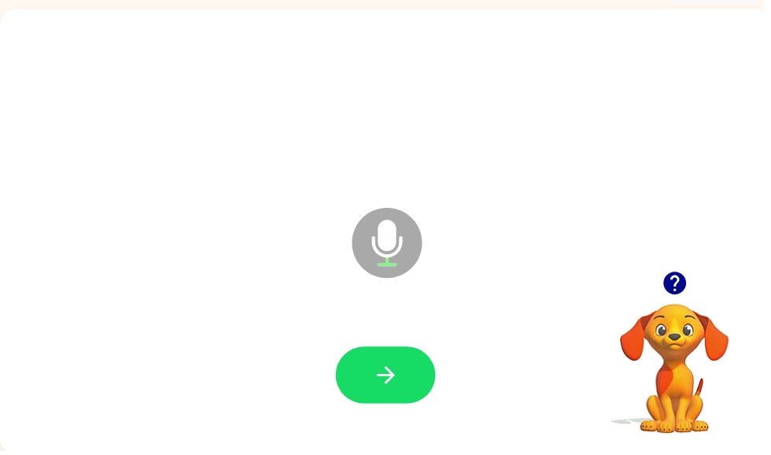
click at [407, 394] on button "button" at bounding box center [389, 378] width 101 height 57
click at [399, 372] on icon "button" at bounding box center [390, 379] width 28 height 28
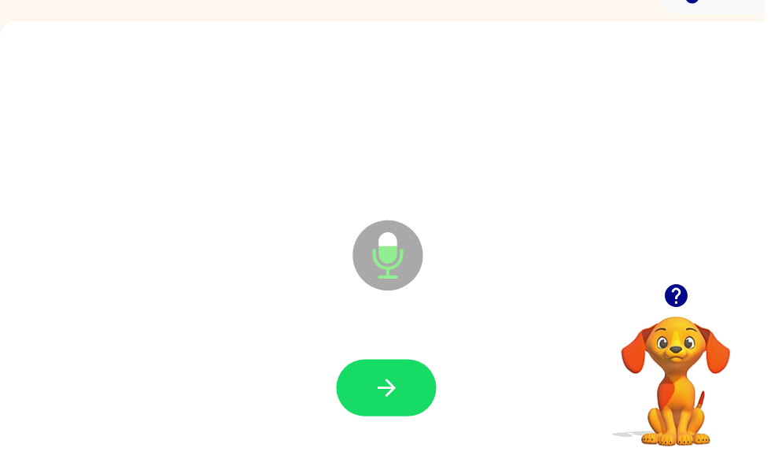
scroll to position [85, 0]
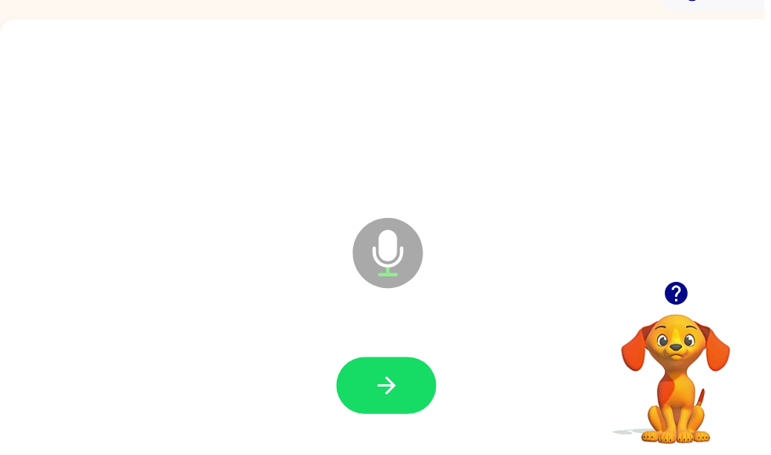
click at [418, 405] on button "button" at bounding box center [389, 388] width 101 height 57
click at [395, 370] on button "button" at bounding box center [389, 388] width 101 height 57
click at [394, 411] on button "button" at bounding box center [389, 388] width 101 height 57
click at [394, 388] on icon "button" at bounding box center [389, 388] width 18 height 18
click at [381, 387] on icon "button" at bounding box center [390, 389] width 28 height 28
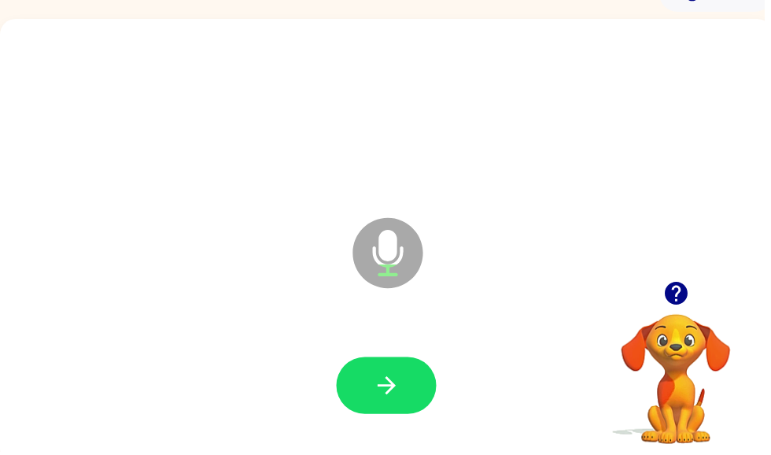
click at [410, 389] on button "button" at bounding box center [389, 388] width 101 height 57
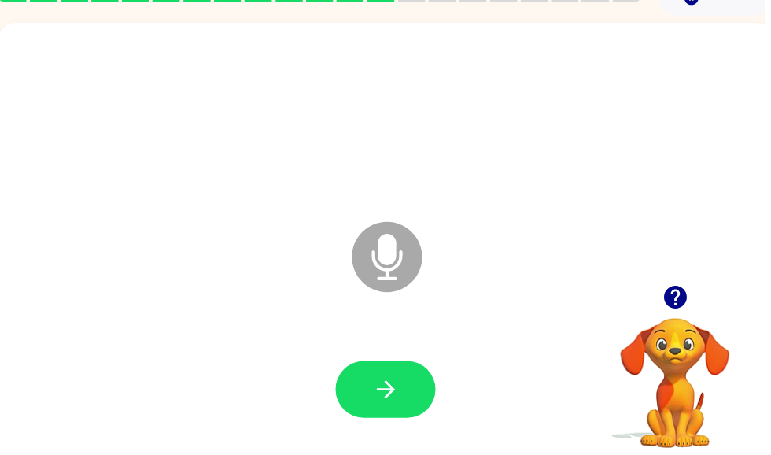
scroll to position [81, 1]
click at [389, 401] on icon "button" at bounding box center [389, 393] width 28 height 28
click at [395, 379] on icon "button" at bounding box center [389, 393] width 28 height 28
click at [427, 378] on button "button" at bounding box center [388, 392] width 101 height 57
click at [413, 377] on button "button" at bounding box center [388, 392] width 101 height 57
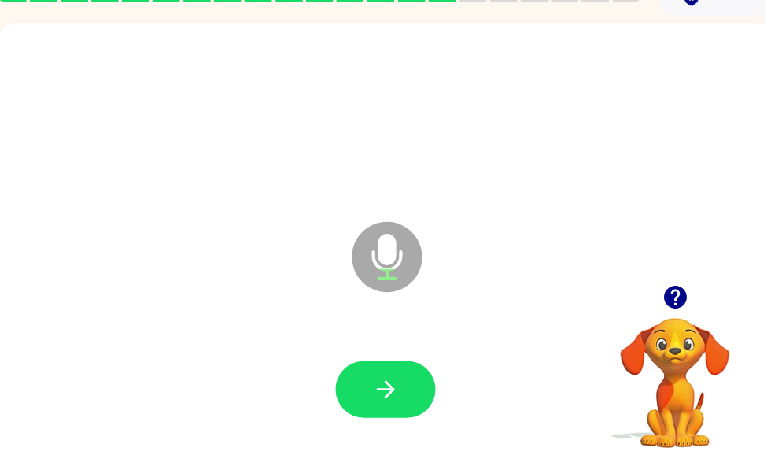
click at [402, 399] on icon "button" at bounding box center [389, 393] width 28 height 28
click at [407, 408] on button "button" at bounding box center [388, 392] width 101 height 57
click at [409, 403] on button "button" at bounding box center [388, 392] width 101 height 57
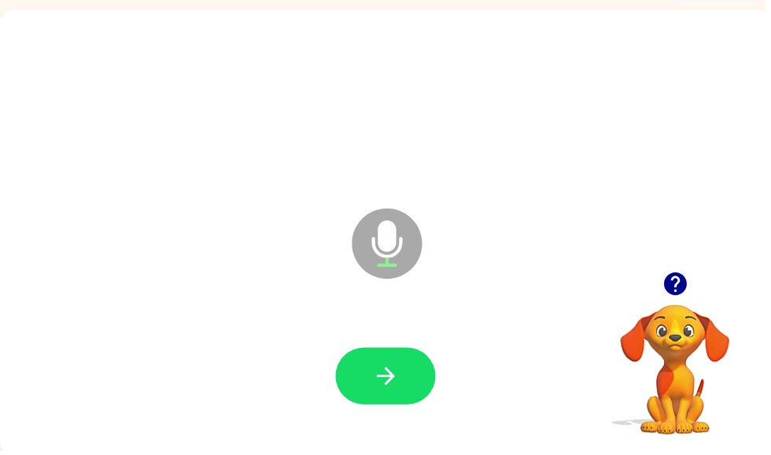
scroll to position [94, 1]
click at [380, 394] on button "button" at bounding box center [388, 379] width 101 height 57
click at [395, 397] on button "button" at bounding box center [388, 379] width 101 height 57
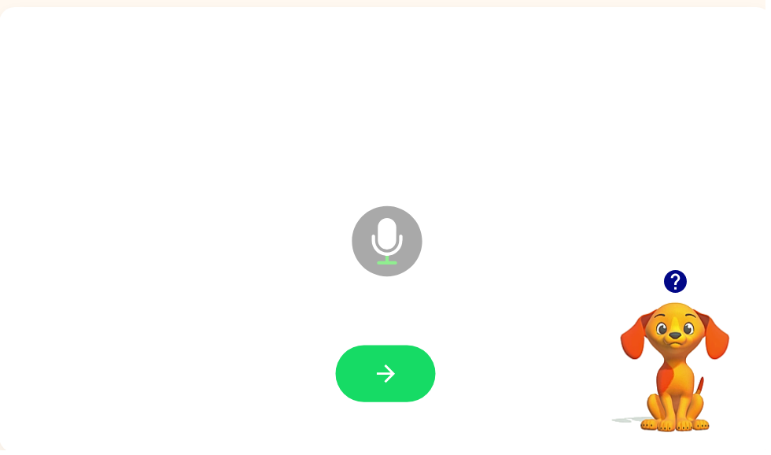
scroll to position [94, 1]
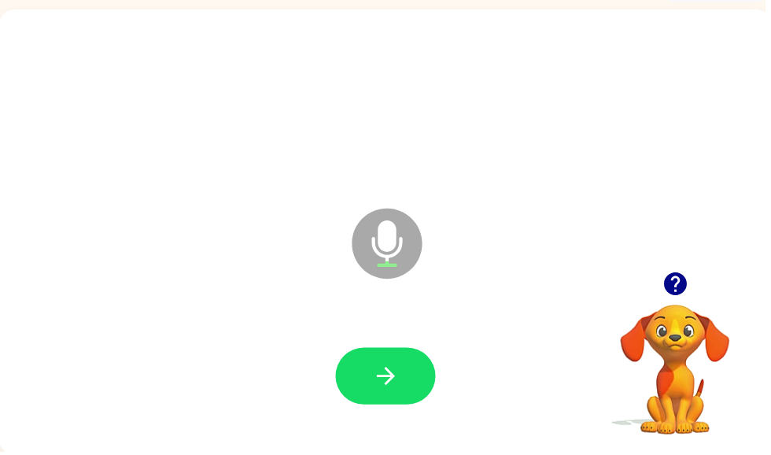
click at [418, 361] on button "button" at bounding box center [388, 378] width 101 height 57
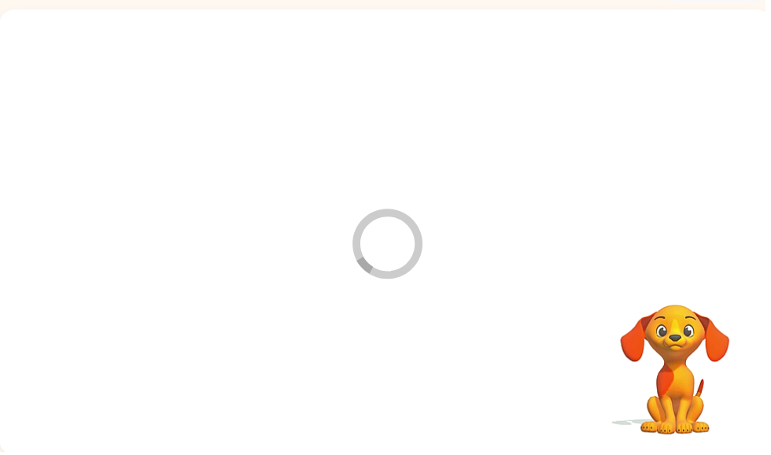
click at [426, 377] on div at bounding box center [389, 379] width 748 height 129
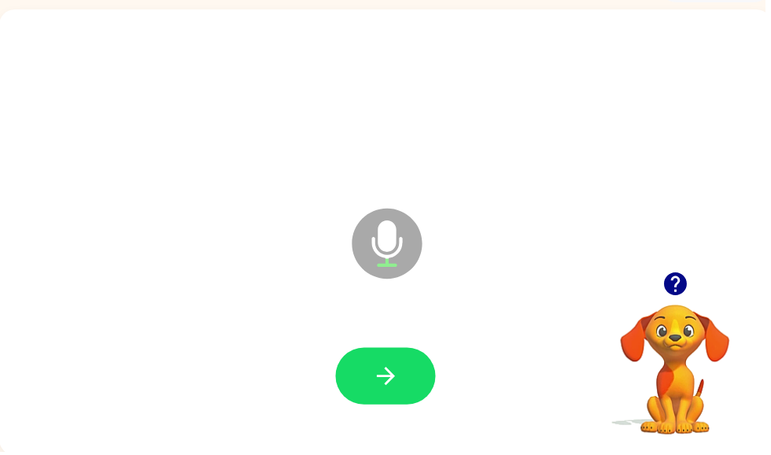
click at [409, 368] on button "button" at bounding box center [388, 378] width 101 height 57
click at [409, 391] on button "button" at bounding box center [389, 378] width 101 height 57
click at [410, 392] on button "button" at bounding box center [389, 378] width 101 height 57
click at [414, 388] on button "button" at bounding box center [389, 378] width 101 height 57
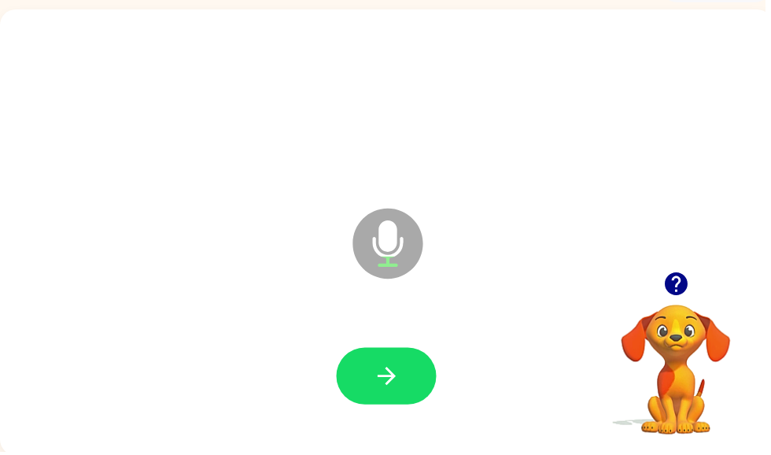
click at [398, 382] on icon "button" at bounding box center [390, 379] width 28 height 28
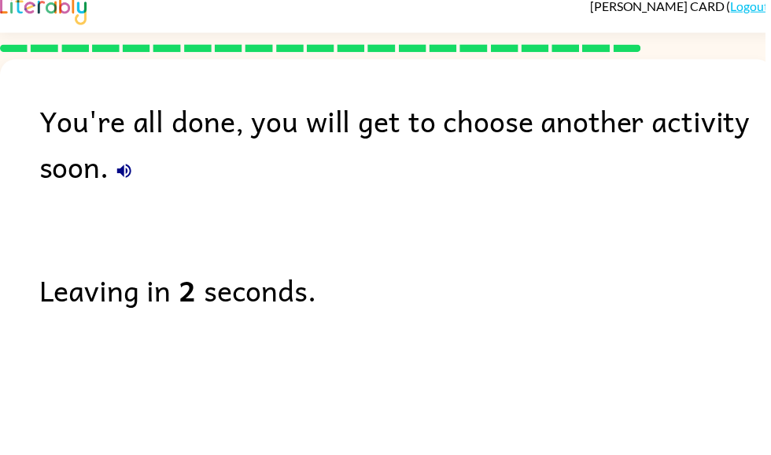
scroll to position [16, 0]
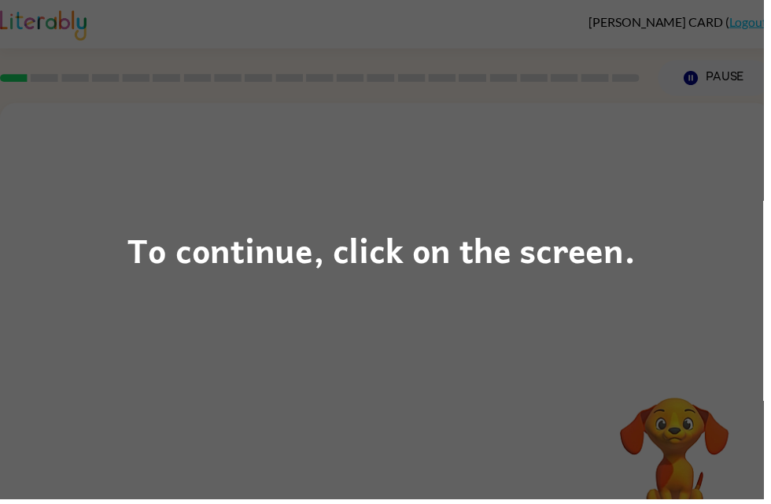
click at [698, 240] on div "To continue, click on the screen." at bounding box center [385, 252] width 771 height 504
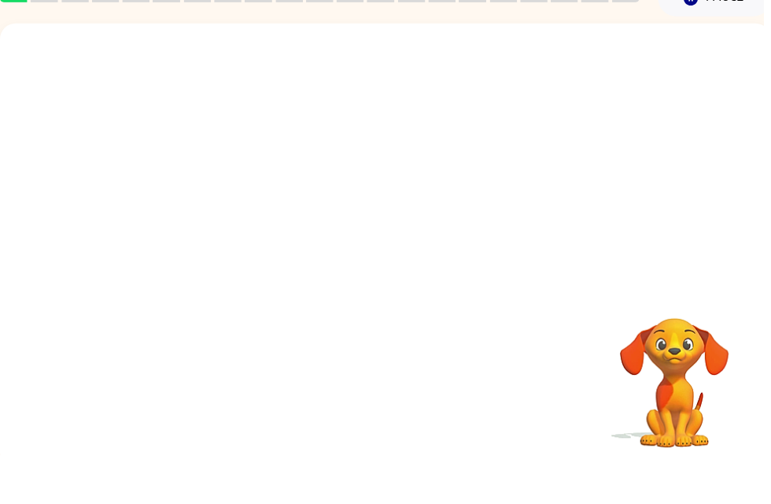
scroll to position [50, 0]
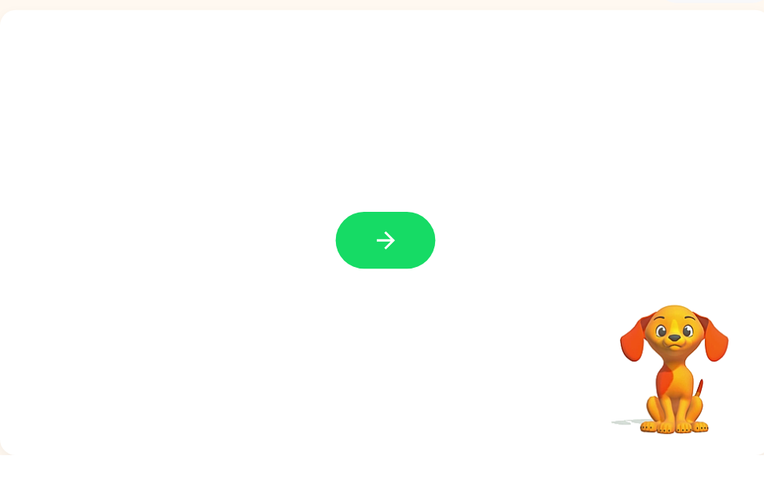
click at [396, 273] on icon "button" at bounding box center [390, 287] width 28 height 28
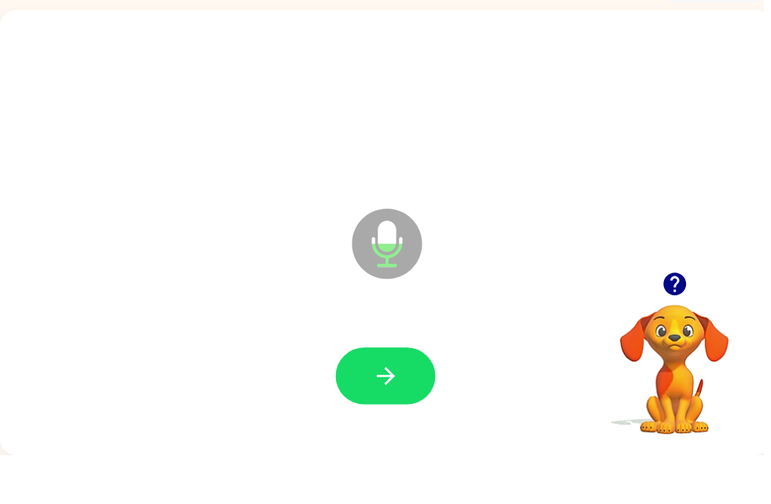
click at [404, 395] on button "button" at bounding box center [389, 423] width 101 height 57
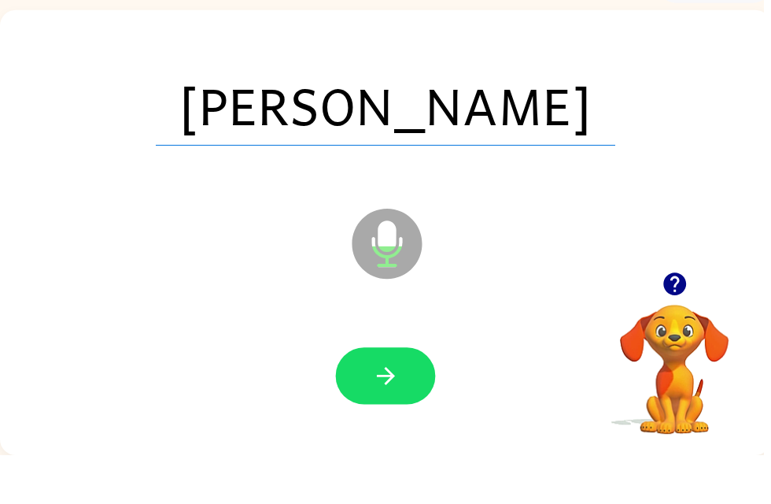
click at [397, 410] on icon "button" at bounding box center [390, 424] width 28 height 28
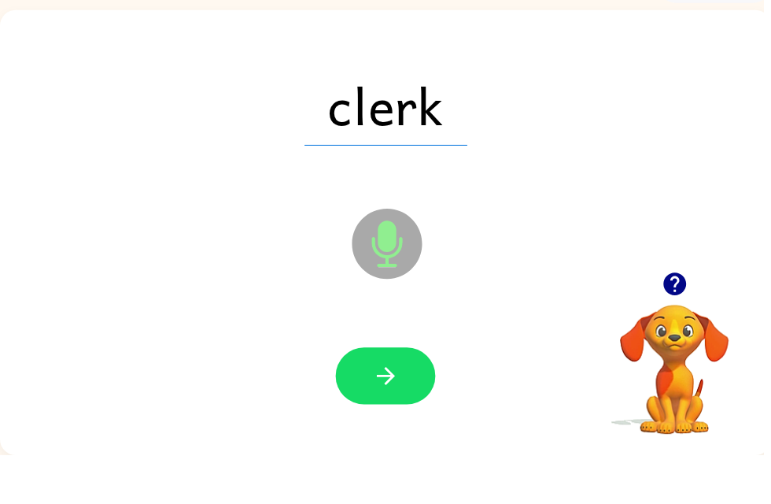
click at [410, 396] on button "button" at bounding box center [389, 423] width 101 height 57
click at [398, 415] on icon "button" at bounding box center [389, 424] width 18 height 18
click at [394, 410] on icon "button" at bounding box center [390, 424] width 28 height 28
click at [386, 395] on button "button" at bounding box center [389, 423] width 101 height 57
click at [401, 407] on button "button" at bounding box center [389, 423] width 101 height 57
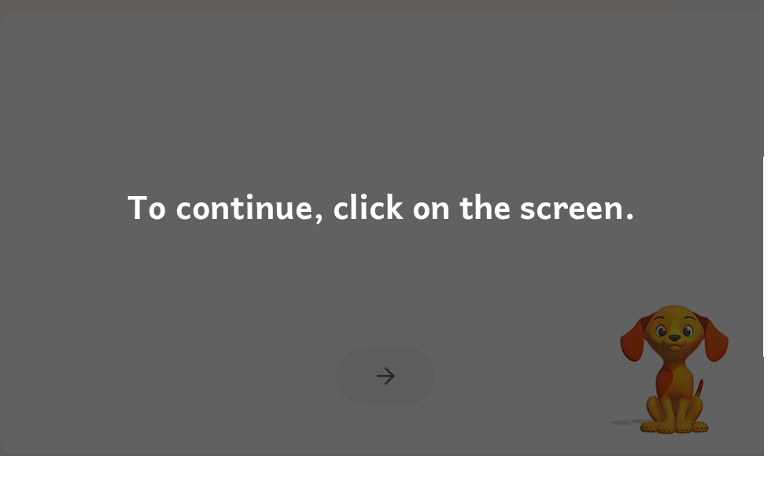
click at [606, 225] on div "To continue, click on the screen." at bounding box center [385, 252] width 513 height 54
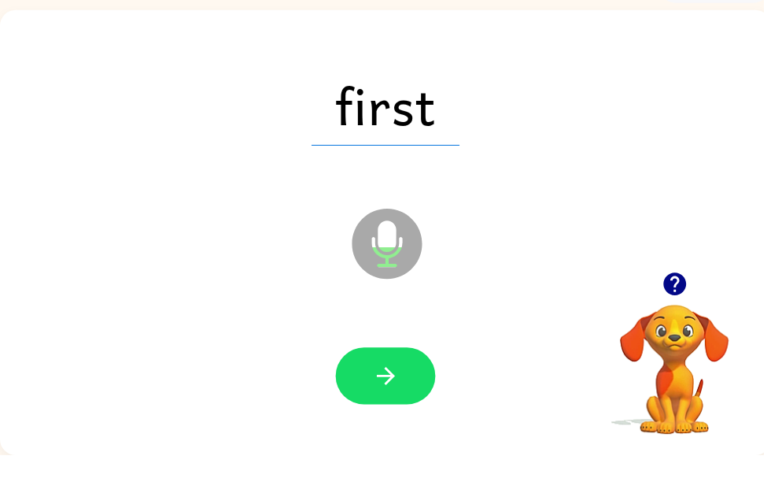
click at [407, 395] on button "button" at bounding box center [389, 423] width 101 height 57
click at [426, 395] on button "button" at bounding box center [389, 423] width 101 height 57
click at [391, 410] on icon "button" at bounding box center [390, 424] width 28 height 28
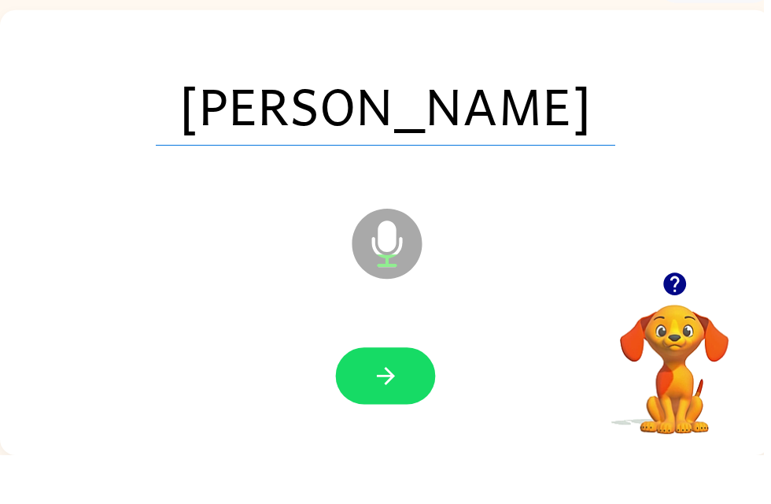
click at [375, 407] on button "button" at bounding box center [389, 423] width 101 height 57
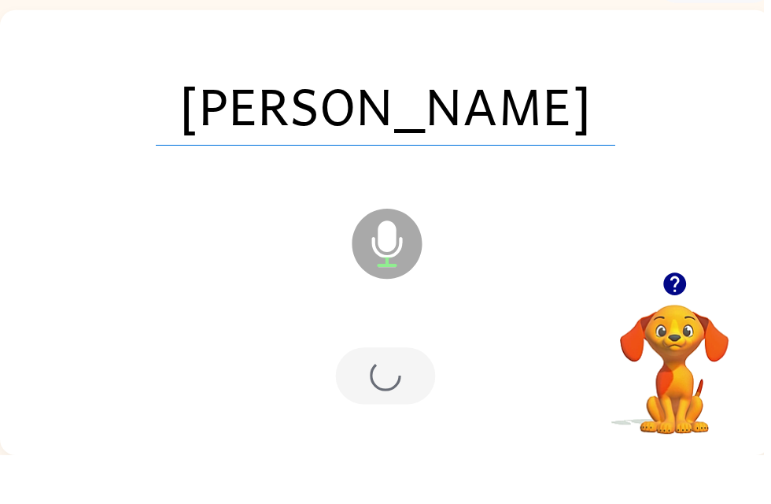
click at [373, 395] on div at bounding box center [389, 423] width 101 height 57
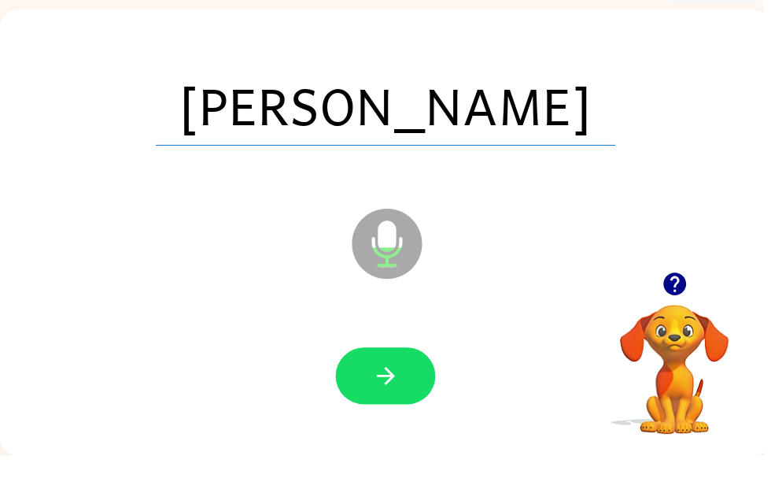
click at [404, 395] on button "button" at bounding box center [389, 423] width 101 height 57
click at [405, 395] on button "button" at bounding box center [389, 423] width 101 height 57
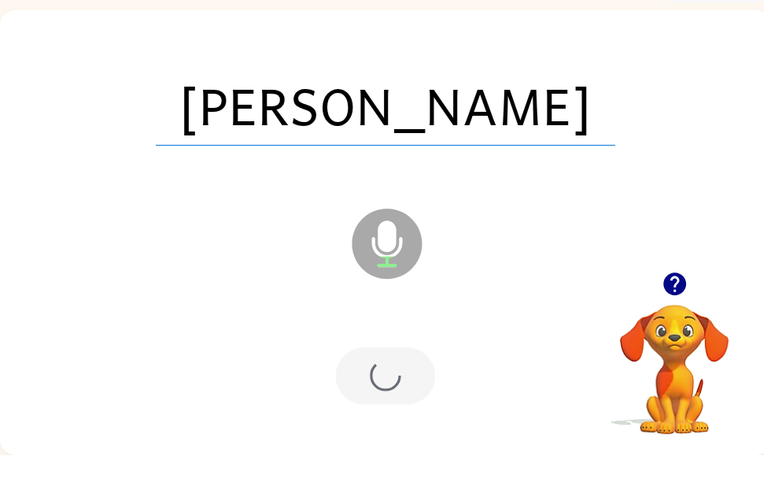
click at [410, 395] on div at bounding box center [389, 423] width 101 height 57
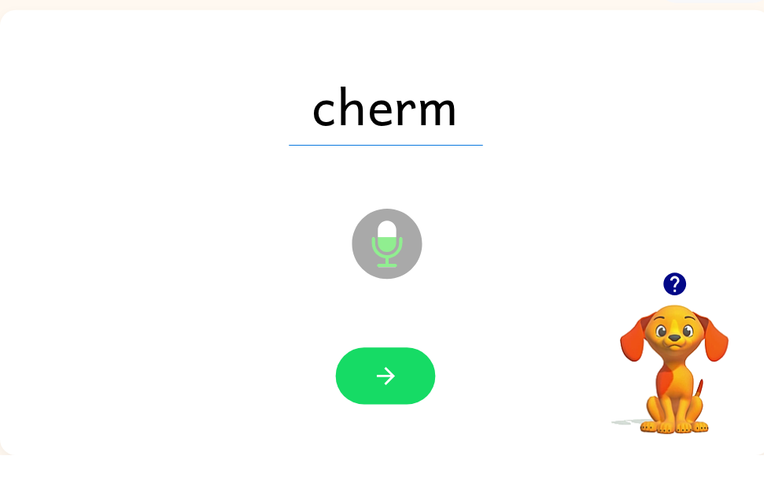
click at [395, 410] on icon "button" at bounding box center [390, 424] width 28 height 28
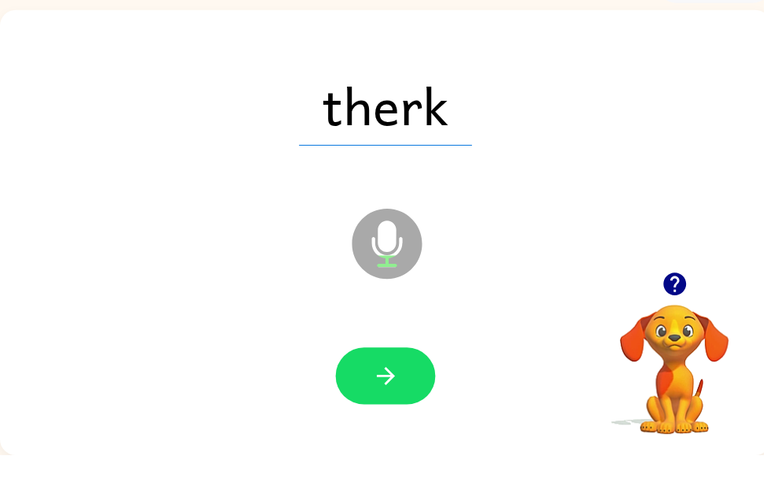
click at [382, 410] on icon "button" at bounding box center [390, 424] width 28 height 28
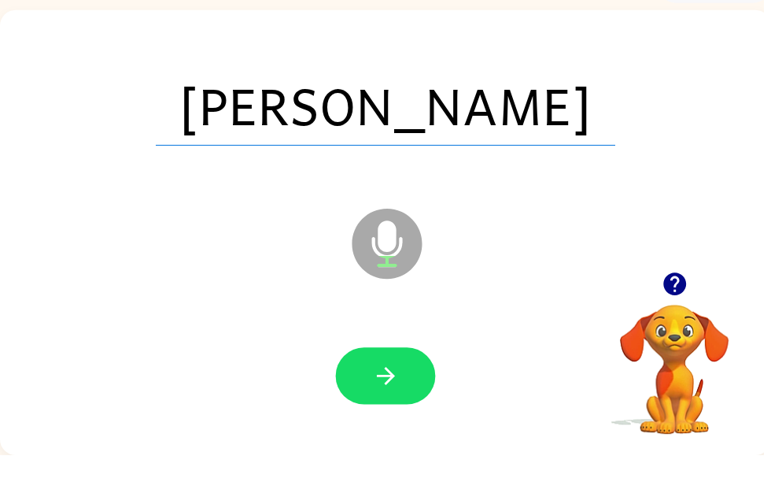
click at [399, 395] on button "button" at bounding box center [389, 423] width 101 height 57
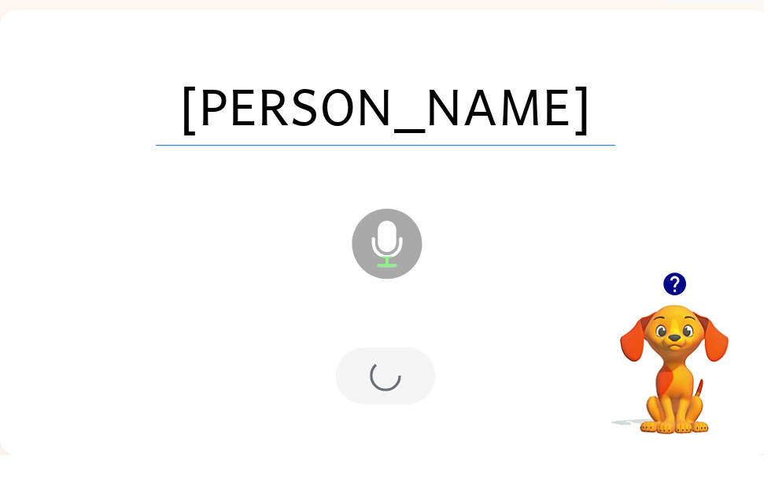
click at [412, 395] on div at bounding box center [389, 423] width 101 height 57
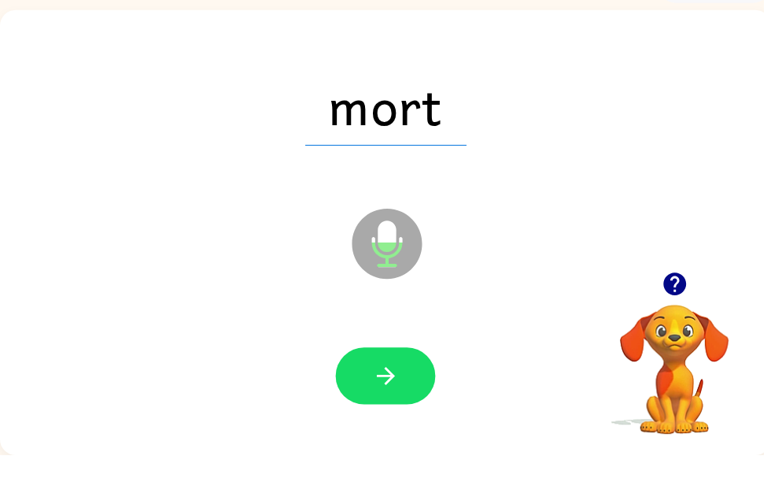
click at [400, 399] on button "button" at bounding box center [389, 423] width 101 height 57
click at [396, 410] on icon "button" at bounding box center [390, 424] width 28 height 28
click at [416, 395] on button "button" at bounding box center [389, 423] width 101 height 57
click at [368, 395] on button "button" at bounding box center [389, 423] width 101 height 57
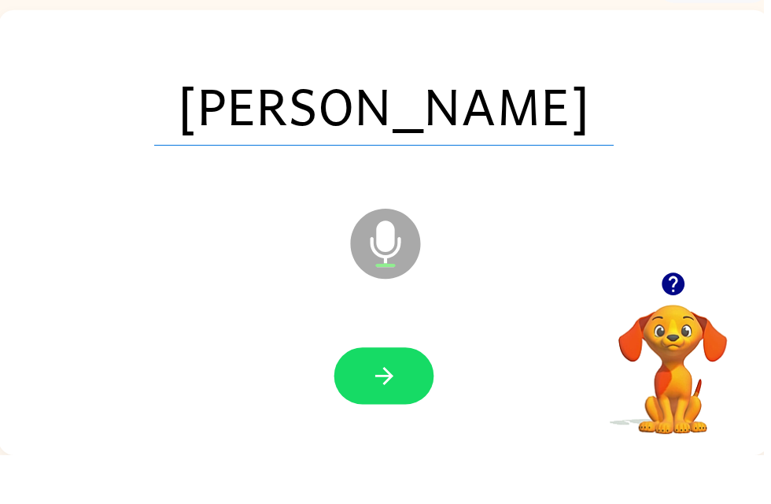
click at [387, 407] on button "button" at bounding box center [388, 423] width 101 height 57
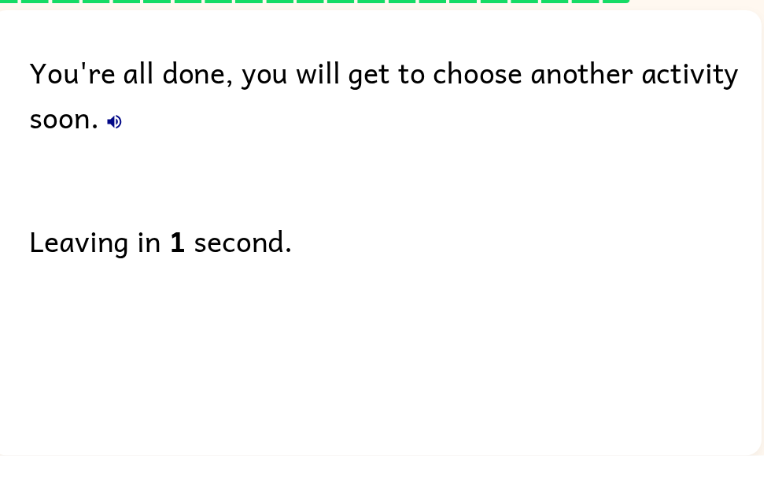
scroll to position [0, 28]
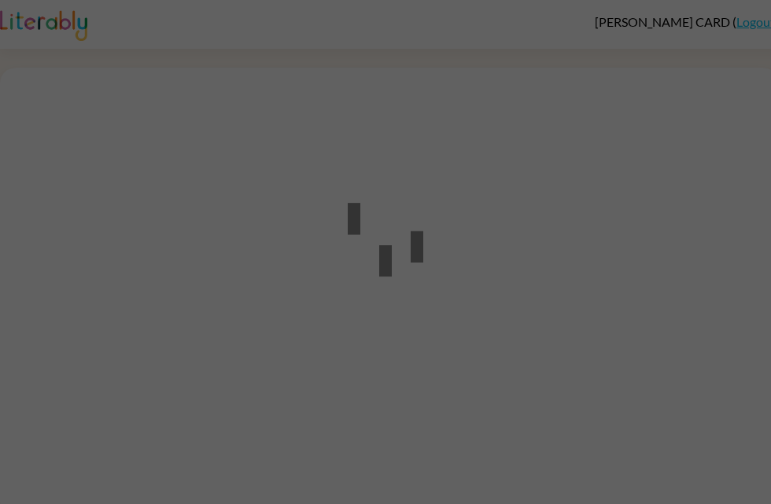
scroll to position [1, 0]
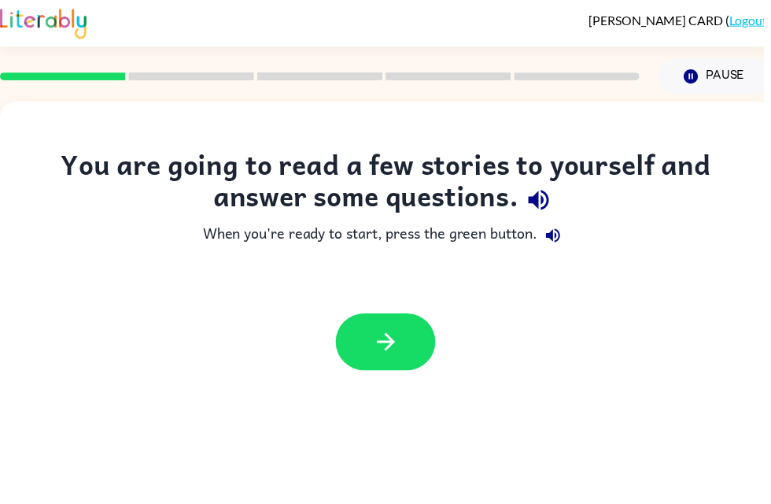
click at [423, 352] on button "button" at bounding box center [389, 345] width 101 height 57
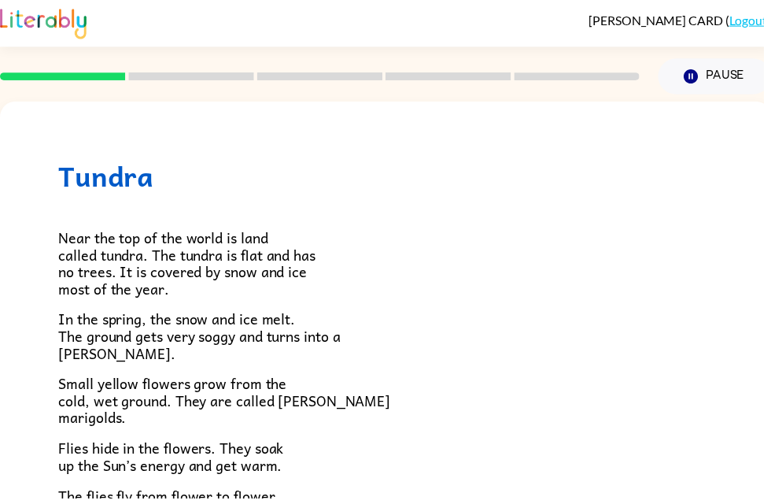
scroll to position [0, 0]
click at [104, 275] on span "Near the top of the world is land called tundra. The tundra is flat and has no …" at bounding box center [189, 266] width 260 height 74
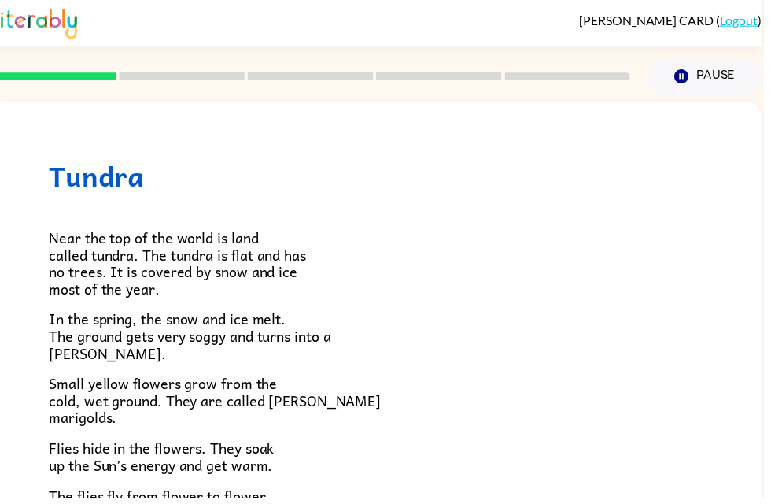
click at [78, 263] on span "Near the top of the world is land called tundra. The tundra is flat and has no …" at bounding box center [180, 266] width 260 height 74
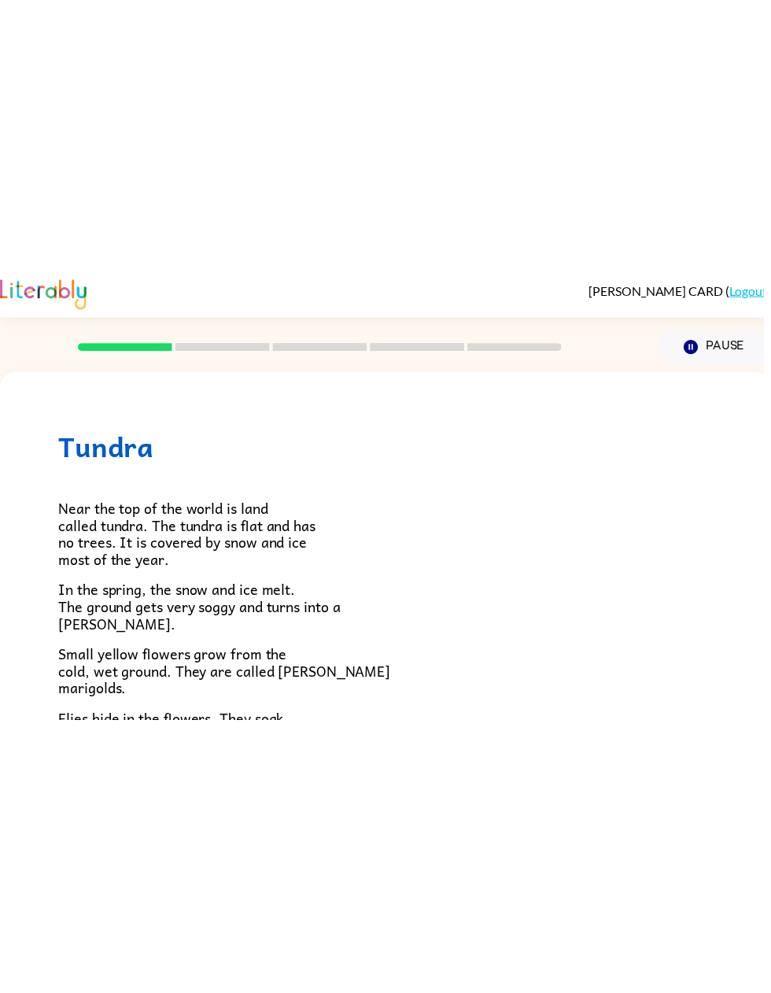
scroll to position [35, 0]
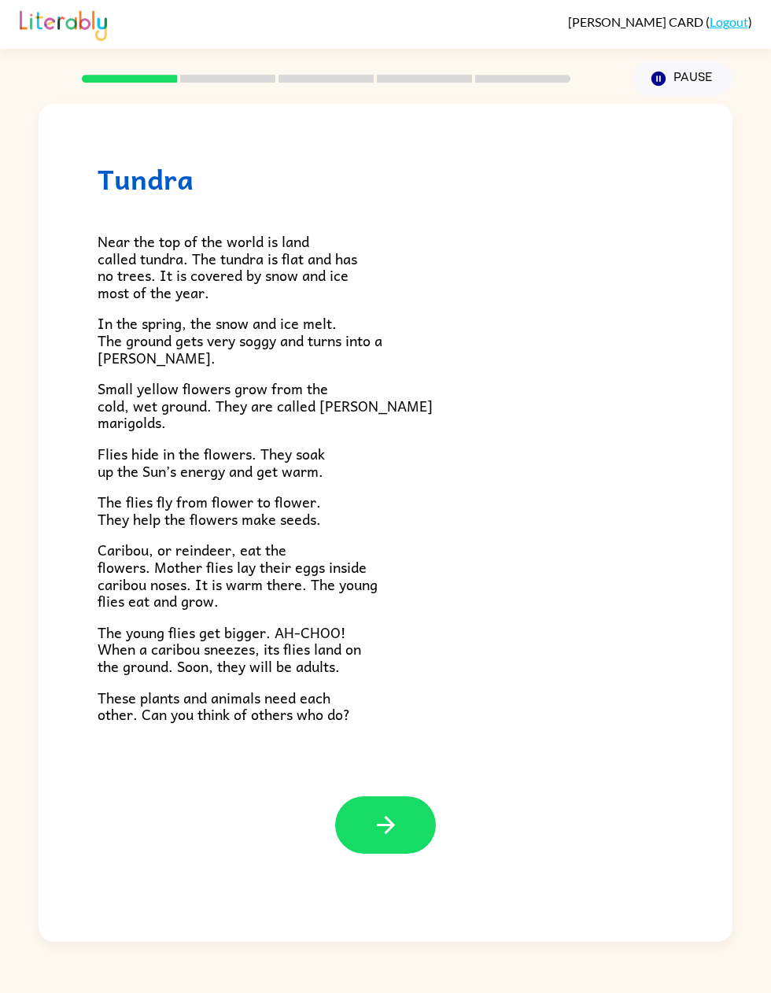
click at [398, 503] on icon "button" at bounding box center [386, 825] width 28 height 28
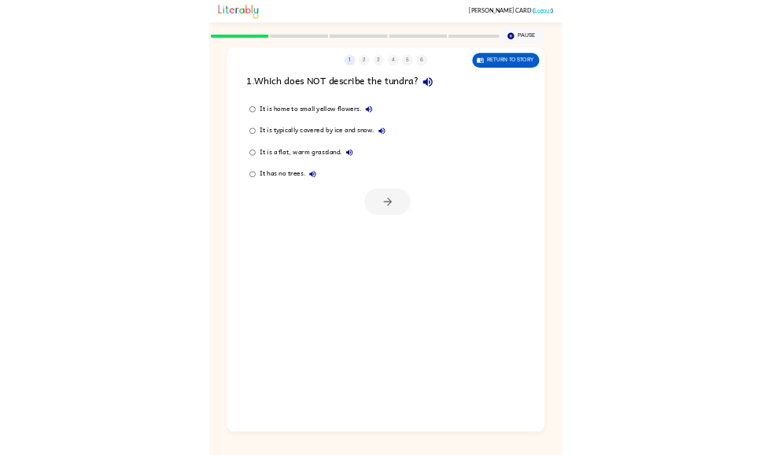
scroll to position [0, 0]
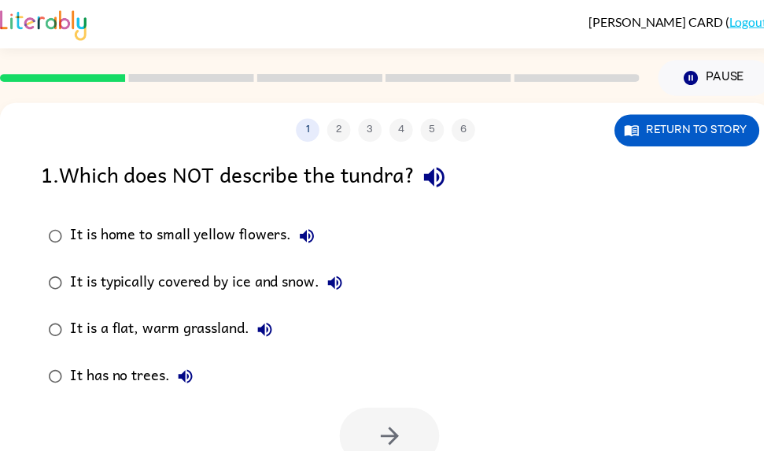
click at [438, 180] on icon "button" at bounding box center [438, 179] width 20 height 20
click at [316, 248] on icon "button" at bounding box center [310, 238] width 19 height 19
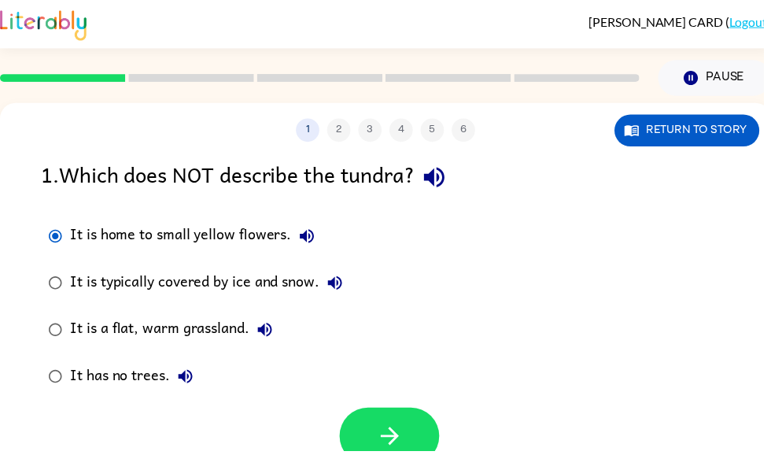
click at [405, 414] on button "button" at bounding box center [393, 440] width 101 height 57
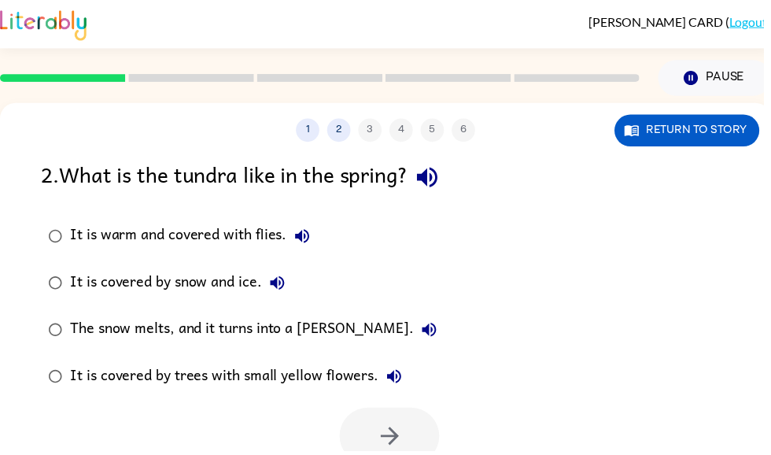
click at [294, 292] on button "It is covered by snow and ice." at bounding box center [279, 285] width 31 height 31
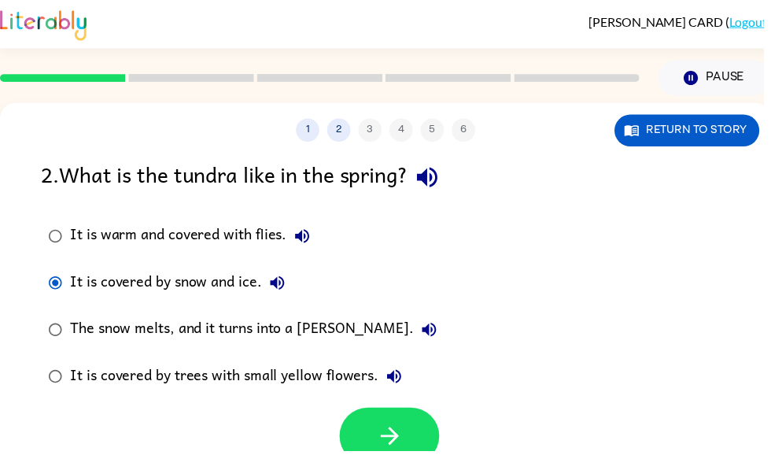
click at [371, 404] on label "It is covered by trees with small yellow flowers." at bounding box center [245, 380] width 424 height 47
click at [386, 436] on icon "button" at bounding box center [394, 441] width 28 height 28
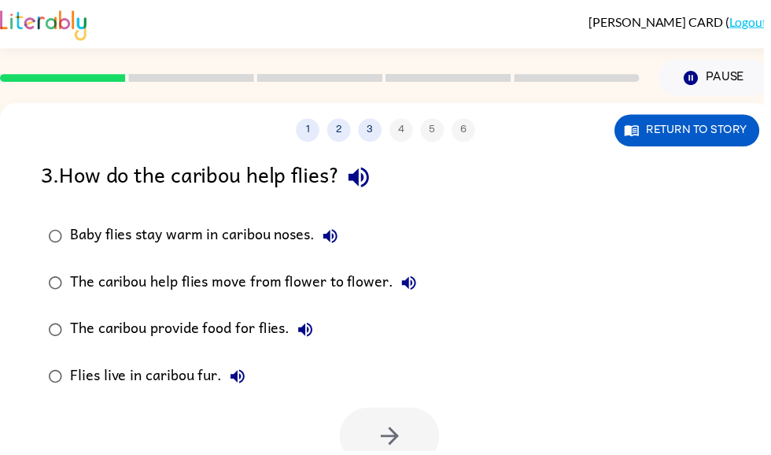
click at [404, 291] on icon "button" at bounding box center [413, 285] width 19 height 19
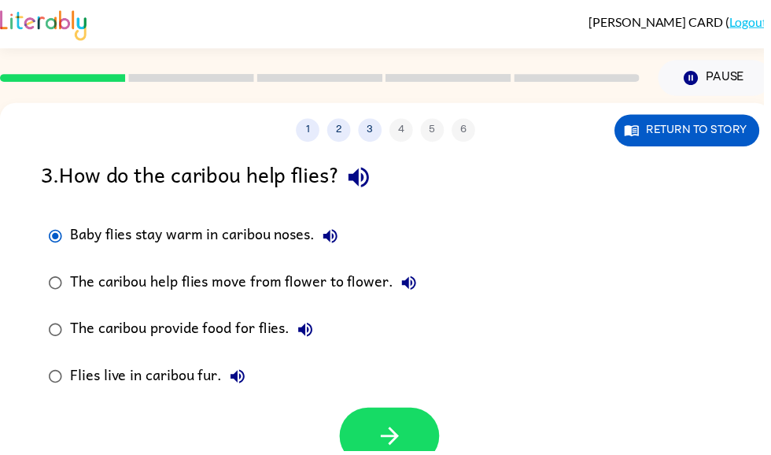
click at [392, 426] on button "button" at bounding box center [393, 440] width 101 height 57
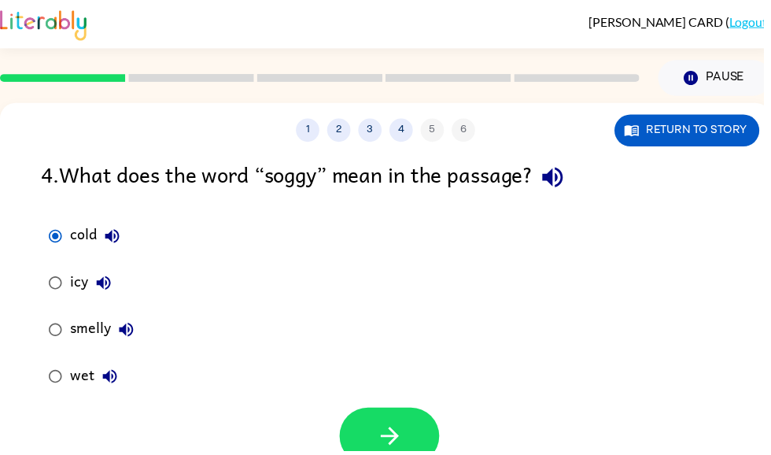
click at [405, 434] on icon "button" at bounding box center [394, 441] width 28 height 28
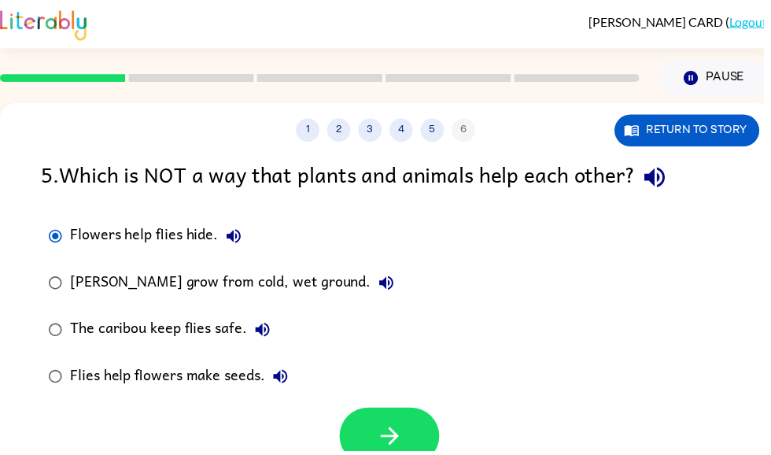
click at [403, 436] on icon "button" at bounding box center [394, 441] width 28 height 28
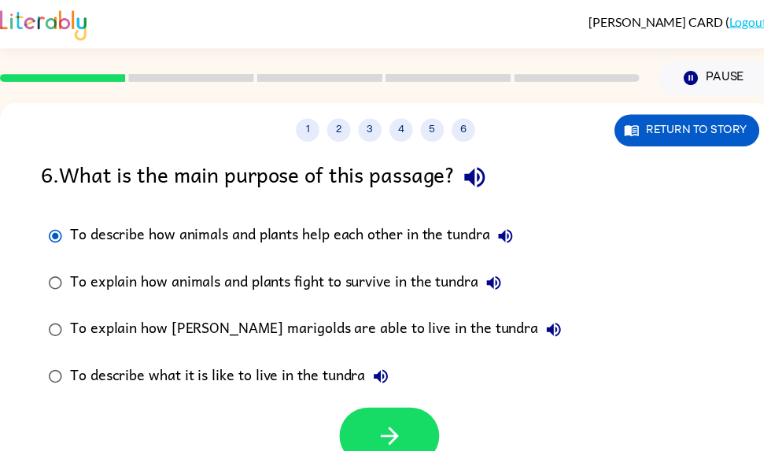
click at [406, 435] on icon "button" at bounding box center [394, 441] width 28 height 28
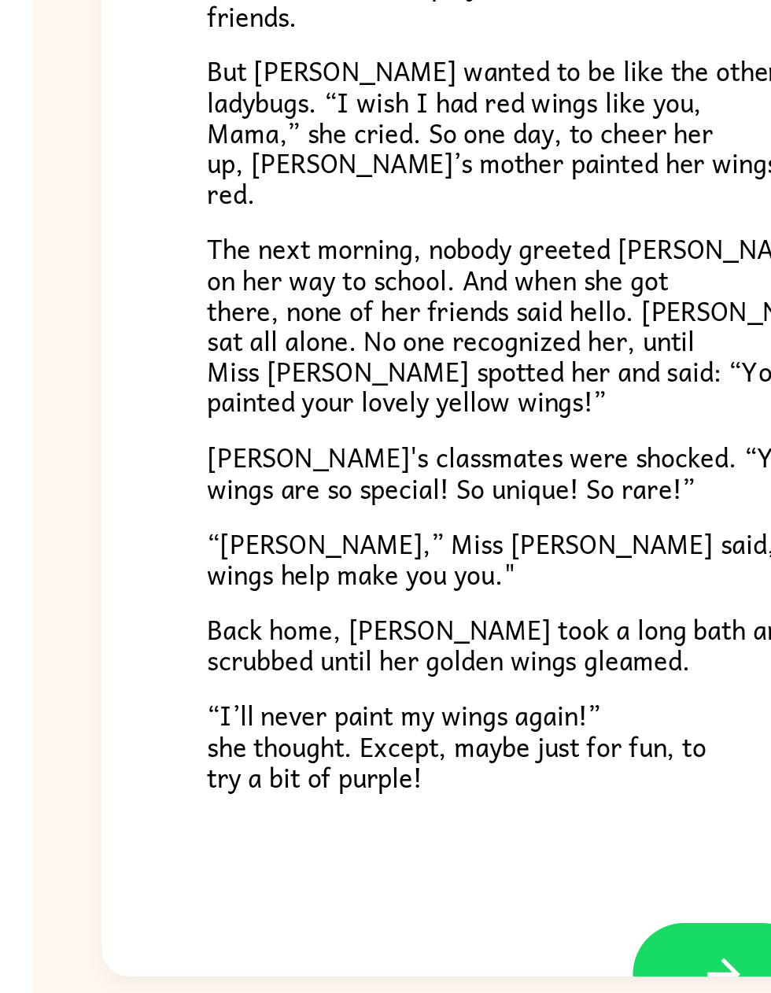
scroll to position [76, 0]
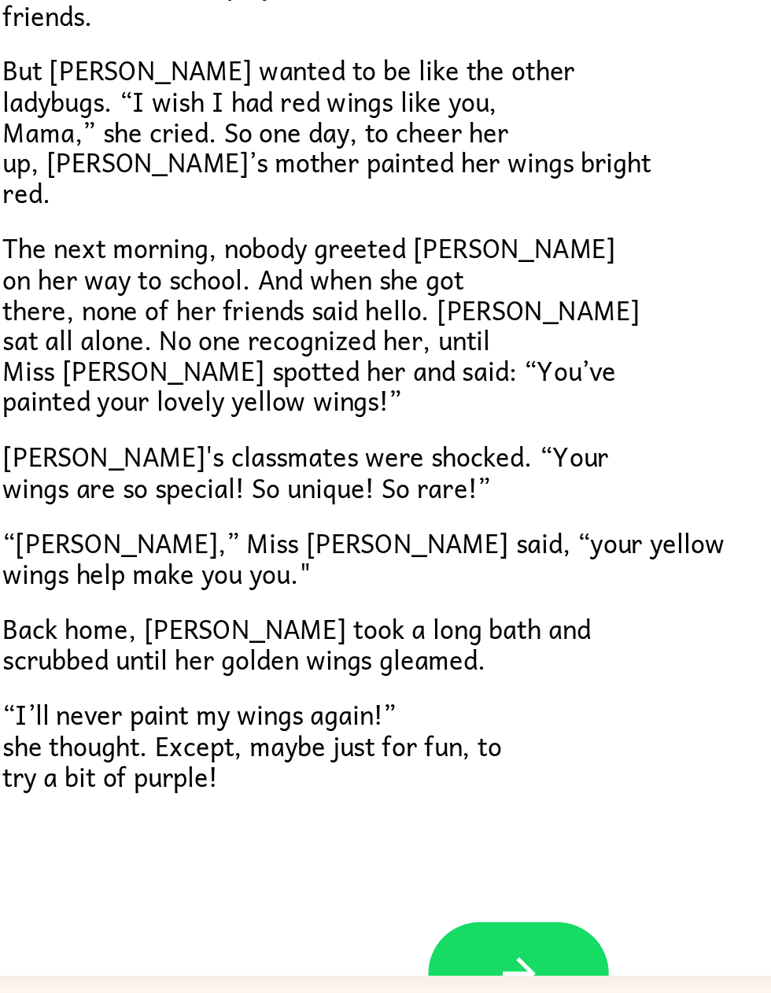
click at [372, 503] on icon "button" at bounding box center [386, 941] width 28 height 28
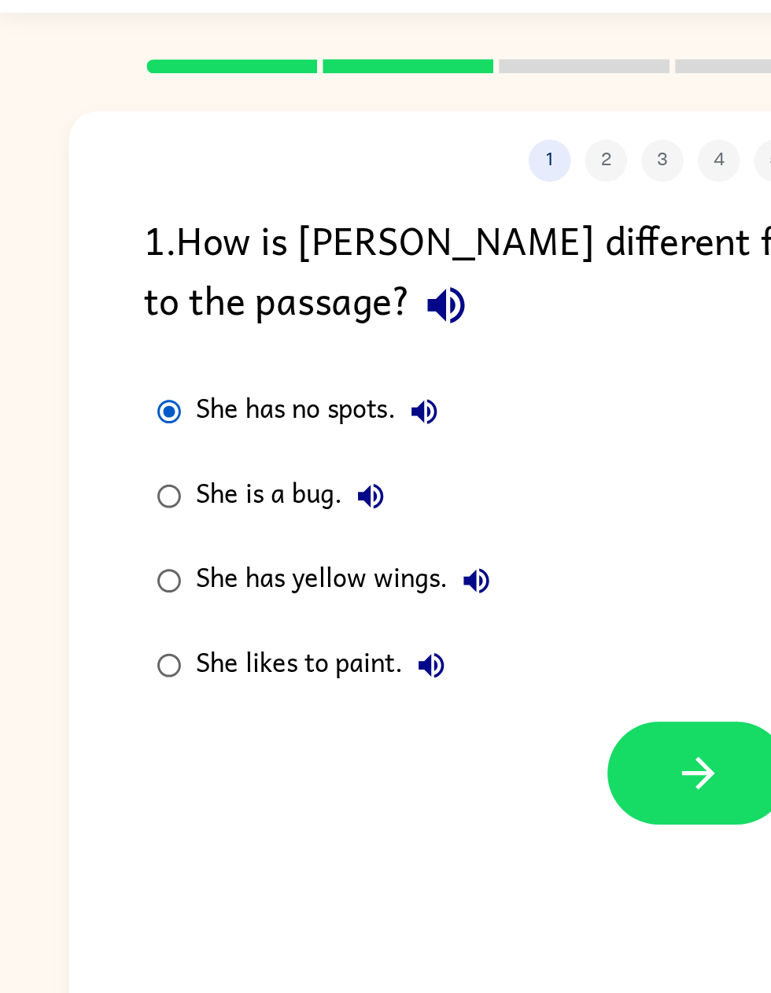
click at [402, 460] on icon "button" at bounding box center [390, 474] width 28 height 28
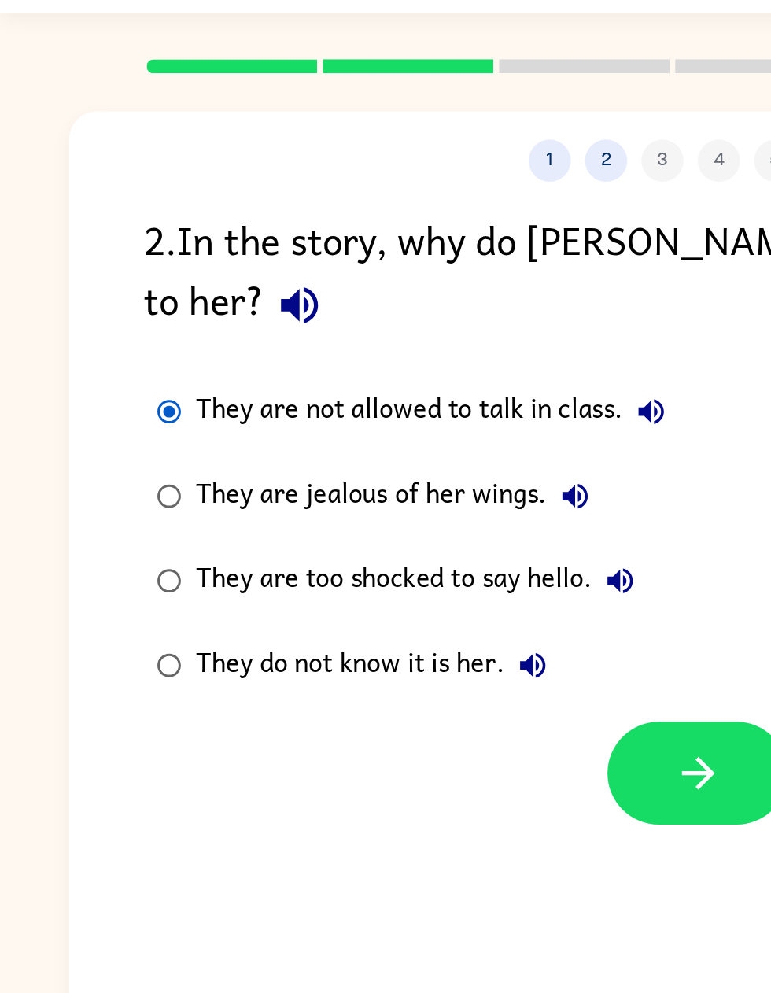
click at [390, 460] on icon "button" at bounding box center [390, 474] width 28 height 28
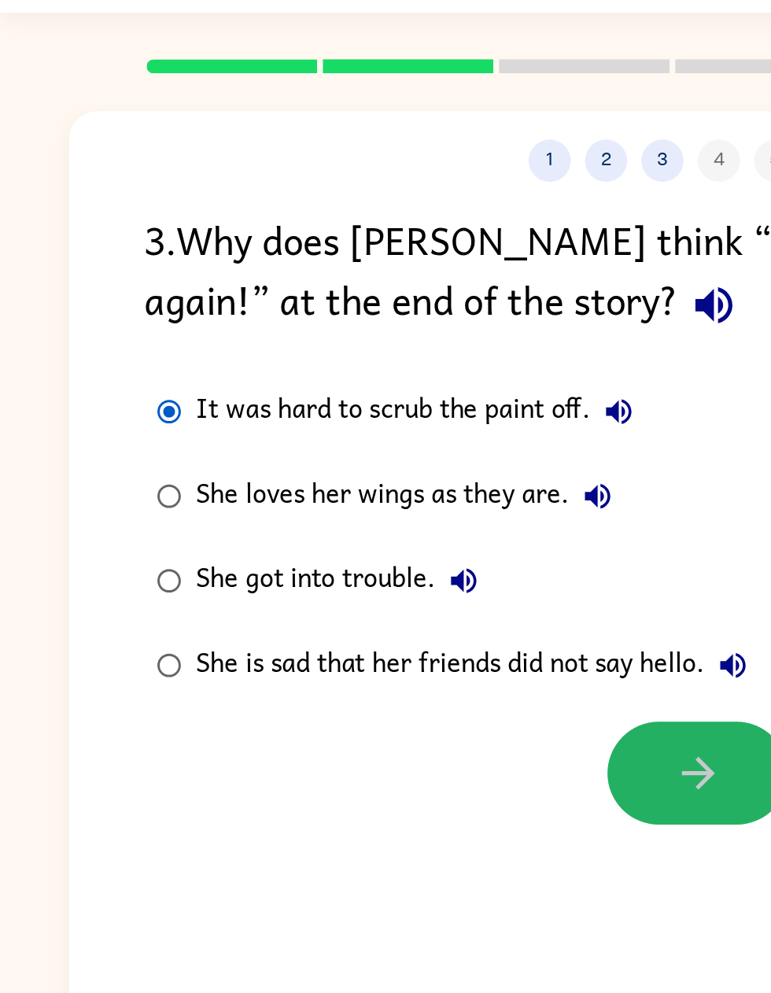
click at [380, 445] on button "button" at bounding box center [389, 473] width 101 height 57
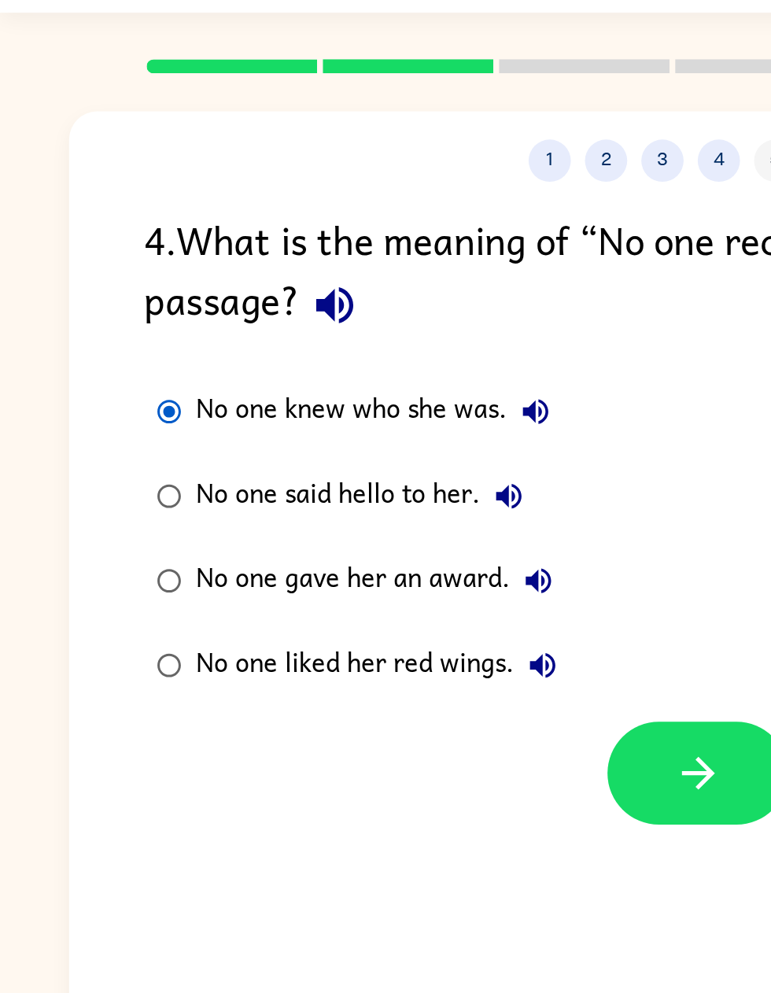
click at [364, 445] on button "button" at bounding box center [389, 473] width 101 height 57
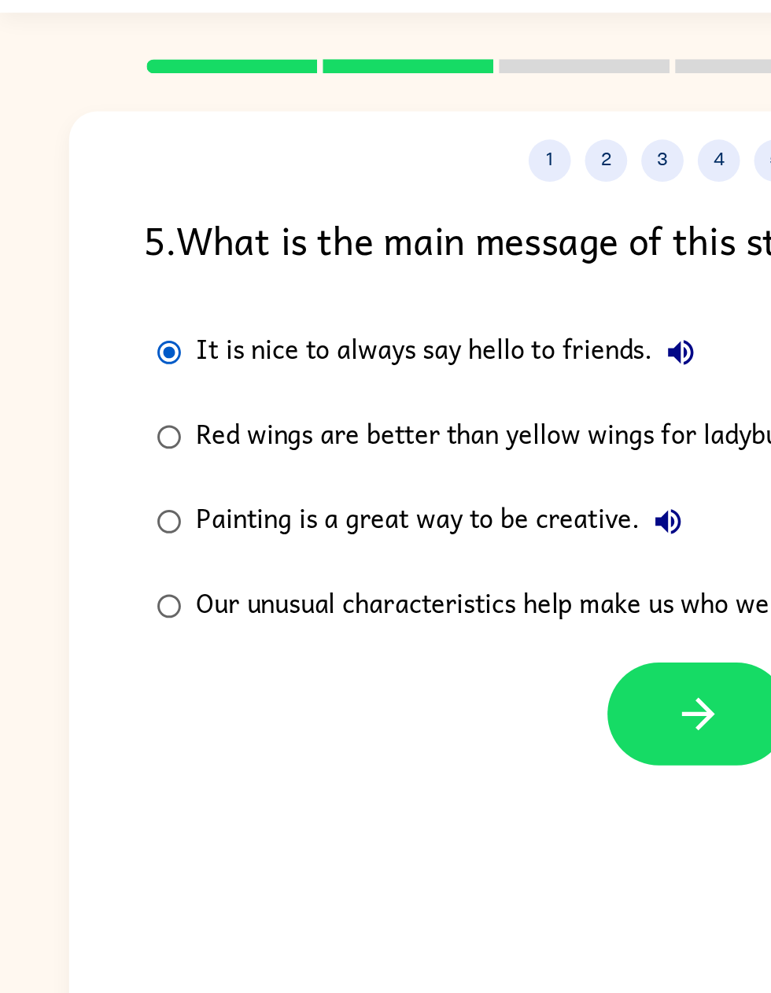
click at [364, 412] on button "button" at bounding box center [389, 440] width 101 height 57
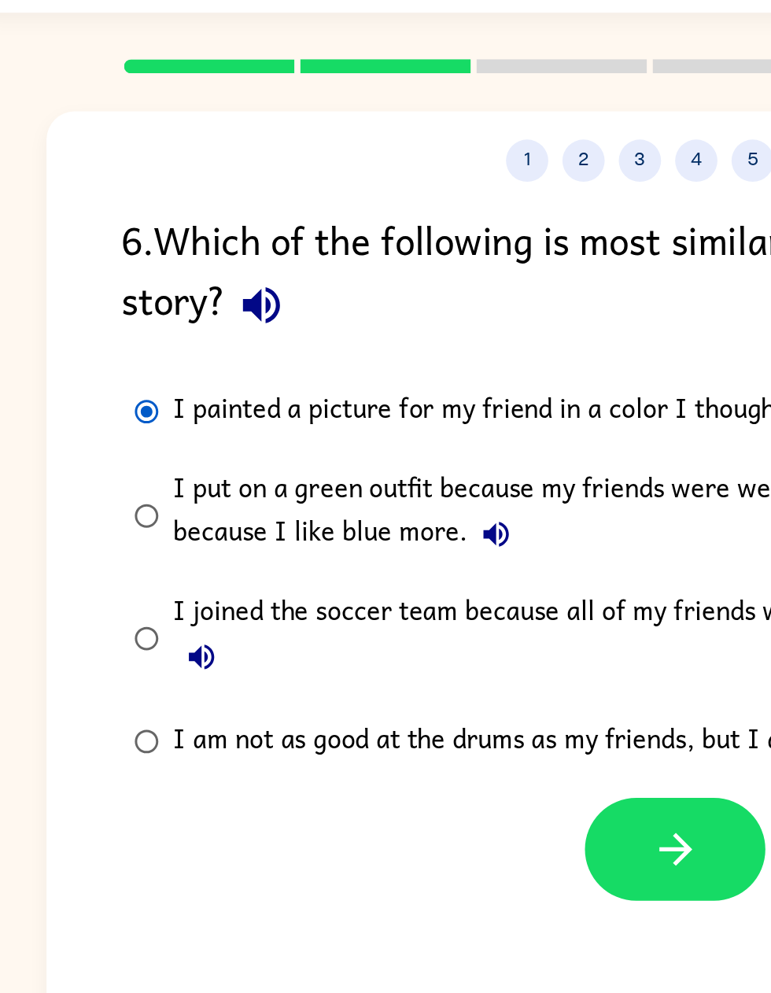
click at [357, 487] on button "button" at bounding box center [389, 515] width 101 height 57
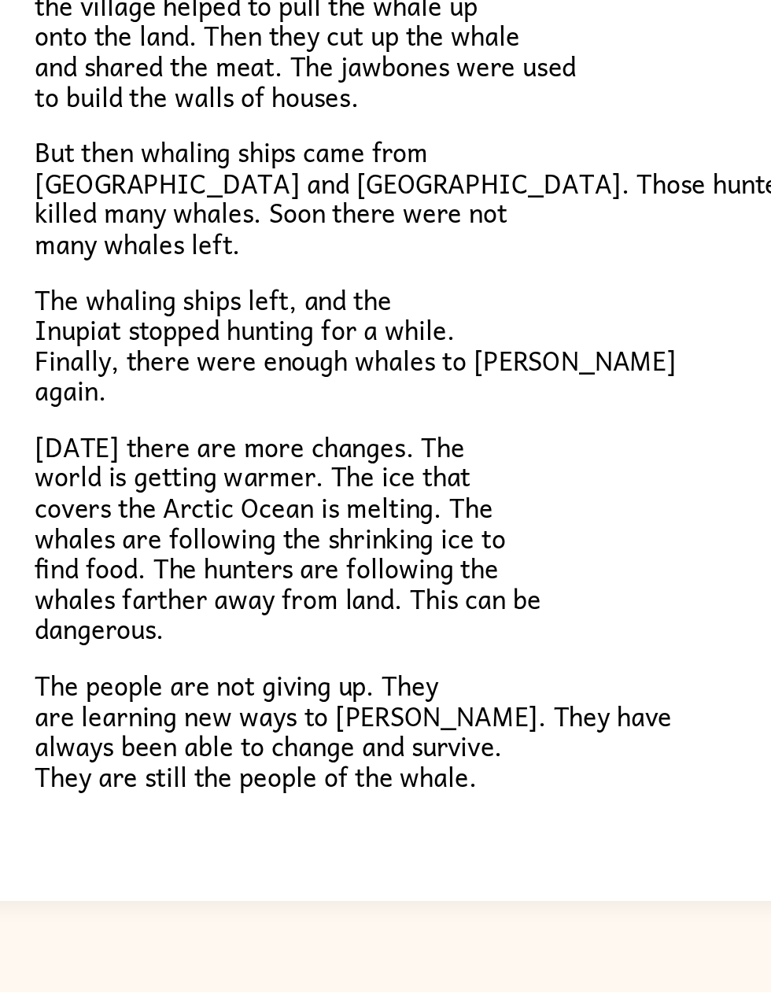
click at [372, 503] on icon "button" at bounding box center [386, 983] width 28 height 28
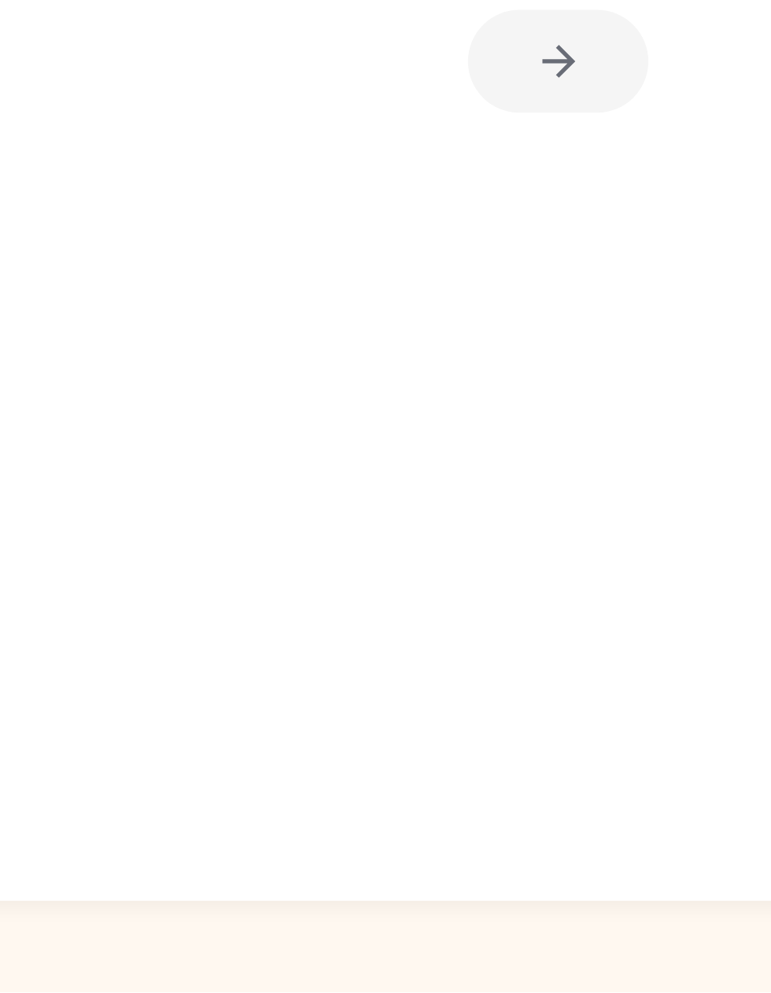
click at [333, 286] on div "1 2 3 4 5 6 Return to story 1 . What does NOT happen after Inupiat hunters kill…" at bounding box center [386, 523] width 694 height 838
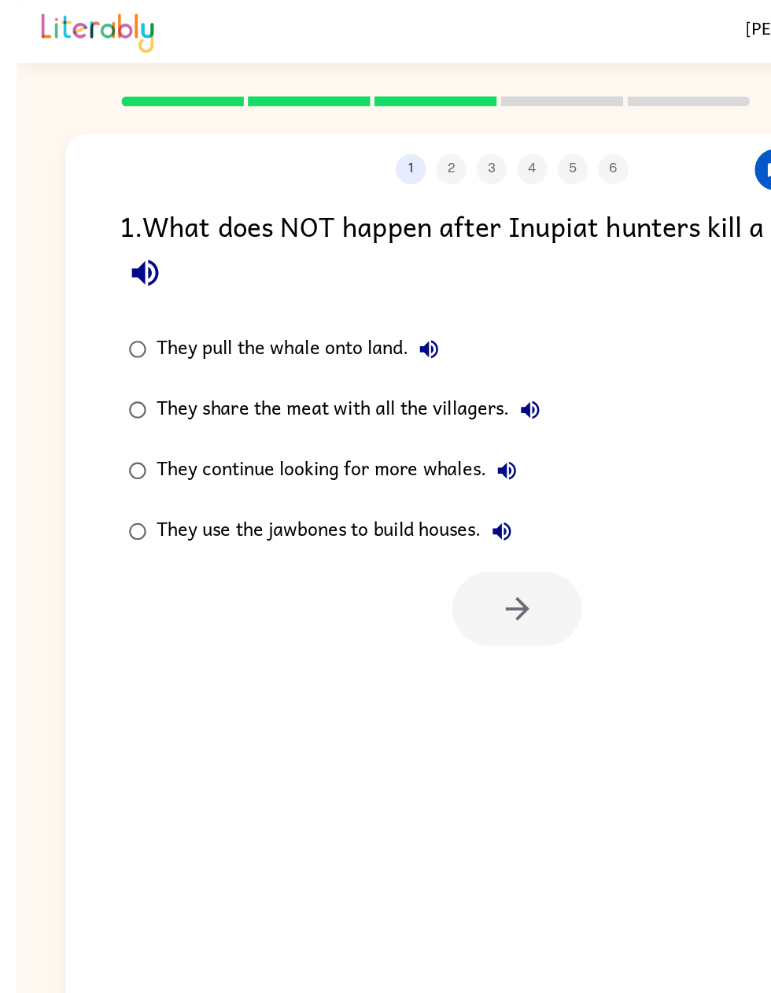
scroll to position [24, 0]
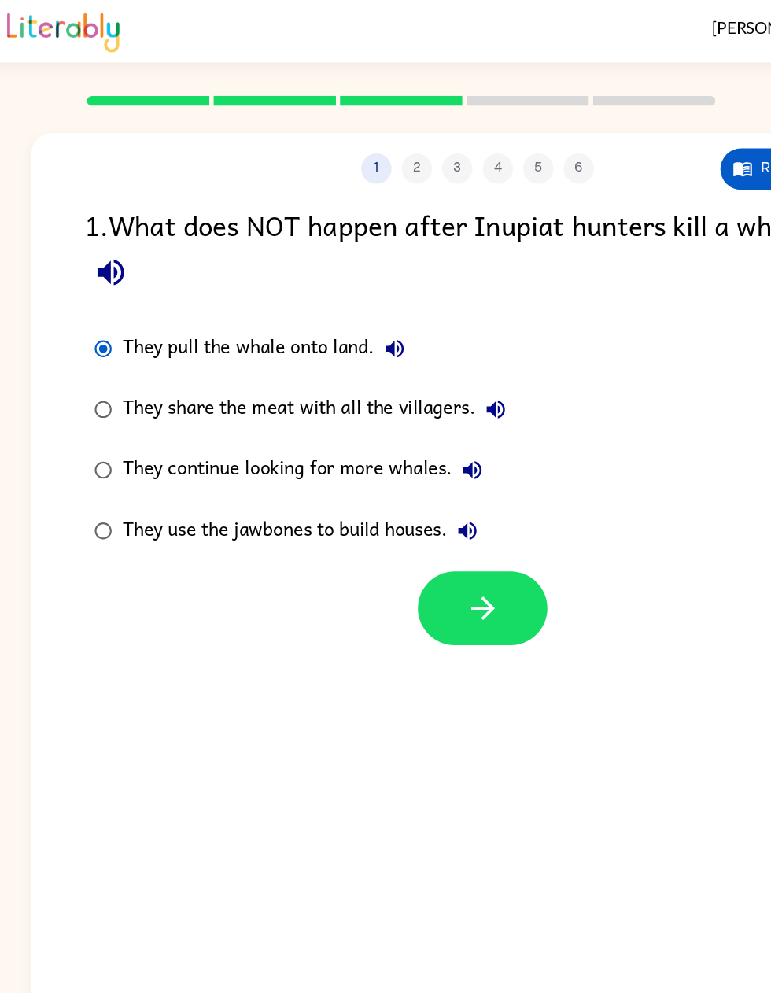
click at [383, 460] on icon "button" at bounding box center [390, 474] width 28 height 28
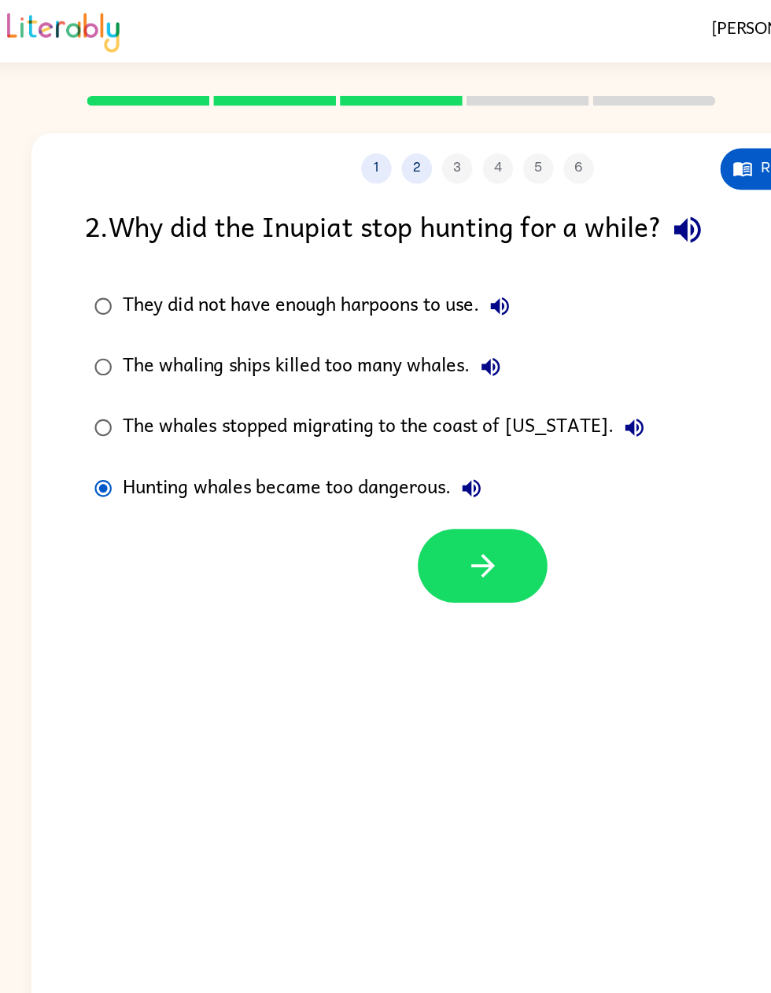
click at [394, 416] on button "button" at bounding box center [389, 440] width 101 height 57
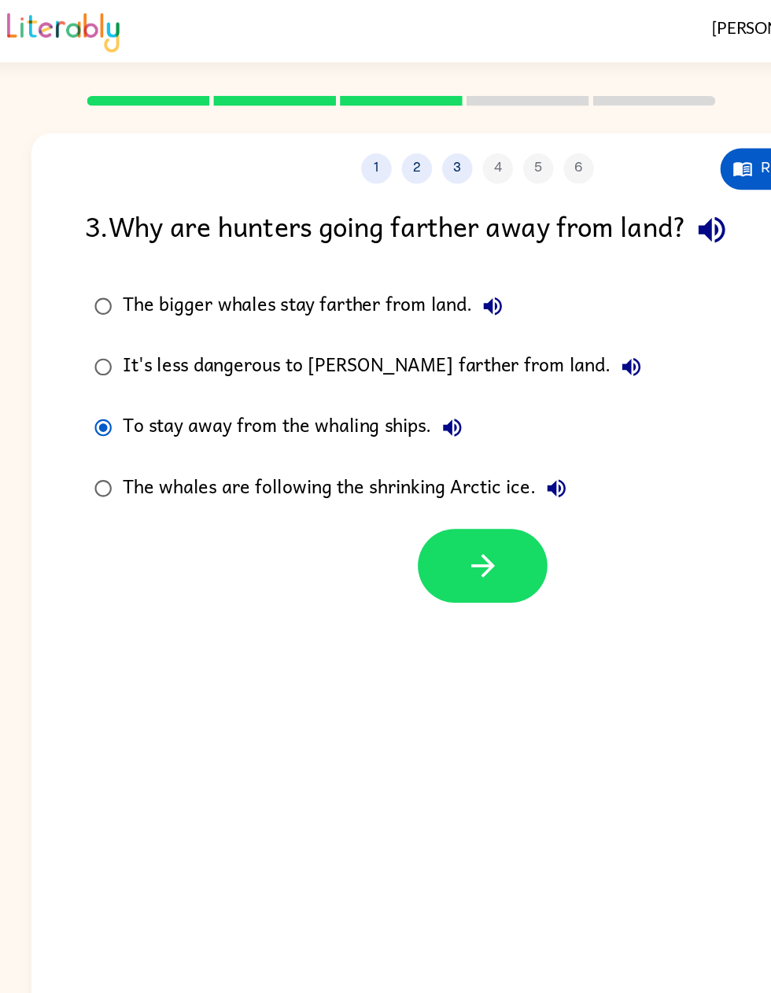
click at [380, 431] on icon "button" at bounding box center [389, 440] width 18 height 18
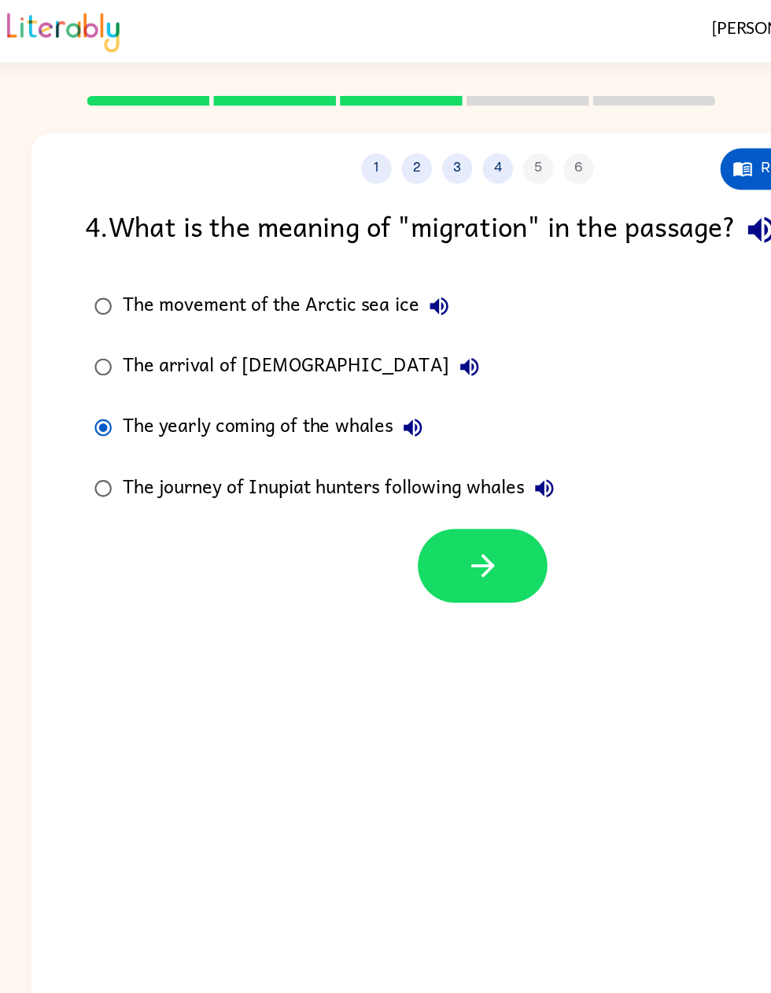
click at [381, 431] on icon "button" at bounding box center [389, 440] width 18 height 18
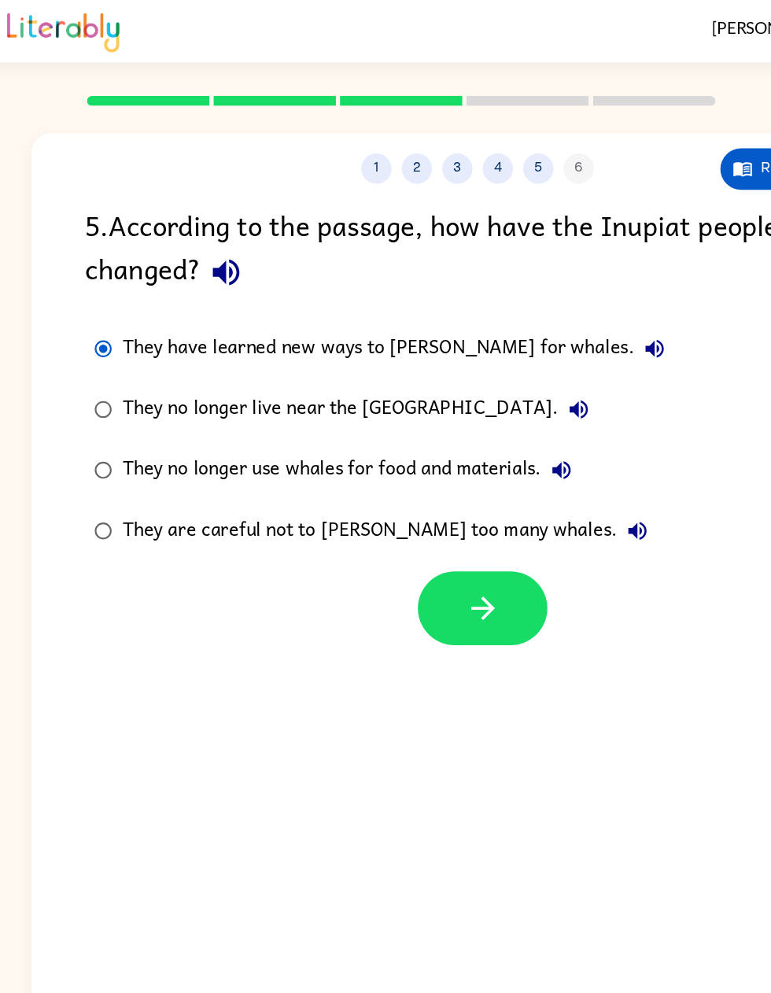
click at [388, 445] on button "button" at bounding box center [389, 473] width 101 height 57
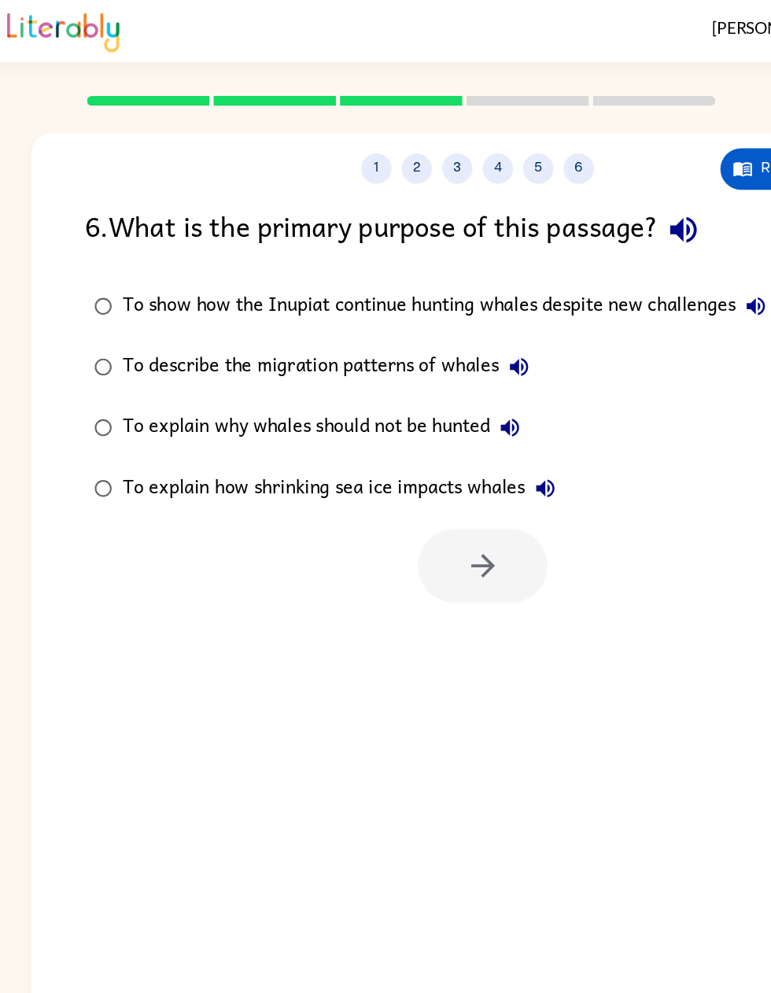
click at [386, 427] on div at bounding box center [389, 440] width 101 height 57
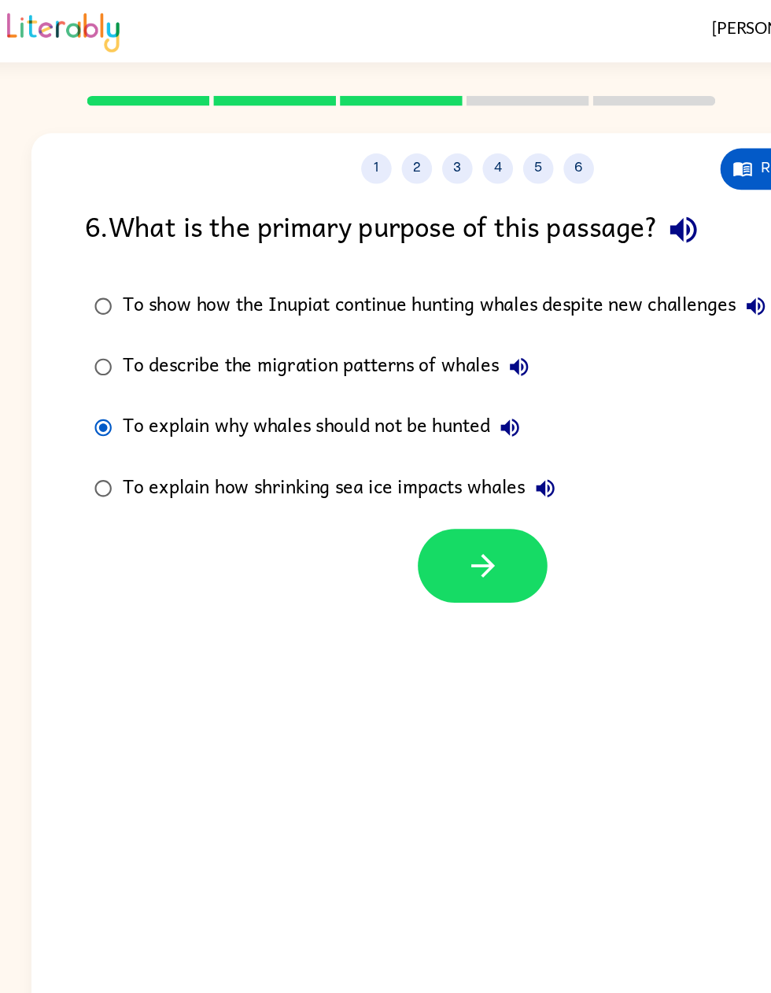
click at [386, 427] on icon "button" at bounding box center [390, 441] width 28 height 28
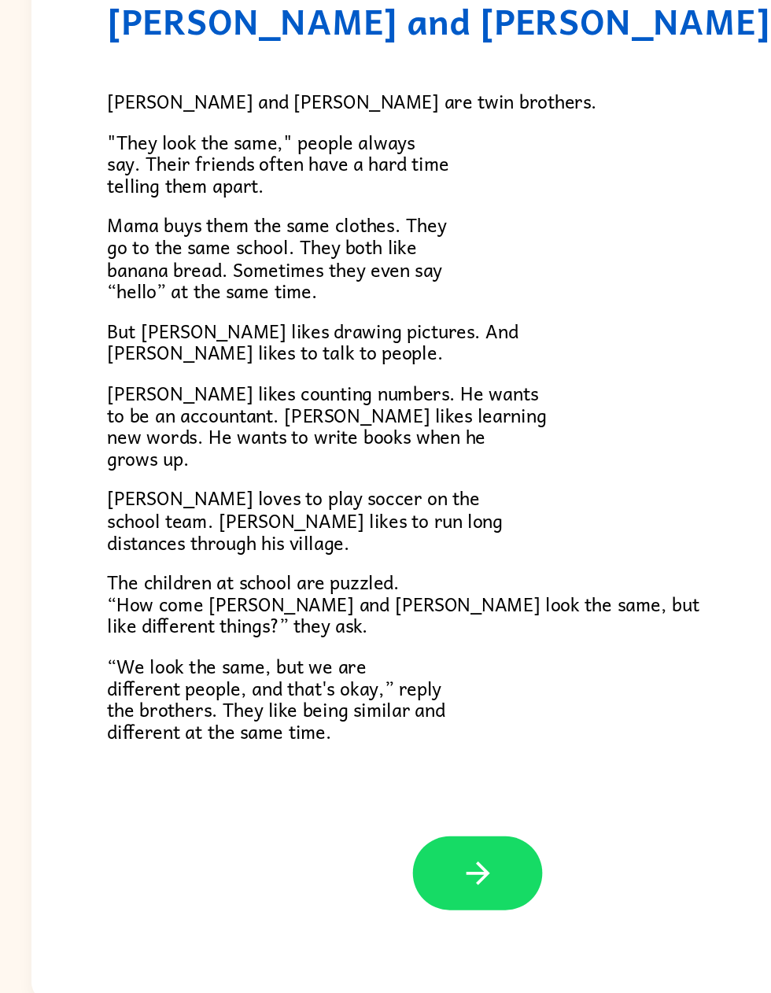
scroll to position [76, 0]
click at [387, 503] on button "button" at bounding box center [385, 841] width 101 height 57
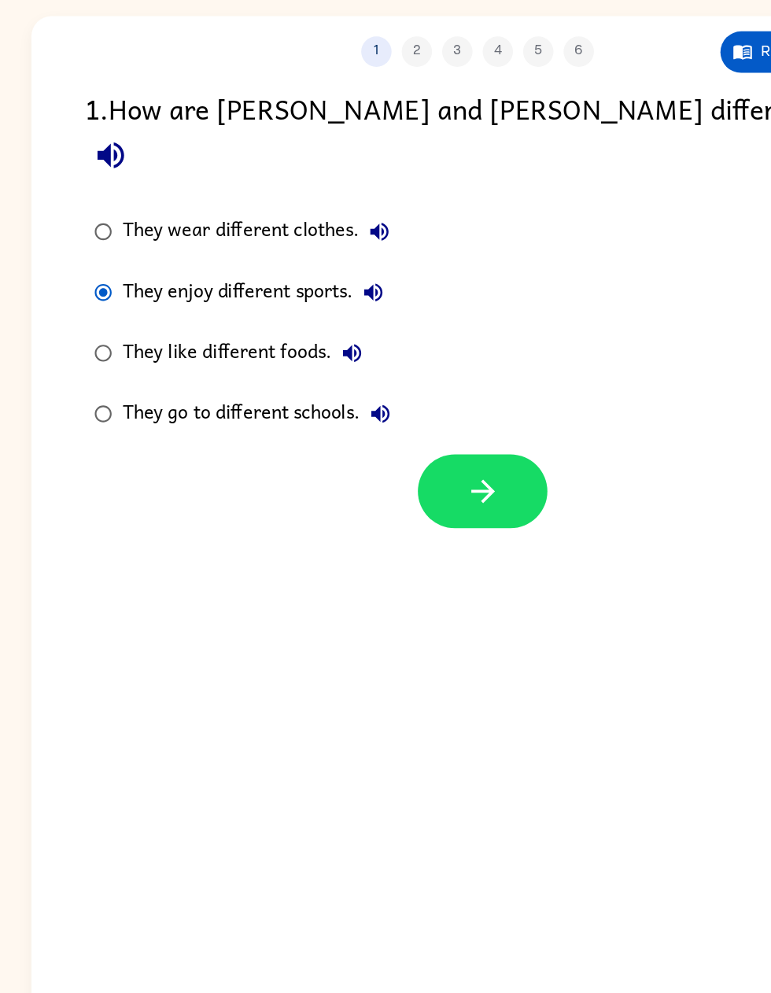
click at [380, 464] on icon "button" at bounding box center [389, 473] width 18 height 18
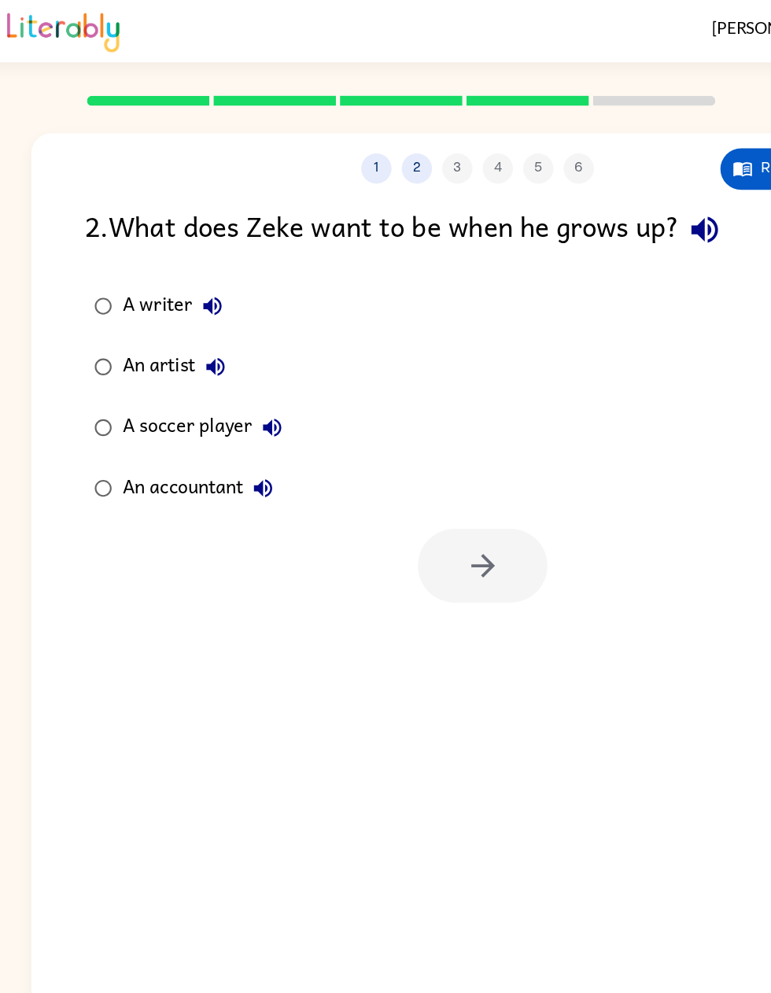
scroll to position [0, 0]
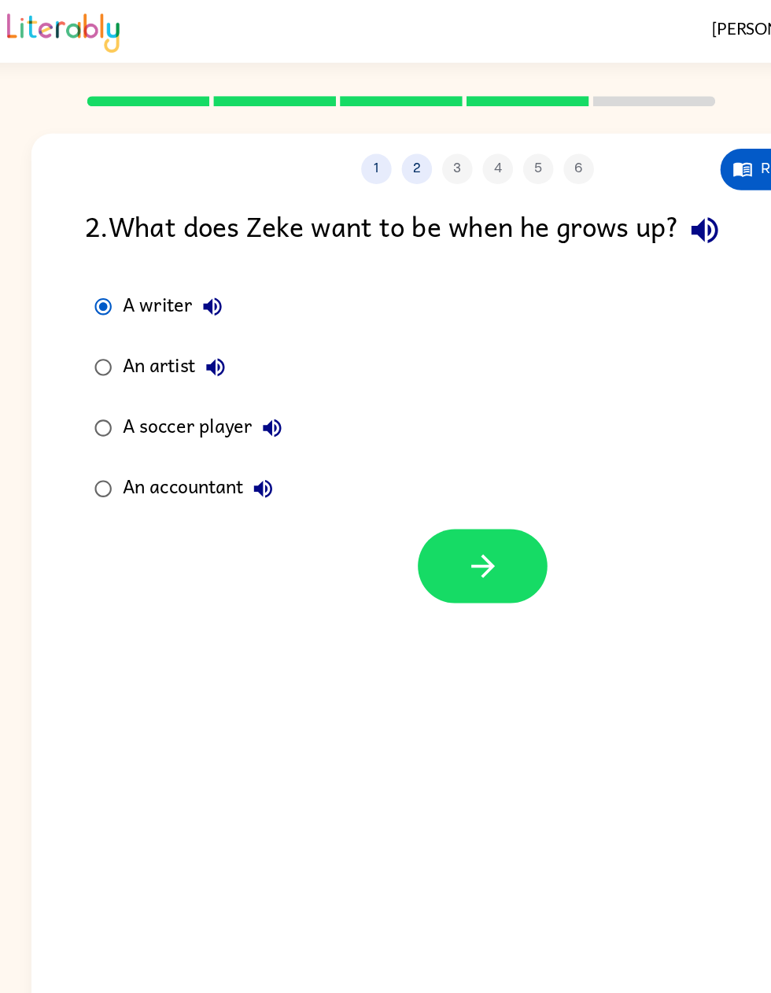
click at [377, 440] on icon "button" at bounding box center [390, 441] width 28 height 28
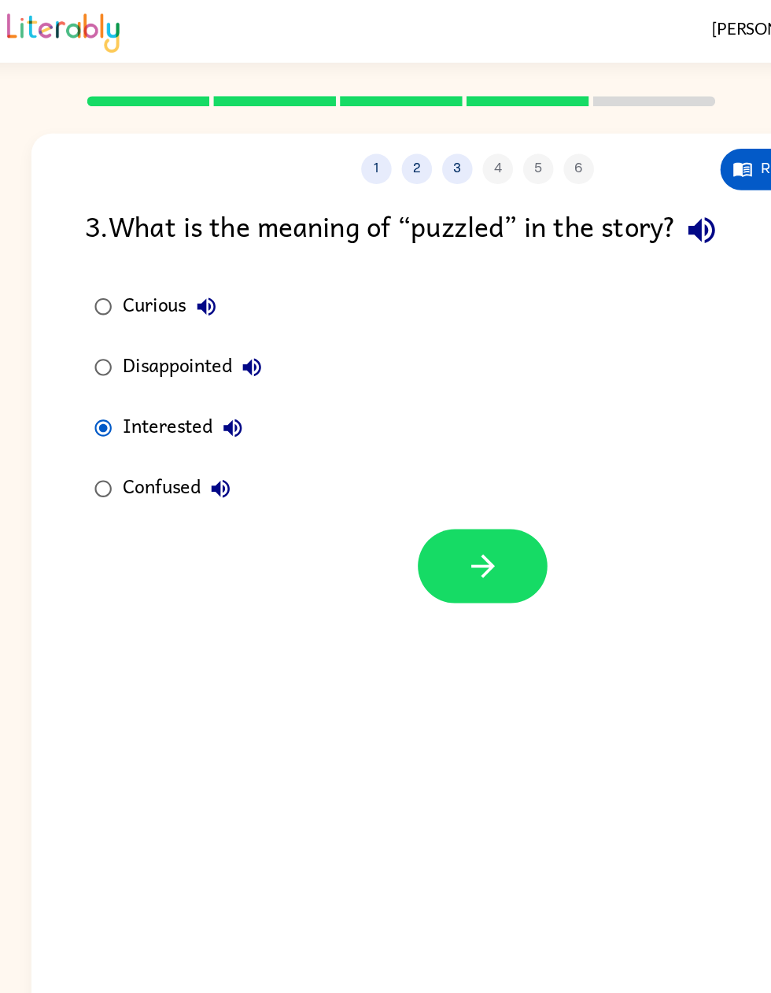
click at [396, 445] on button "button" at bounding box center [389, 440] width 101 height 57
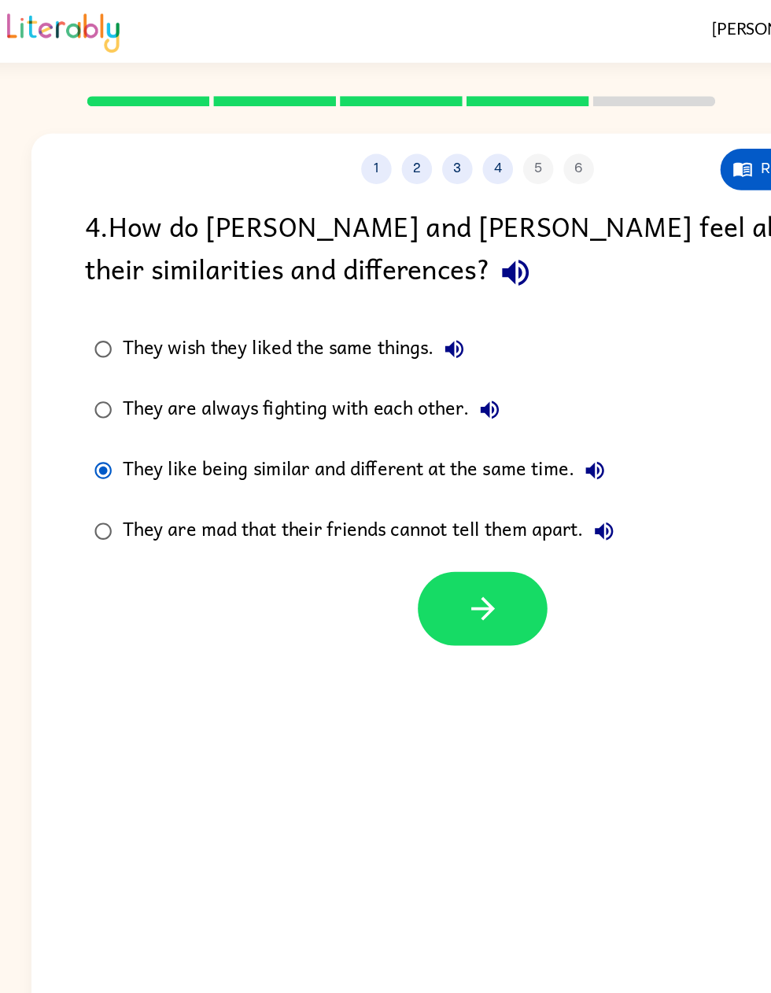
click at [396, 461] on button "button" at bounding box center [389, 473] width 101 height 57
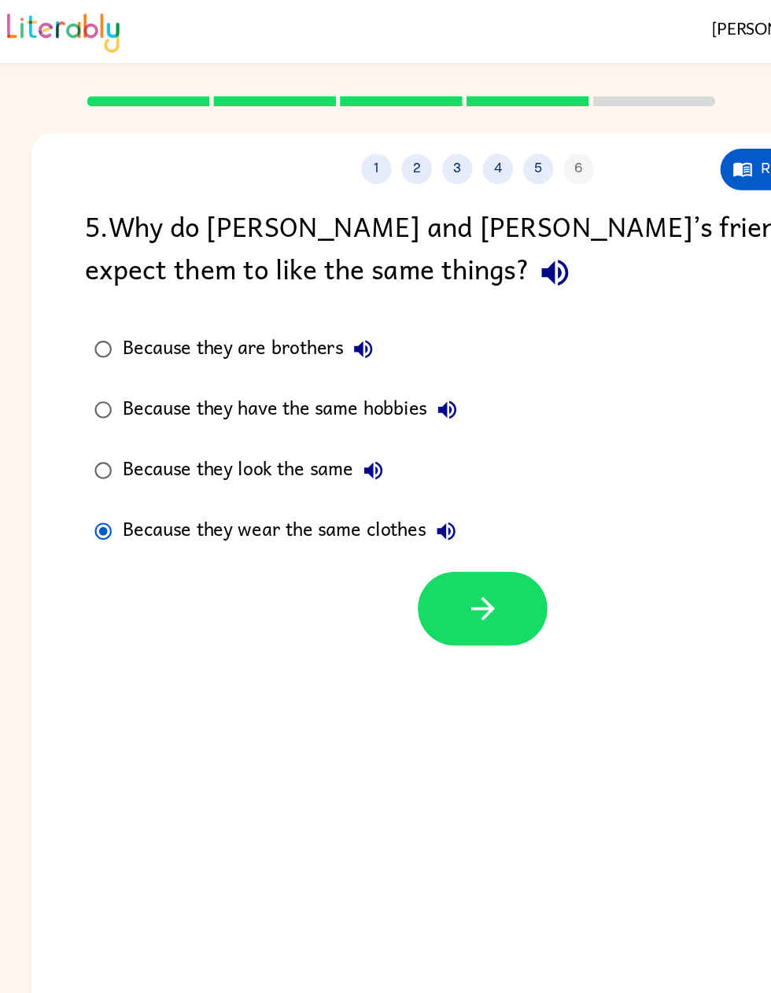
click at [391, 468] on button "button" at bounding box center [389, 473] width 101 height 57
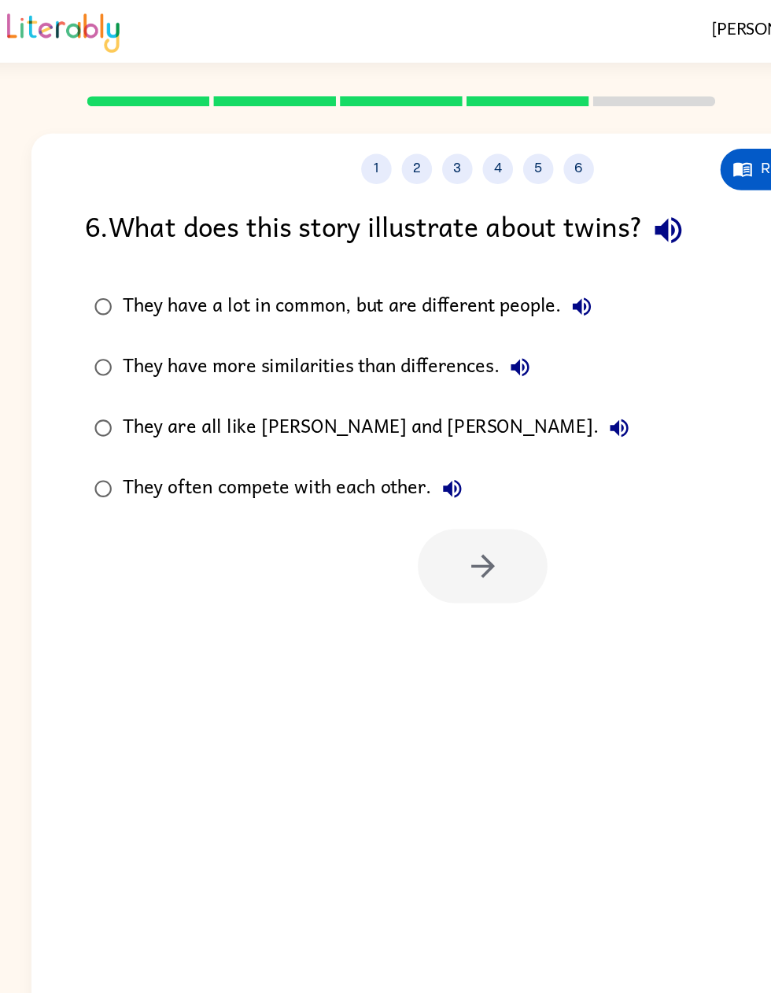
click at [396, 459] on div at bounding box center [389, 440] width 101 height 57
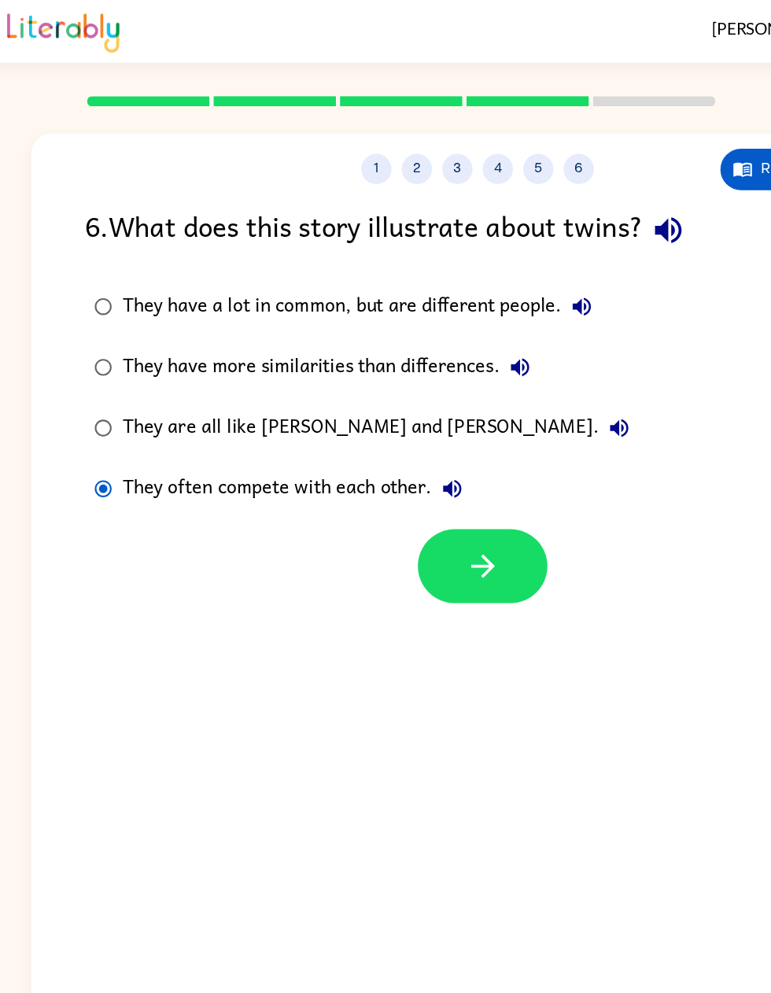
click at [400, 439] on button "button" at bounding box center [389, 440] width 101 height 57
